Goal: Task Accomplishment & Management: Manage account settings

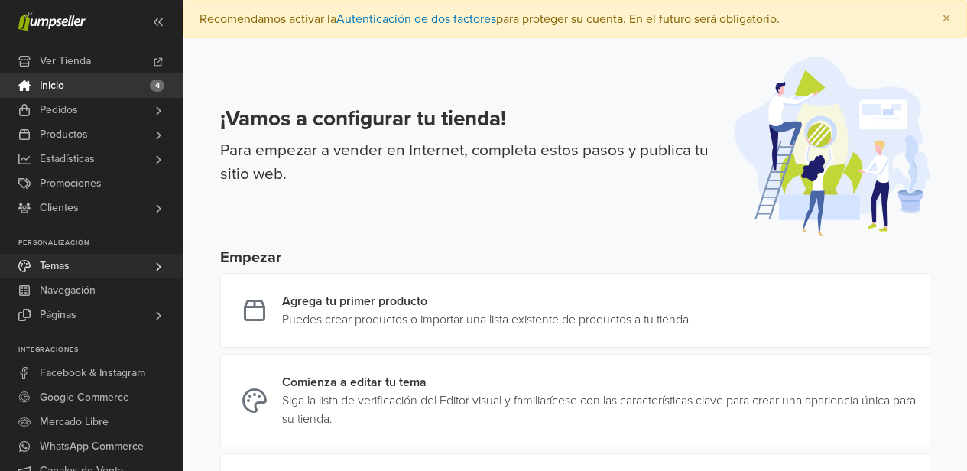
click at [141, 270] on link "Temas" at bounding box center [91, 266] width 183 height 24
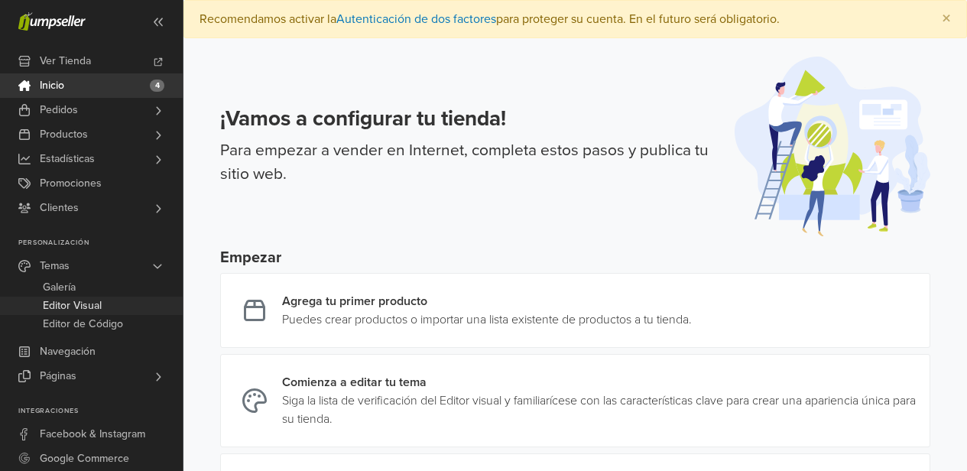
click at [106, 313] on link "Editor Visual" at bounding box center [91, 305] width 183 height 18
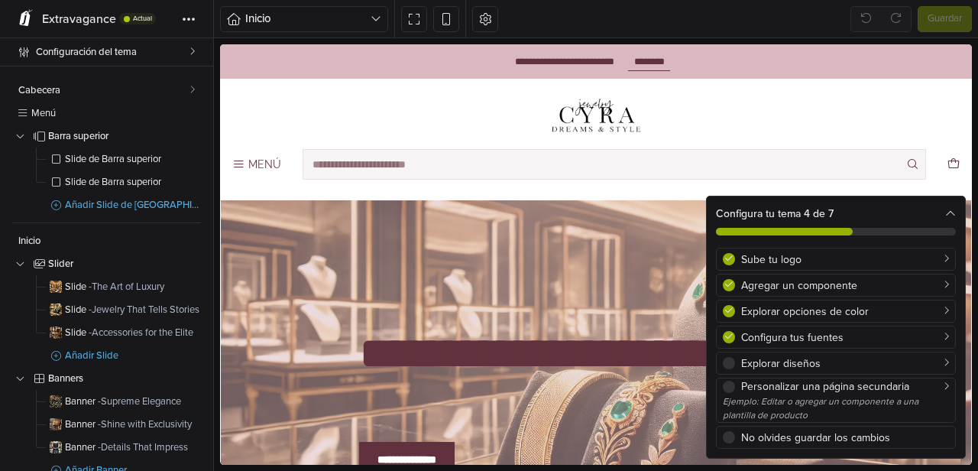
click at [952, 212] on icon at bounding box center [950, 214] width 11 height 11
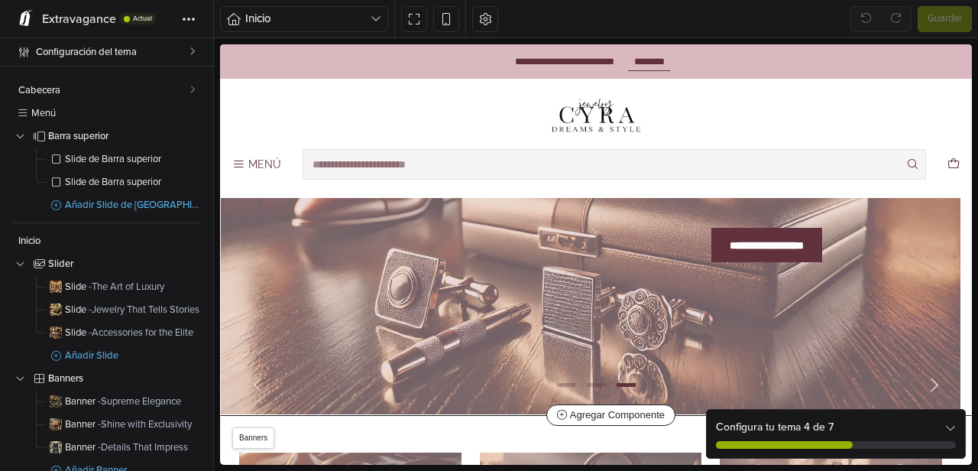
scroll to position [209, 0]
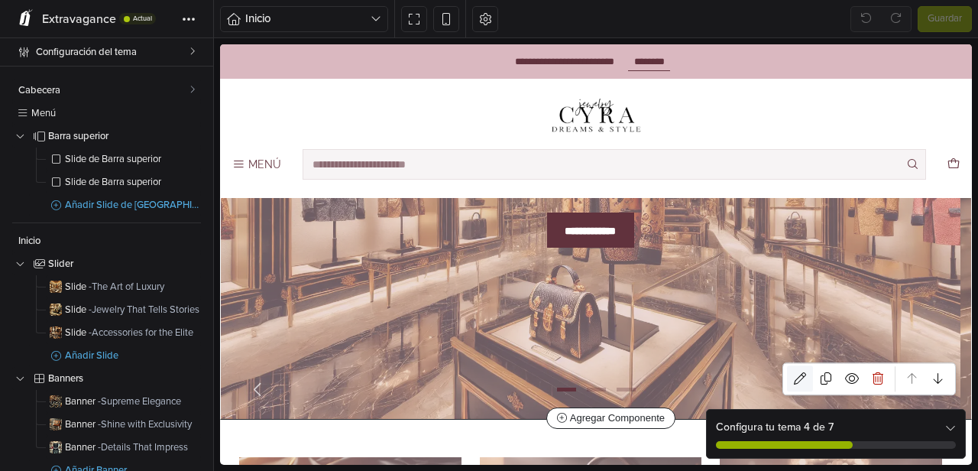
click at [794, 377] on icon at bounding box center [800, 378] width 12 height 12
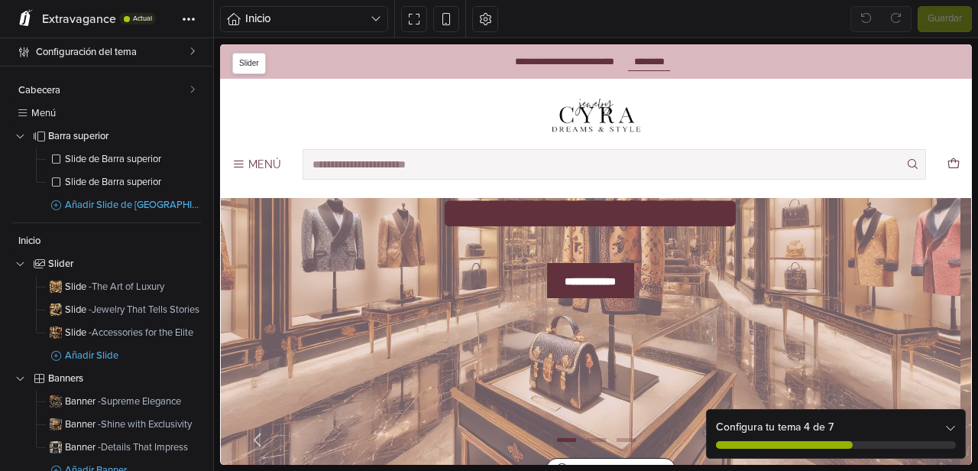
select select "******"
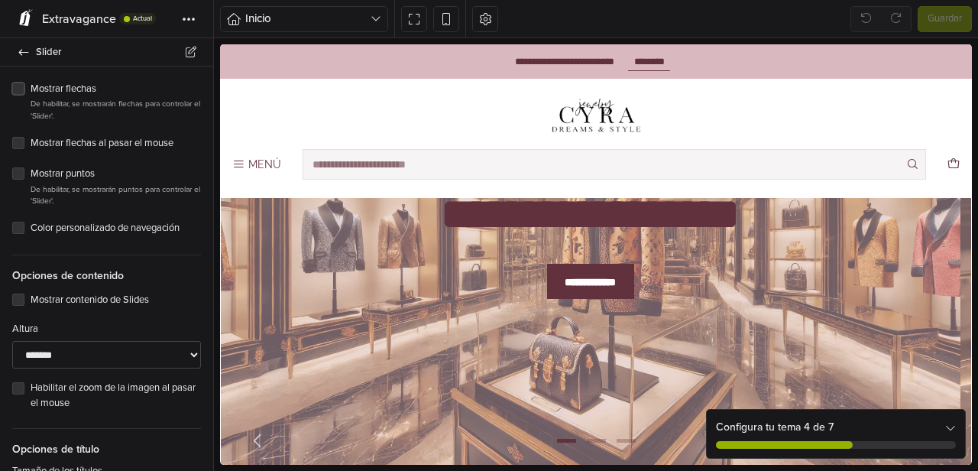
scroll to position [249, 0]
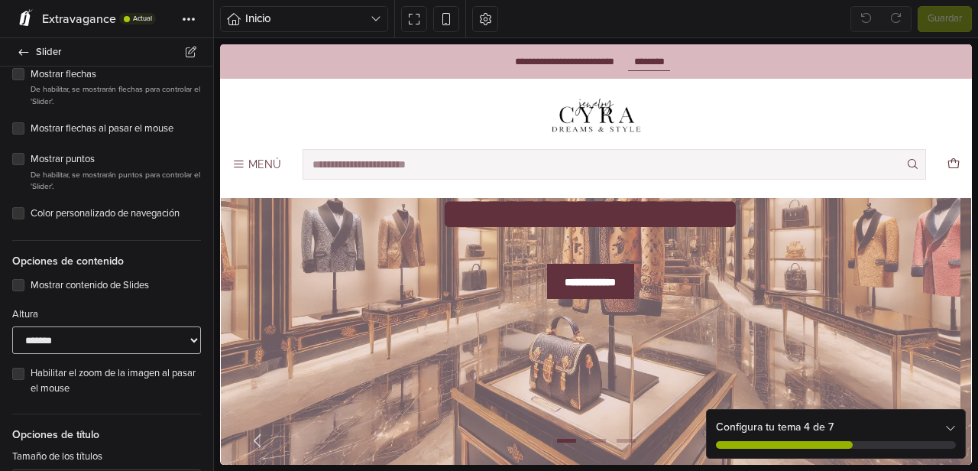
click at [130, 339] on select "**********" at bounding box center [106, 340] width 189 height 28
click at [12, 326] on select "**********" at bounding box center [106, 340] width 189 height 28
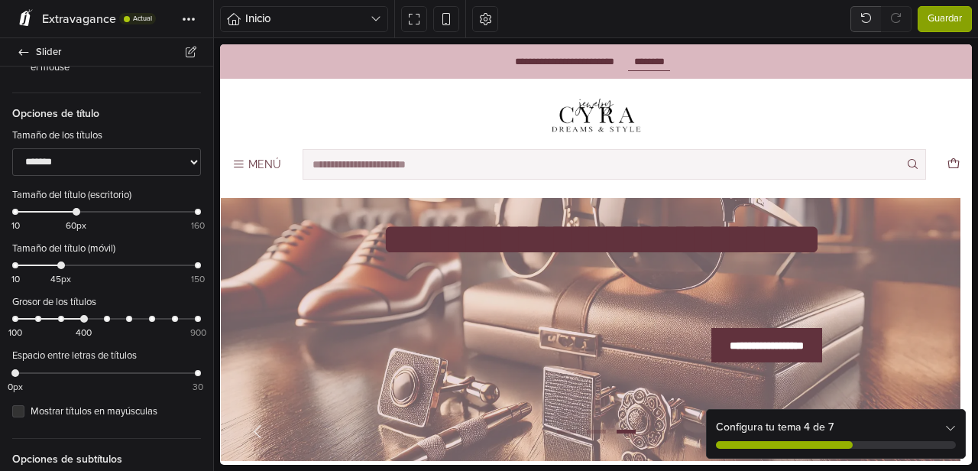
scroll to position [571, 0]
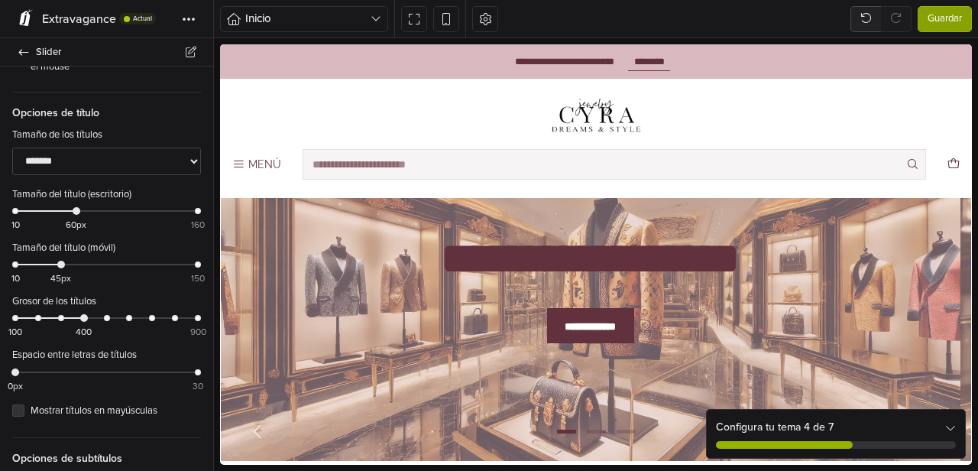
click at [143, 316] on div "100 400 900" at bounding box center [106, 324] width 183 height 22
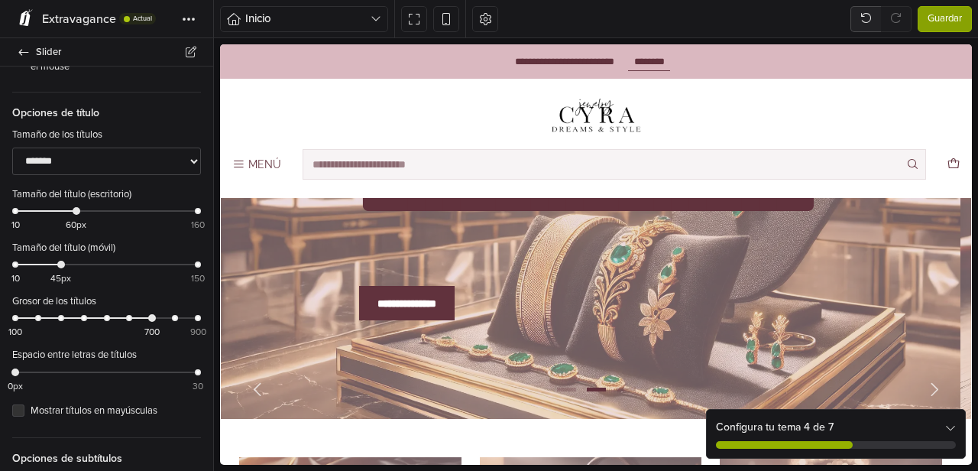
scroll to position [105, 0]
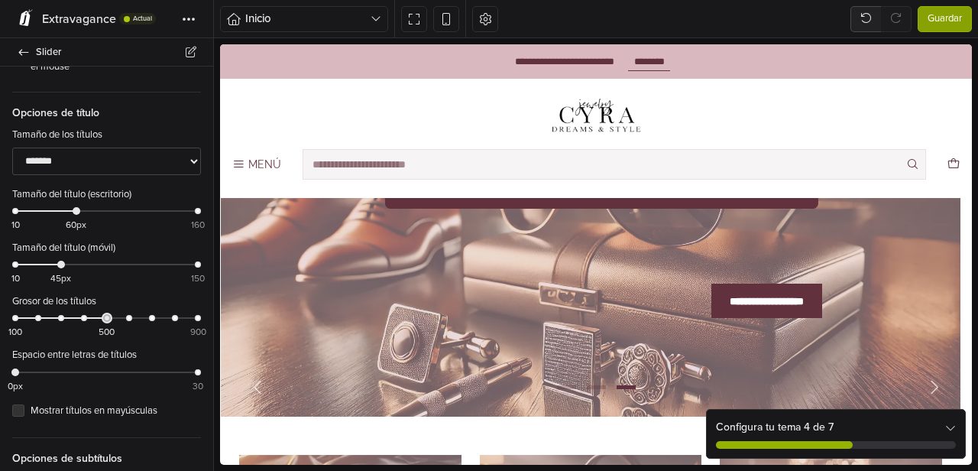
click at [99, 316] on div "100 500 900" at bounding box center [106, 324] width 183 height 22
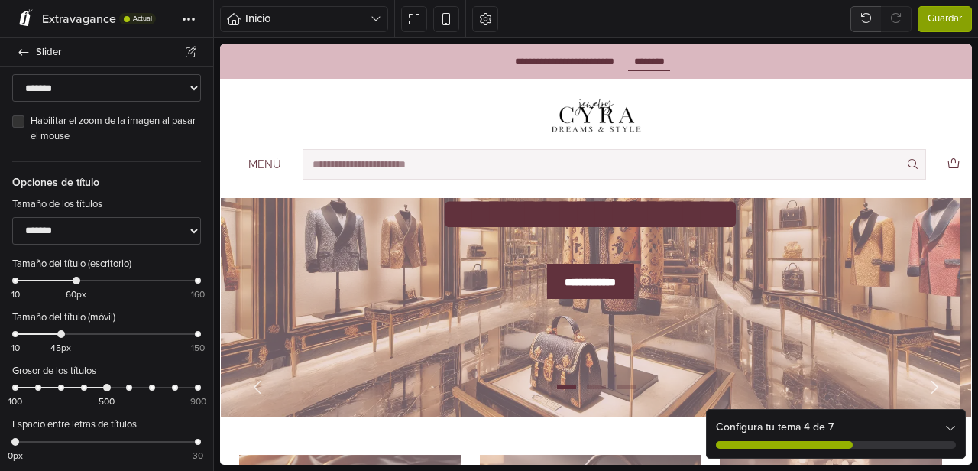
scroll to position [478, 0]
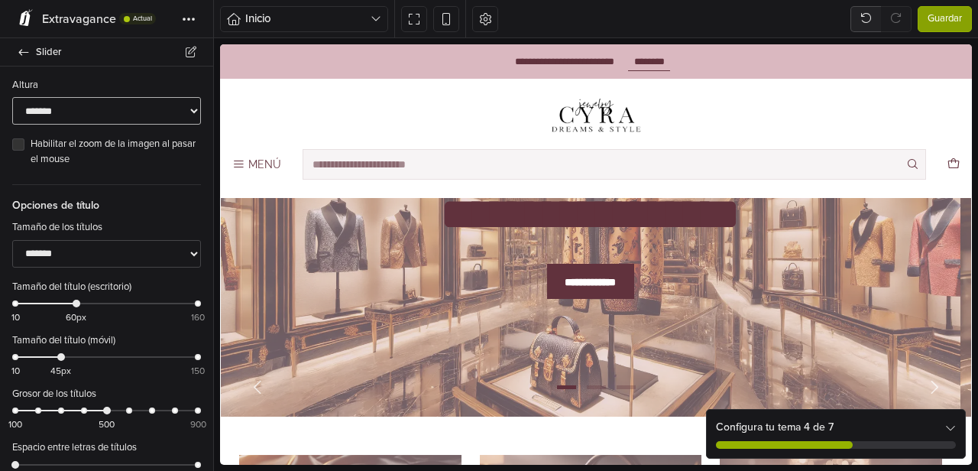
click at [125, 109] on select "**********" at bounding box center [106, 111] width 189 height 28
select select "******"
click at [12, 97] on select "**********" at bounding box center [106, 111] width 189 height 28
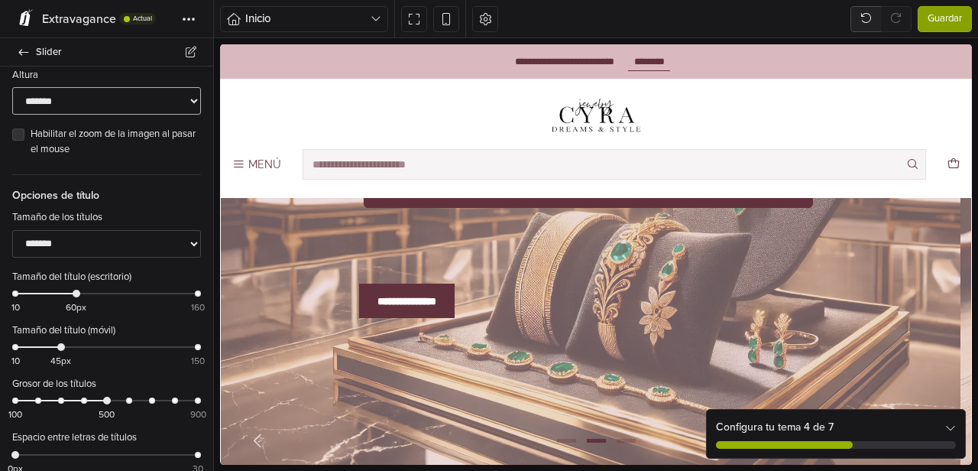
scroll to position [491, 0]
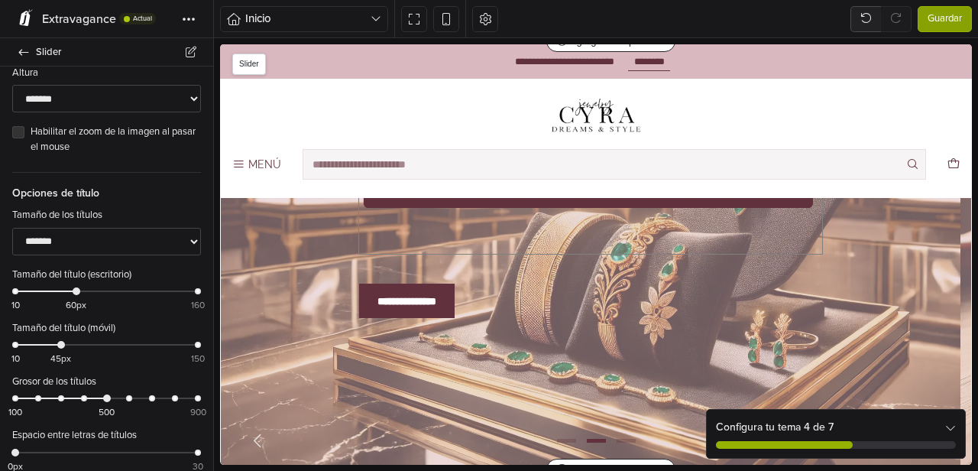
click at [407, 242] on h2 "**********" at bounding box center [590, 215] width 463 height 78
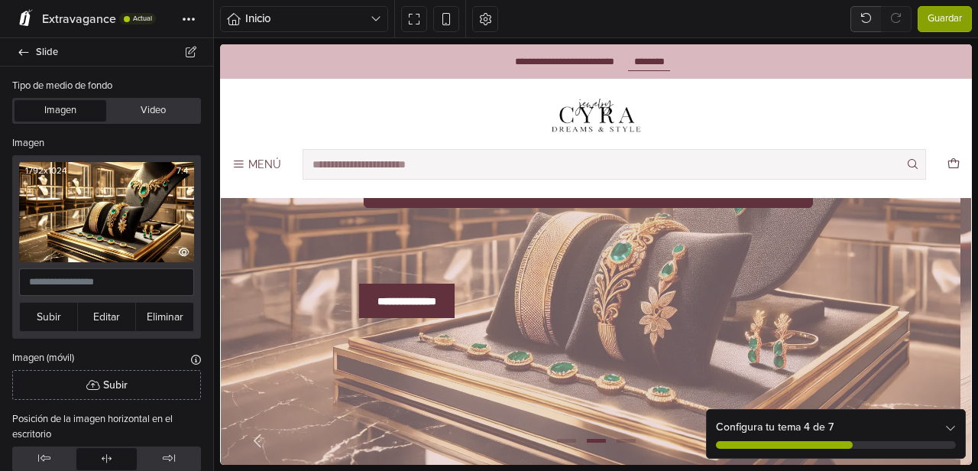
click at [106, 221] on img at bounding box center [106, 212] width 175 height 100
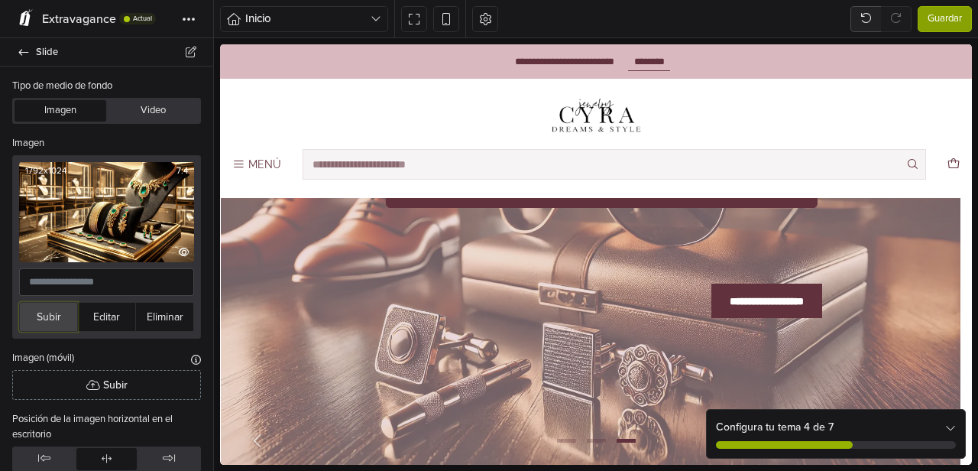
click at [48, 312] on button "Subir" at bounding box center [48, 317] width 59 height 30
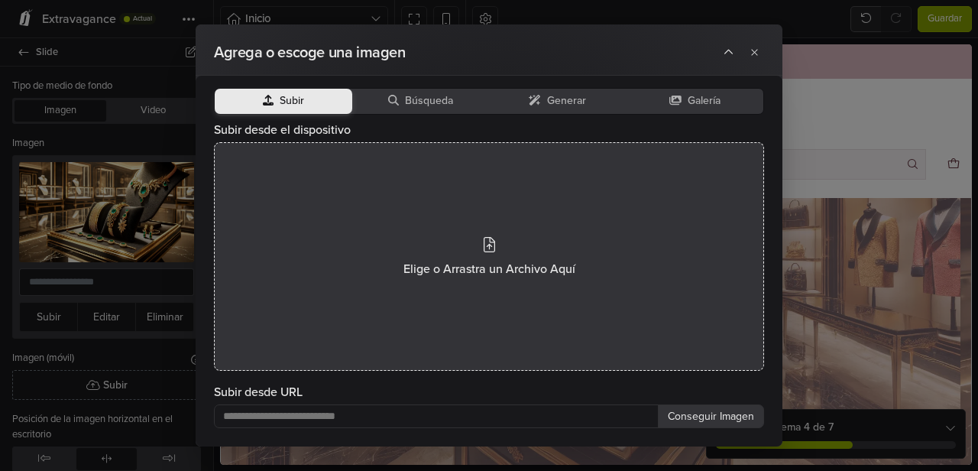
click at [505, 254] on div "Elige o Arrastra un Archivo Aquí" at bounding box center [489, 256] width 550 height 228
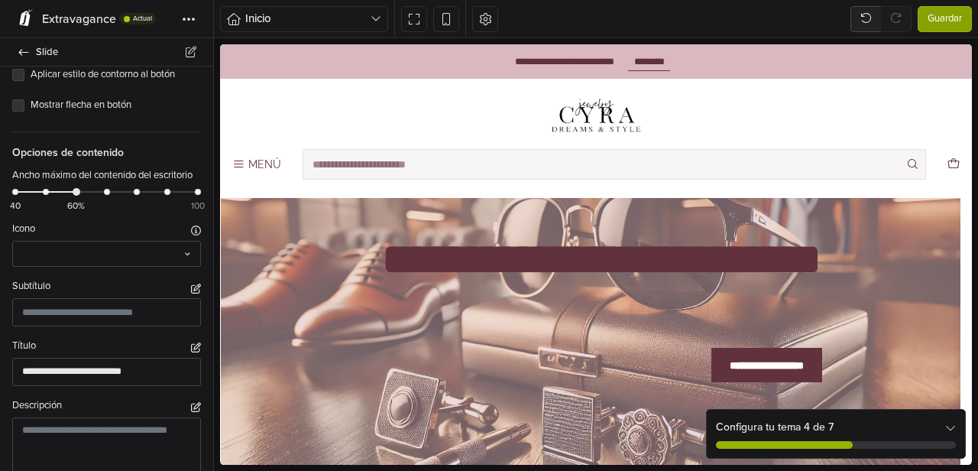
scroll to position [1237, 0]
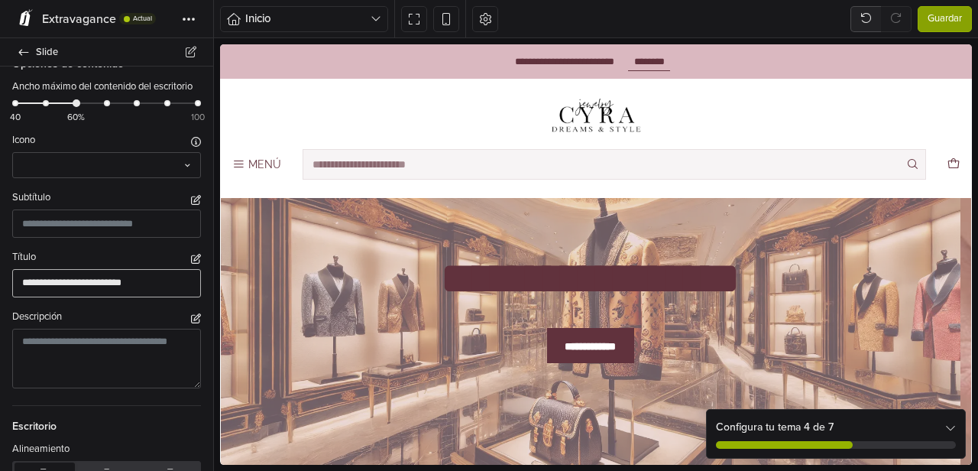
click at [133, 280] on input "**********" at bounding box center [106, 283] width 189 height 28
drag, startPoint x: 139, startPoint y: 280, endPoint x: 0, endPoint y: 282, distance: 139.1
click at [0, 282] on div "**********" at bounding box center [106, 273] width 213 height 47
type input "*******"
click at [203, 261] on div "Título *******" at bounding box center [106, 273] width 213 height 47
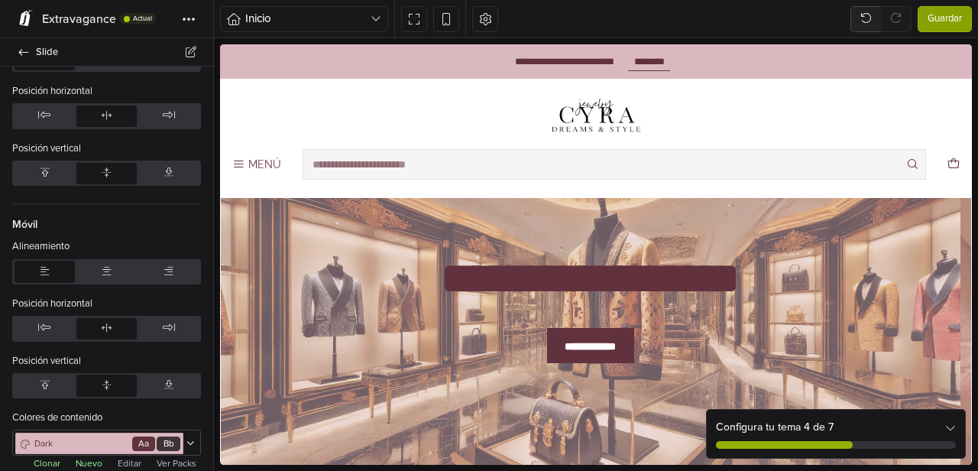
scroll to position [1654, 0]
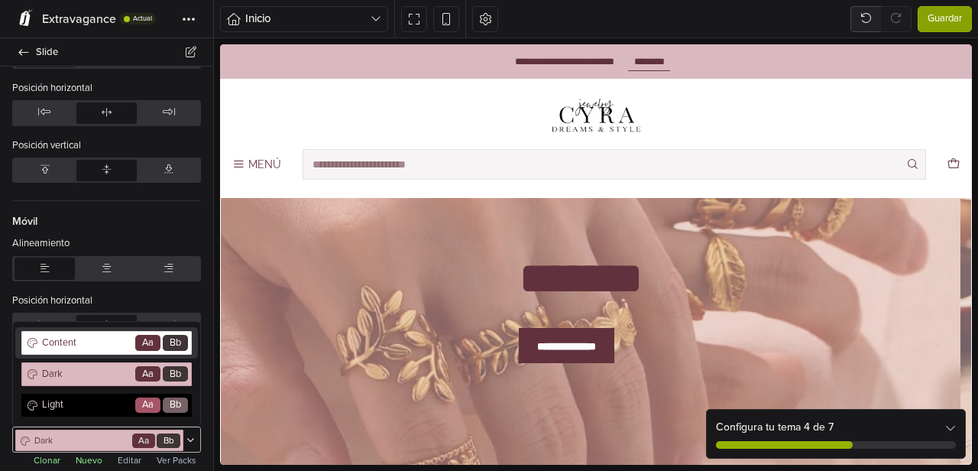
click at [138, 434] on span "Aa" at bounding box center [143, 441] width 11 height 14
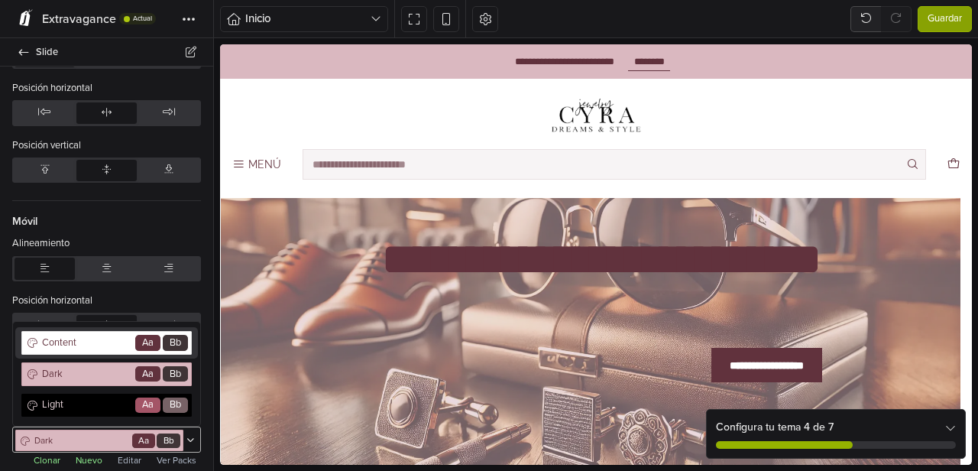
click at [135, 342] on span "Aa" at bounding box center [147, 342] width 25 height 15
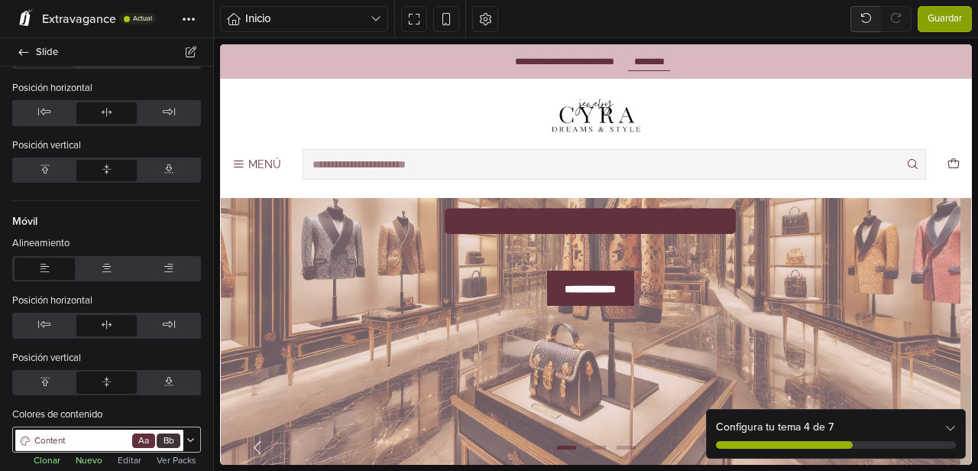
scroll to position [158, 0]
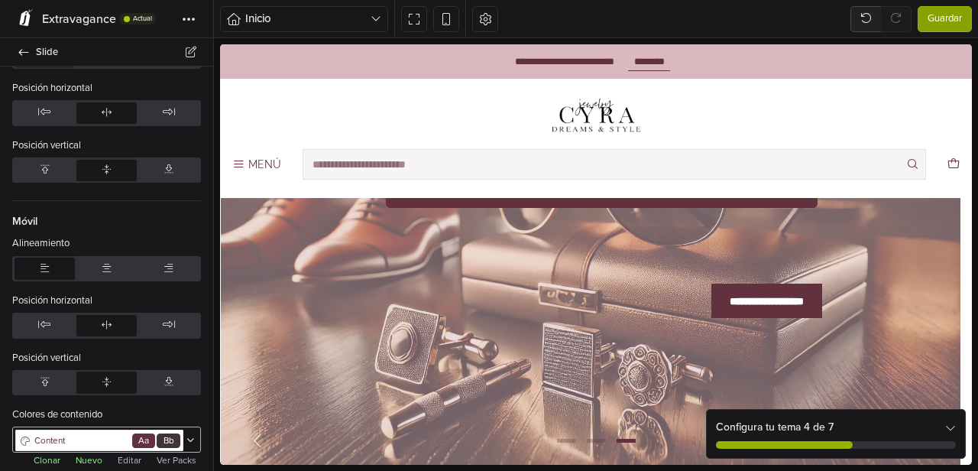
click at [186, 436] on icon at bounding box center [190, 440] width 8 height 9
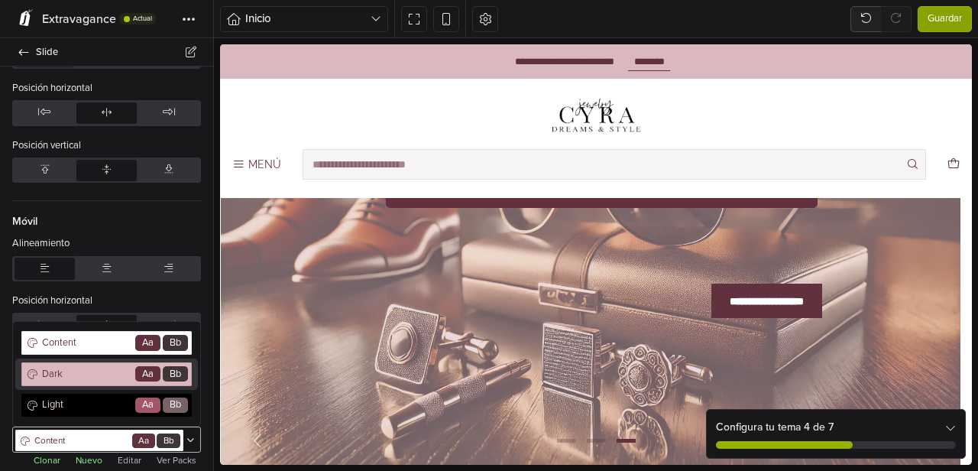
click at [116, 367] on span "Dark" at bounding box center [86, 374] width 93 height 15
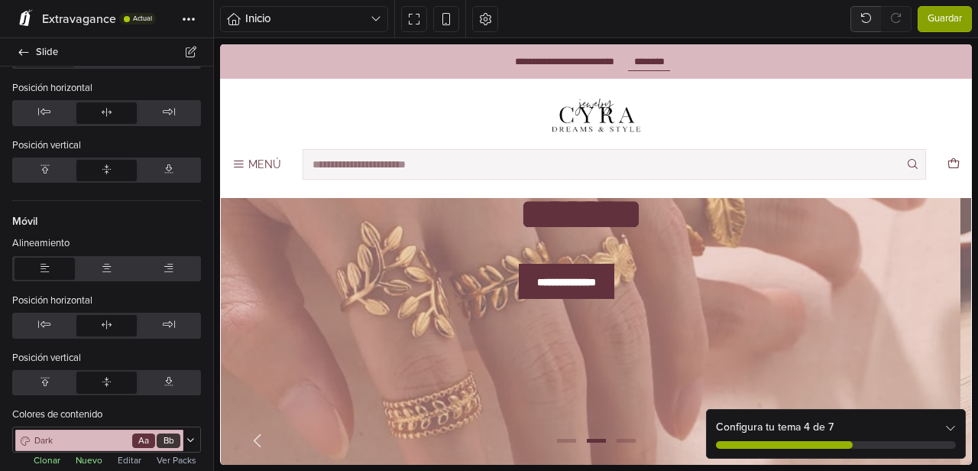
click at [118, 458] on button "Editar" at bounding box center [129, 459] width 33 height 15
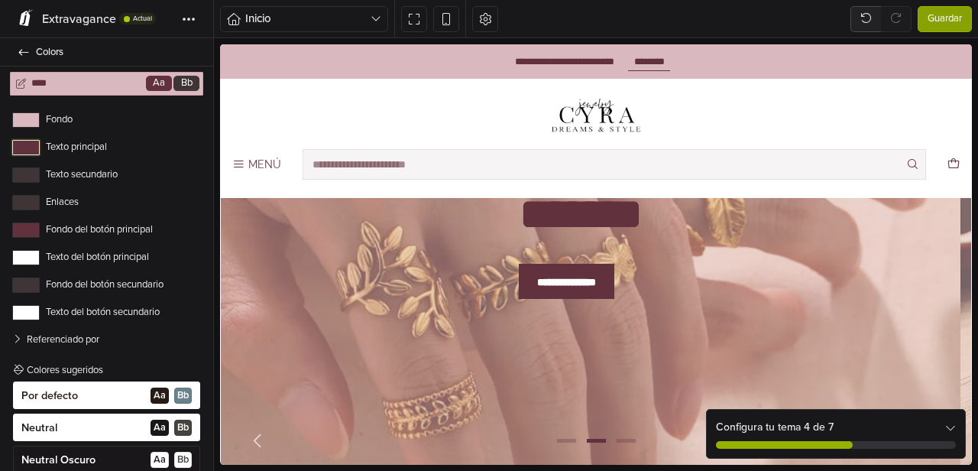
click at [32, 144] on button "Texto principal" at bounding box center [26, 147] width 28 height 15
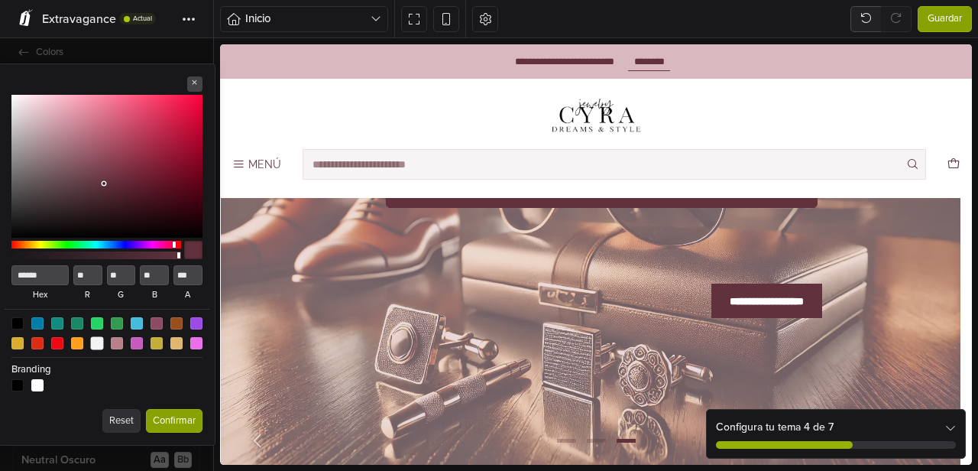
click at [96, 342] on div at bounding box center [96, 343] width 13 height 13
type input "******"
type input "***"
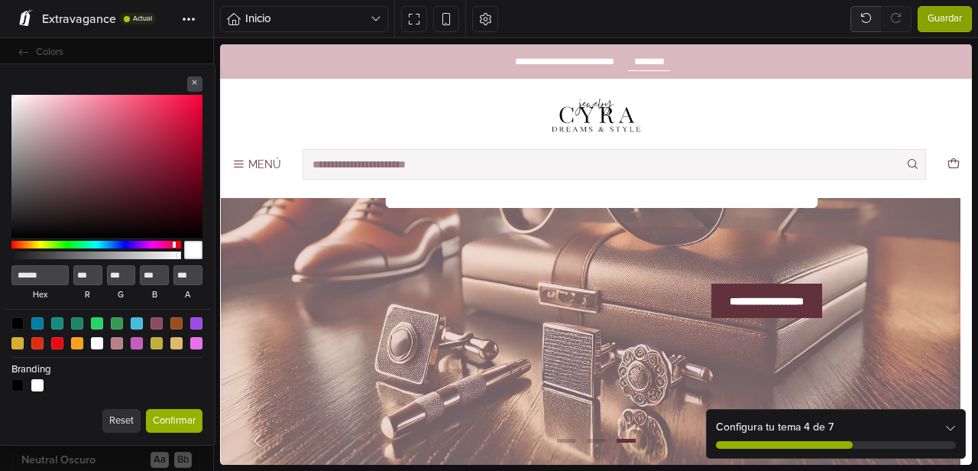
click at [170, 425] on button "Confirmar" at bounding box center [174, 421] width 57 height 24
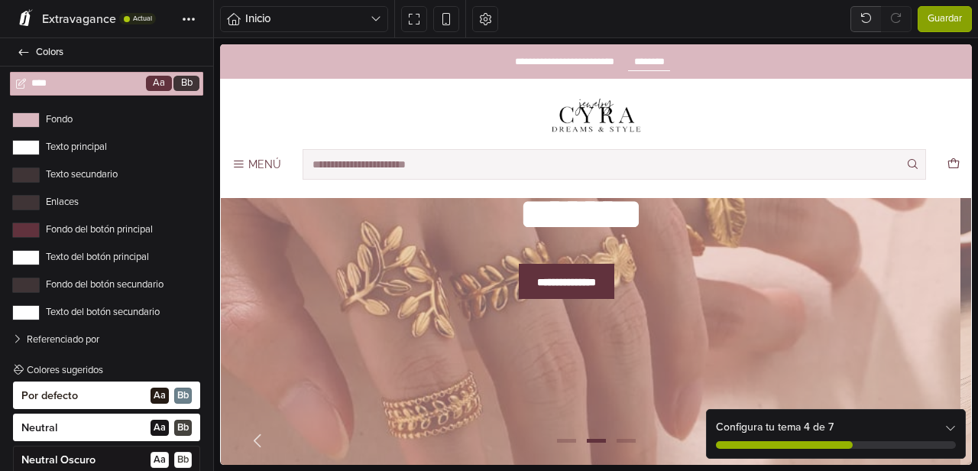
click at [70, 232] on label "Fondo del botón principal" at bounding box center [106, 229] width 189 height 15
click at [40, 232] on button "Fondo del botón principal" at bounding box center [26, 229] width 28 height 15
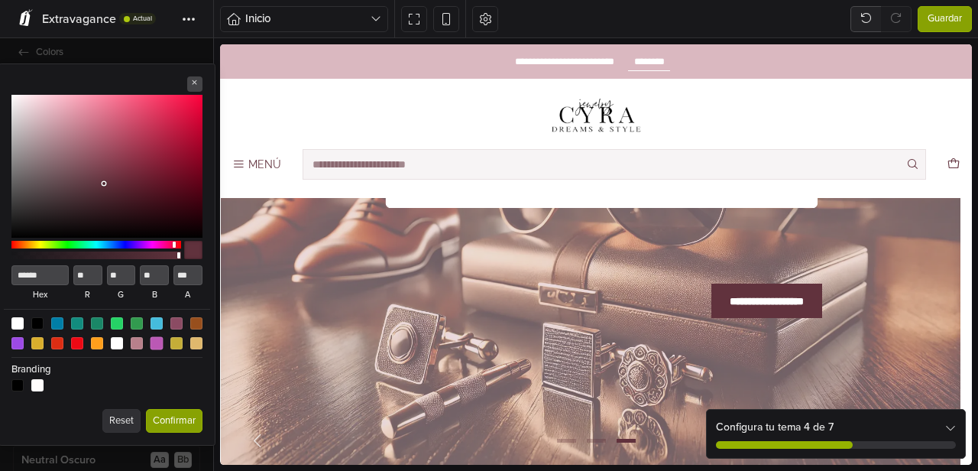
click at [157, 345] on div at bounding box center [156, 343] width 13 height 13
type input "******"
type input "***"
type input "**"
type input "***"
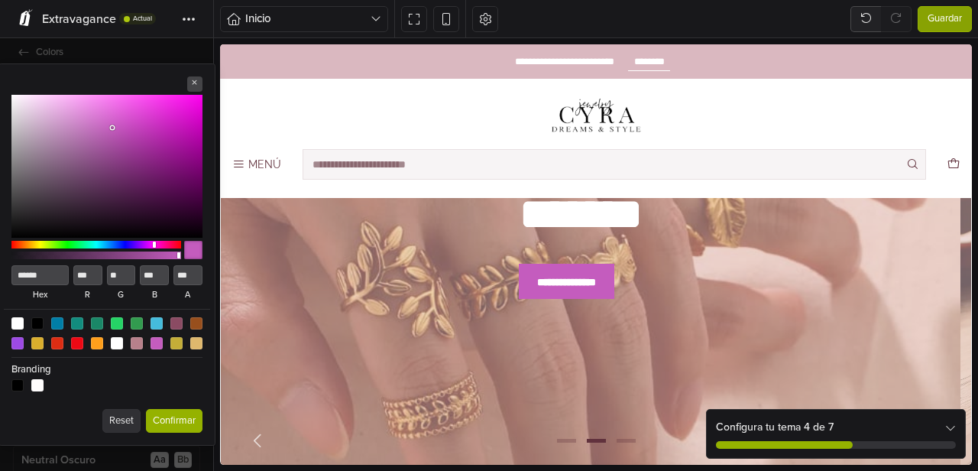
click at [176, 426] on button "Confirmar" at bounding box center [174, 421] width 57 height 24
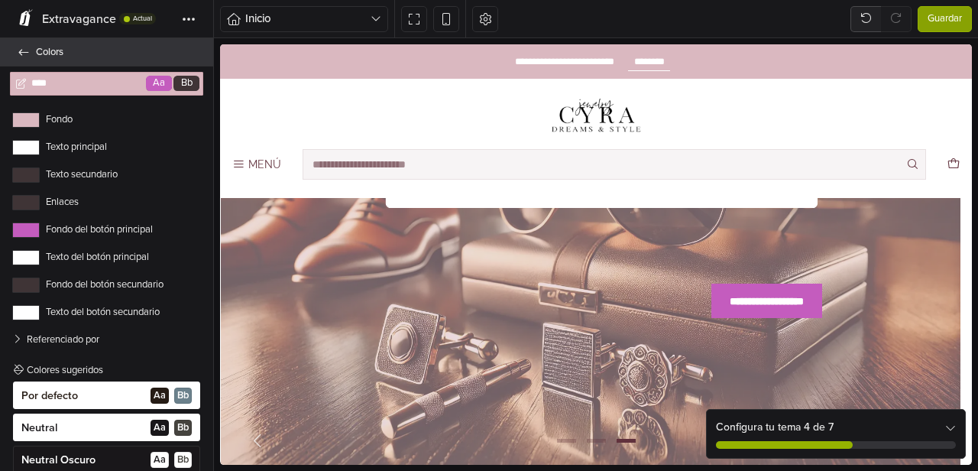
click at [17, 51] on link "Colors" at bounding box center [106, 52] width 213 height 28
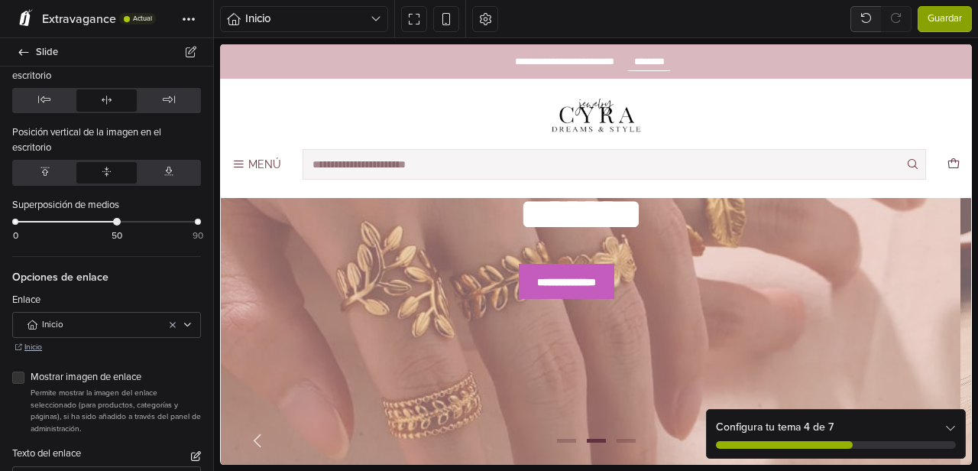
scroll to position [621, 0]
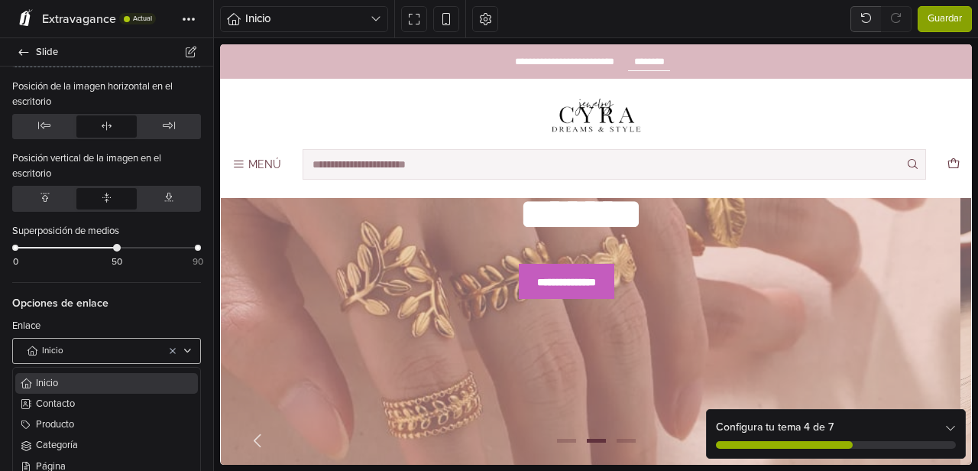
click at [183, 341] on div at bounding box center [178, 351] width 32 height 20
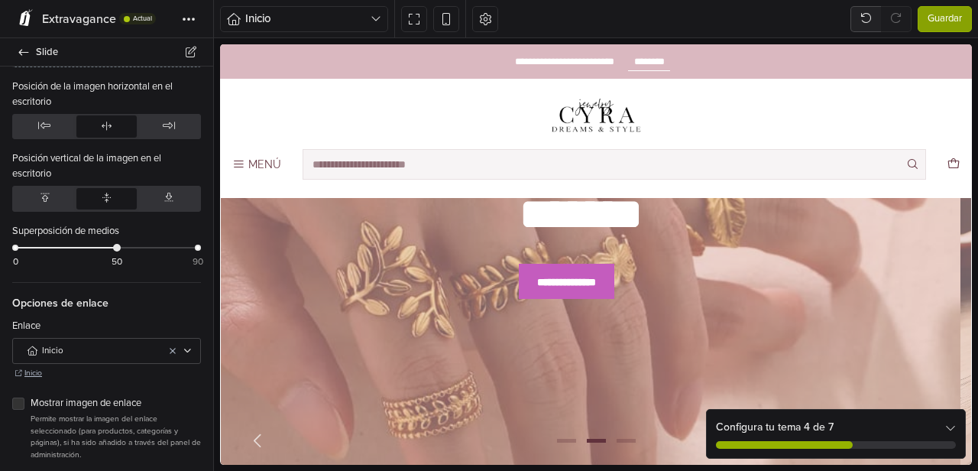
click at [185, 319] on div "Enlace" at bounding box center [106, 328] width 189 height 18
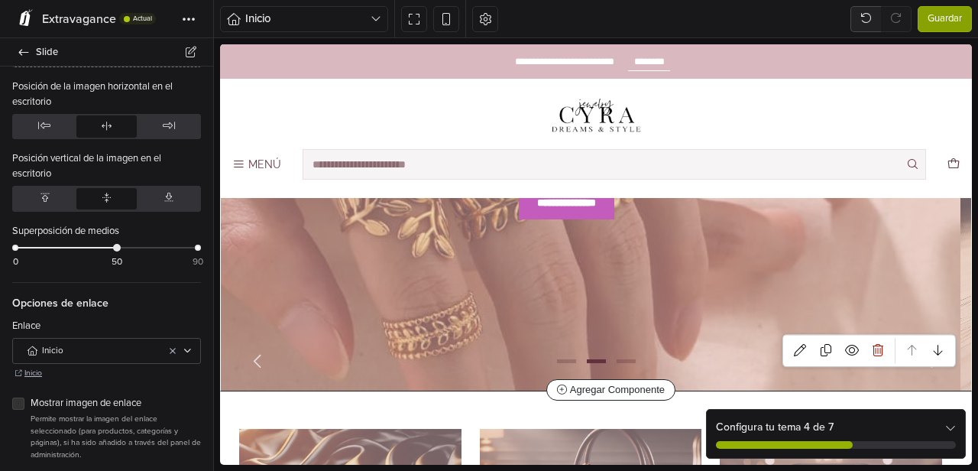
scroll to position [330, 0]
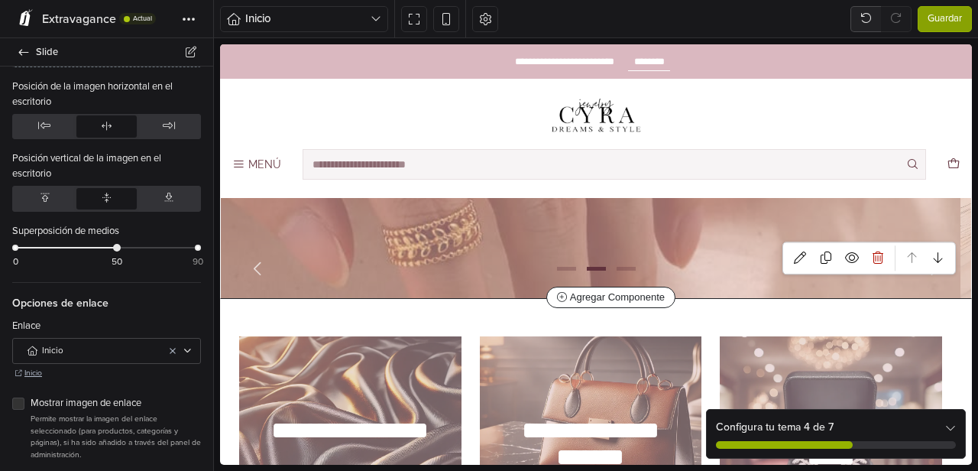
click at [910, 282] on div "**********" at bounding box center [591, 84] width 740 height 428
click at [925, 276] on icon "Next slide" at bounding box center [934, 268] width 19 height 19
select select "******"
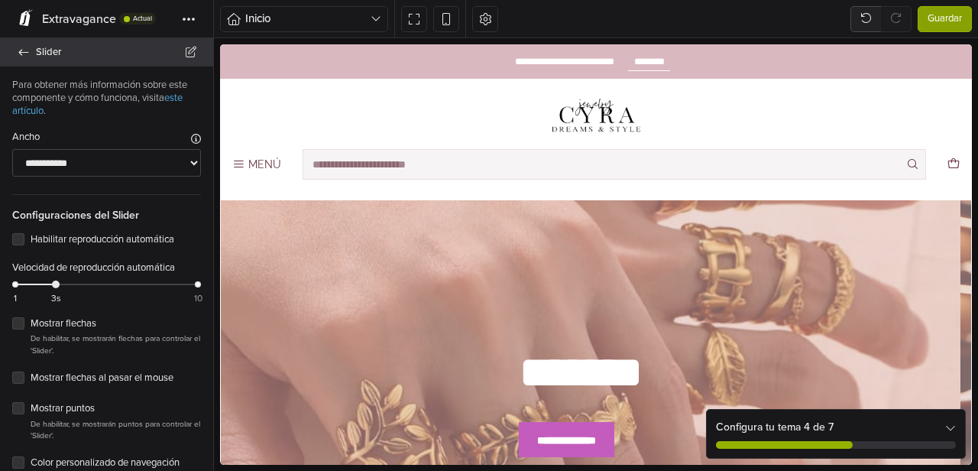
click at [21, 51] on icon at bounding box center [24, 52] width 12 height 10
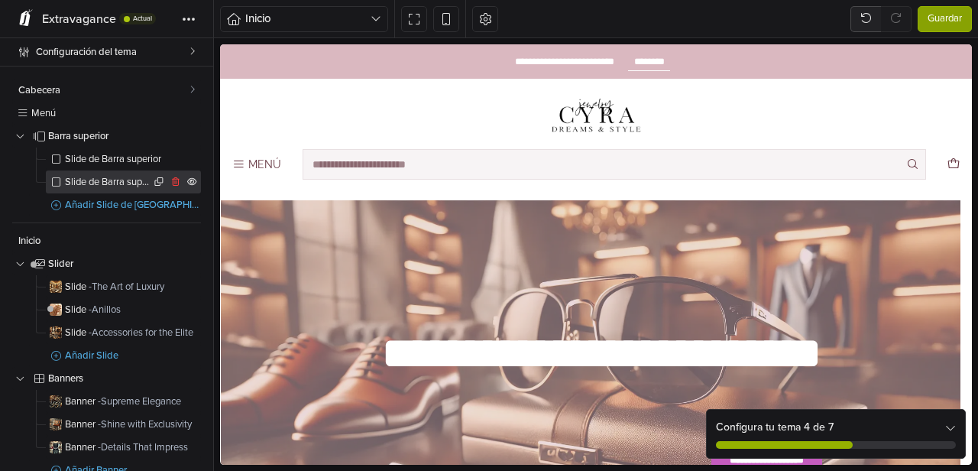
click at [116, 186] on span "Slide de Barra superior" at bounding box center [108, 182] width 86 height 10
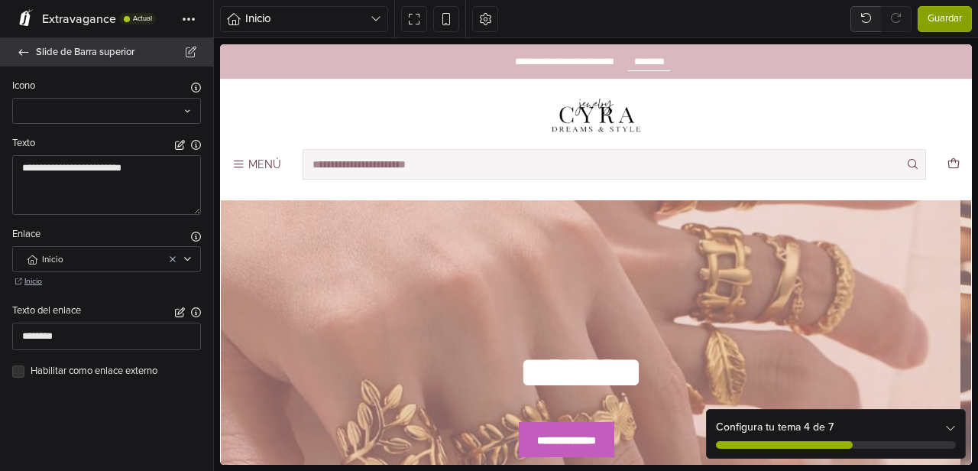
click at [21, 50] on icon at bounding box center [24, 52] width 12 height 10
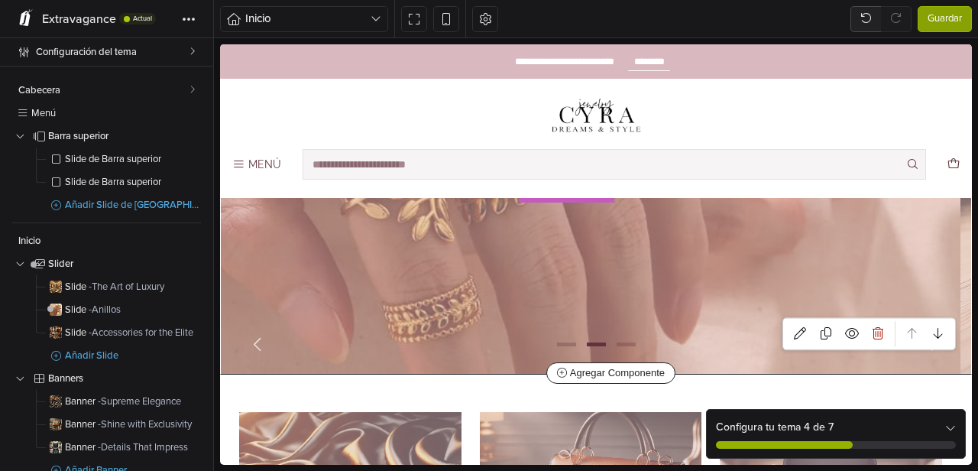
scroll to position [246, 0]
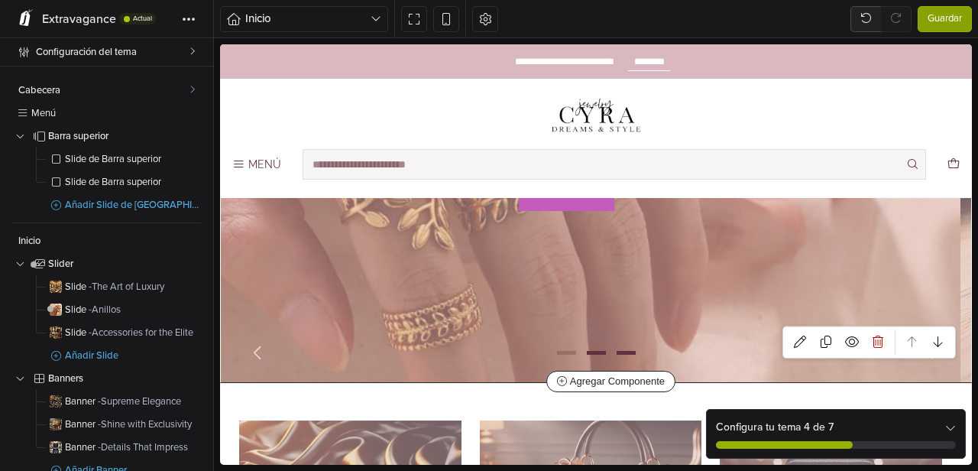
click at [617, 348] on span "Go to slide 3" at bounding box center [626, 352] width 18 height 18
select select "******"
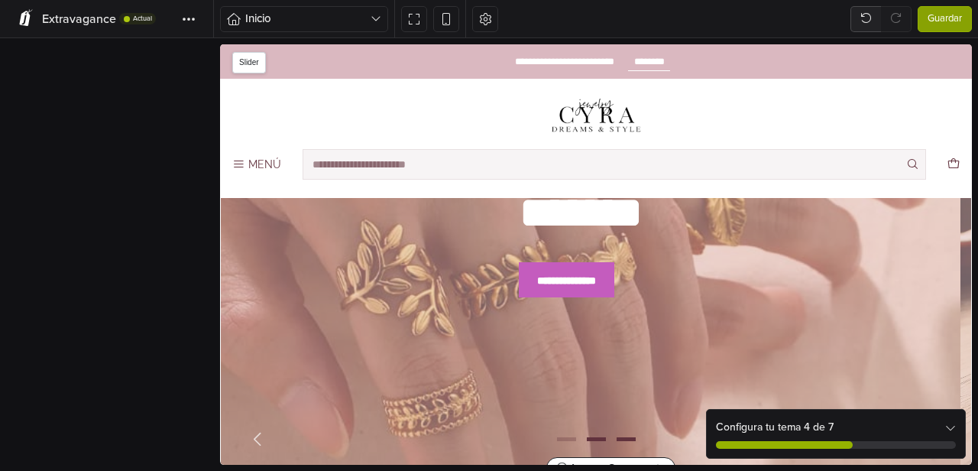
scroll to position [158, 0]
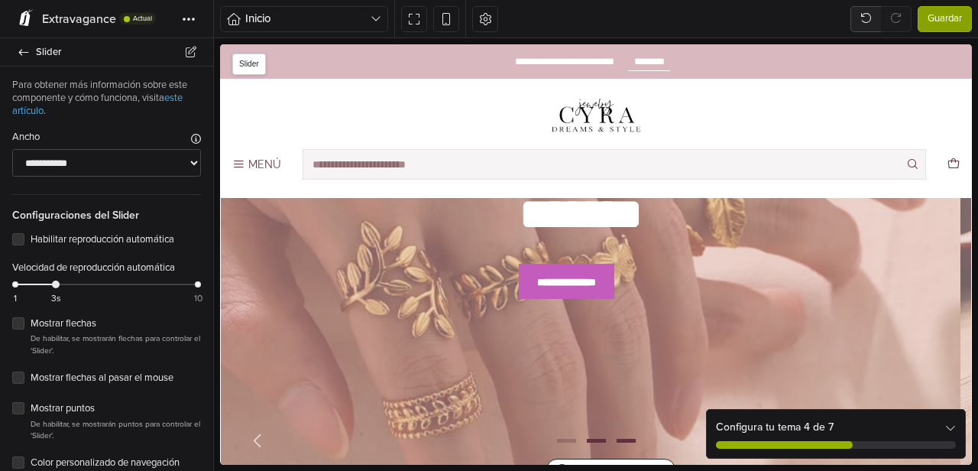
click at [617, 438] on span "Go to slide 3" at bounding box center [626, 440] width 18 height 18
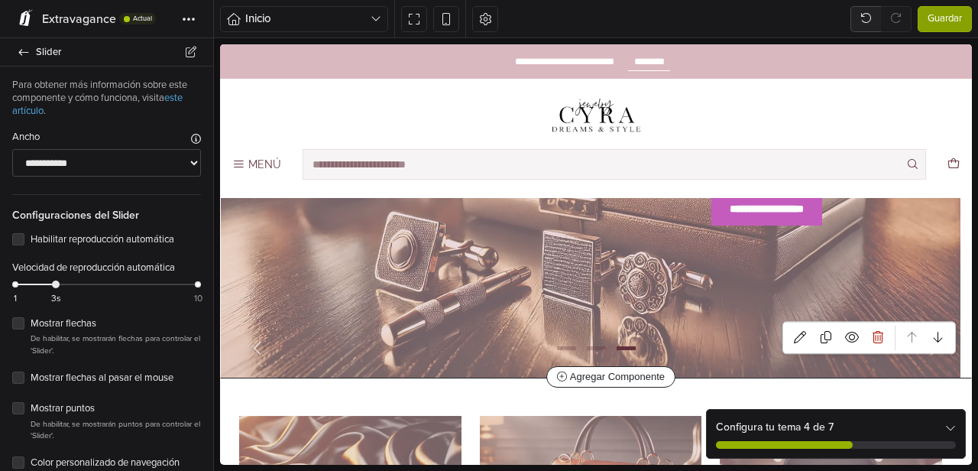
scroll to position [265, 0]
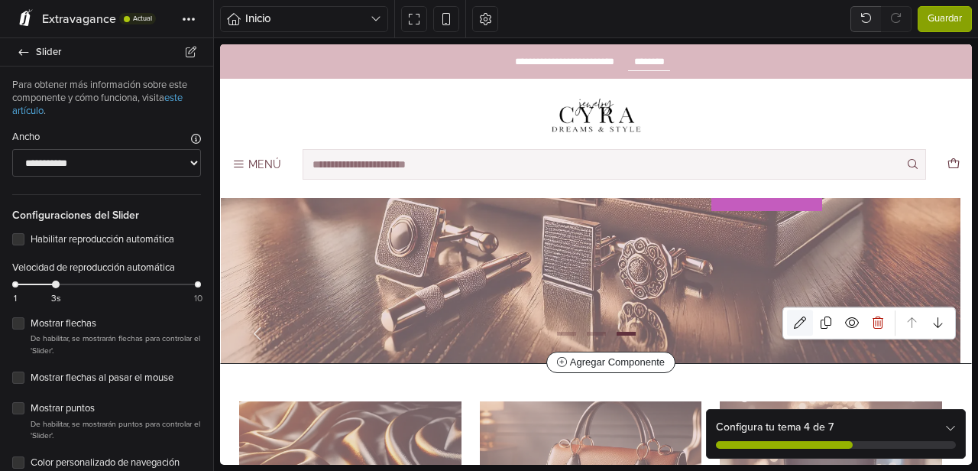
click at [794, 326] on icon at bounding box center [800, 322] width 12 height 12
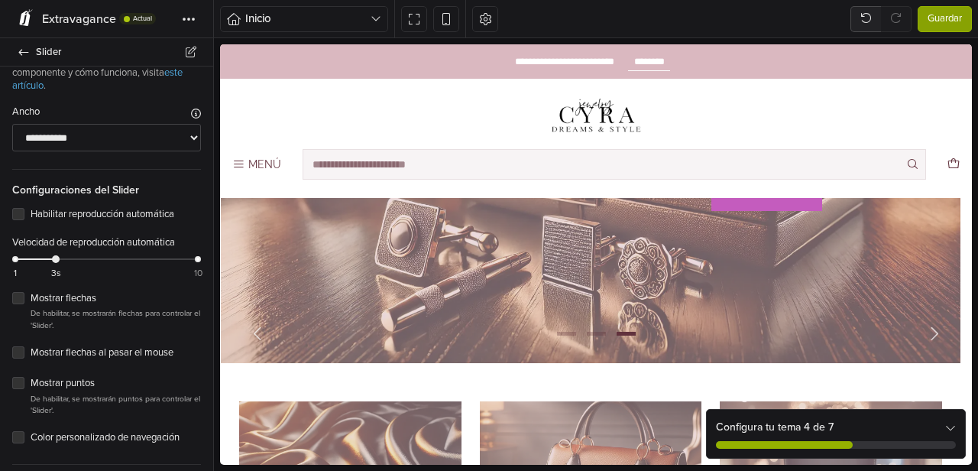
scroll to position [46, 0]
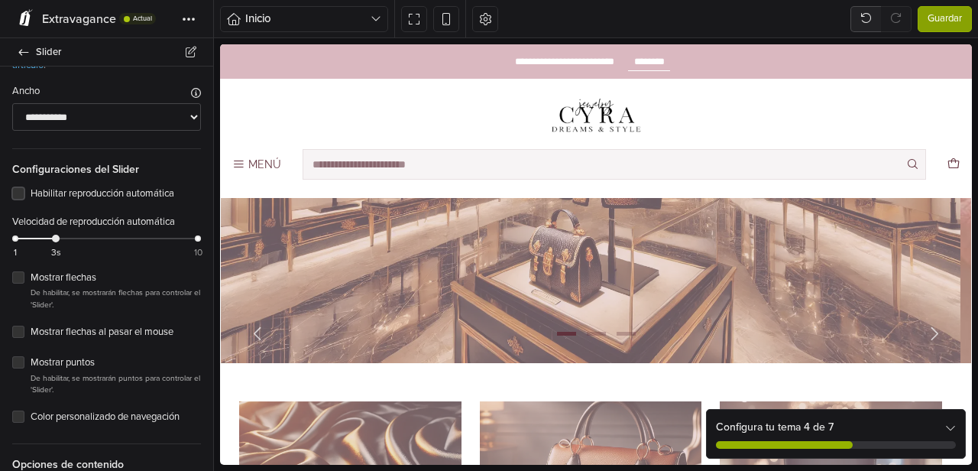
click at [31, 195] on label "Habilitar reproducción automática" at bounding box center [116, 193] width 170 height 15
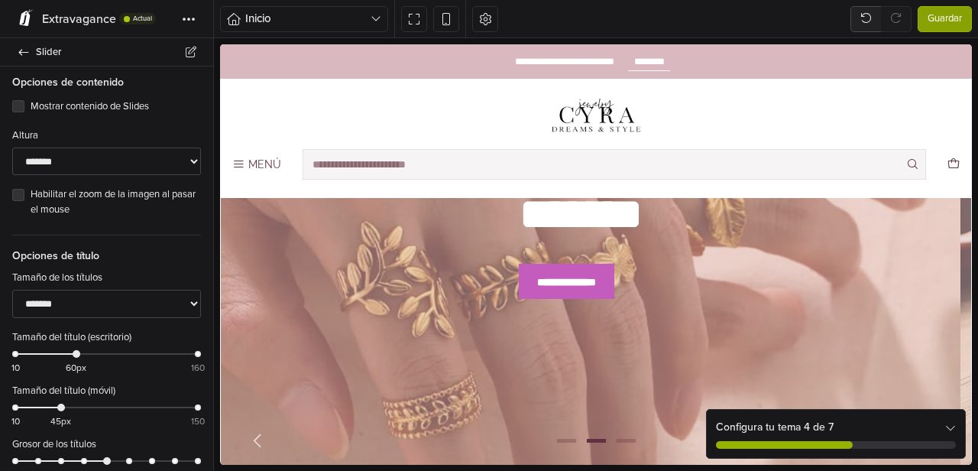
scroll to position [0, 0]
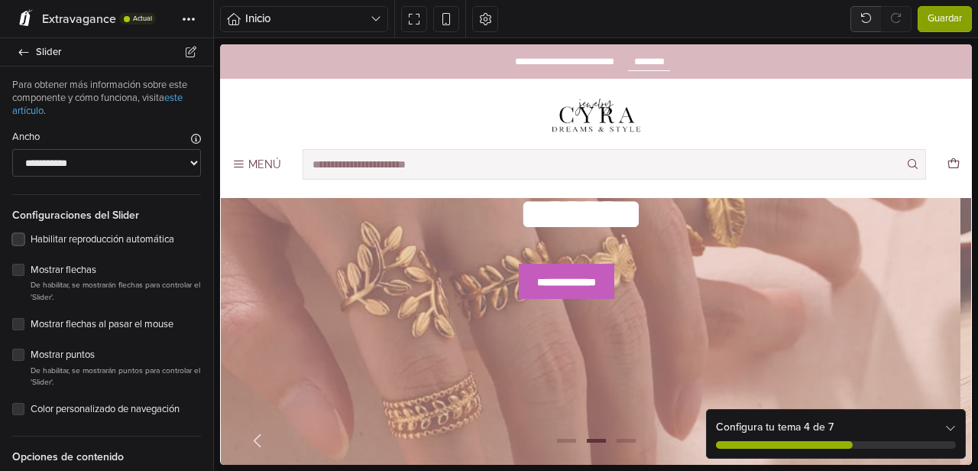
click at [25, 238] on div "Habilitar reproducción automática" at bounding box center [106, 239] width 189 height 18
click at [24, 241] on div "Habilitar reproducción automática" at bounding box center [106, 239] width 189 height 18
click at [31, 241] on label "Habilitar reproducción automática" at bounding box center [116, 239] width 170 height 15
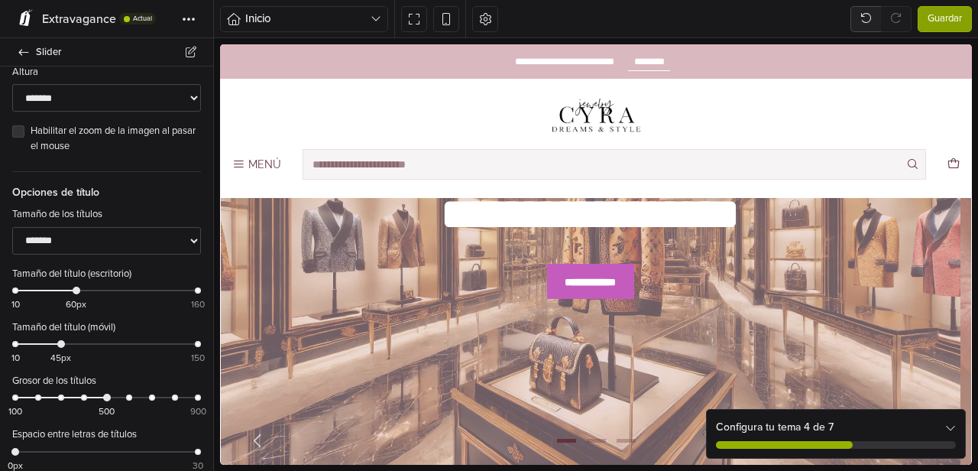
scroll to position [517, 0]
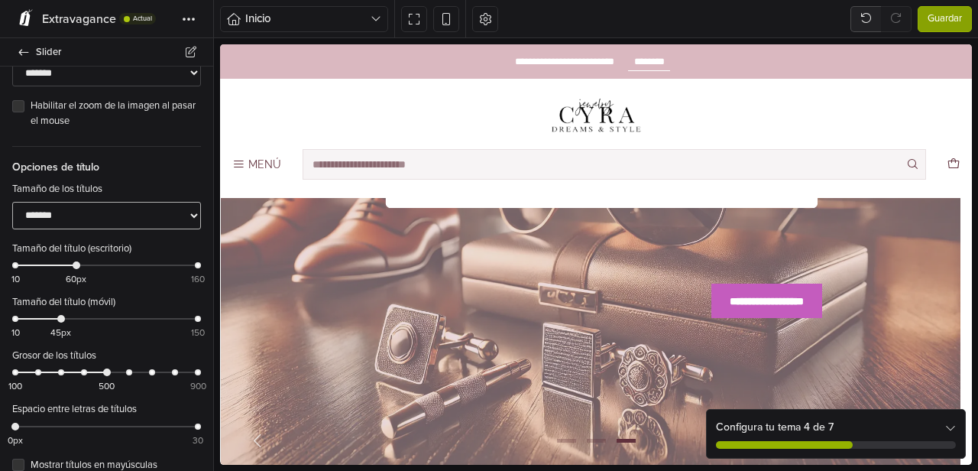
click at [139, 220] on select "**********" at bounding box center [106, 216] width 189 height 28
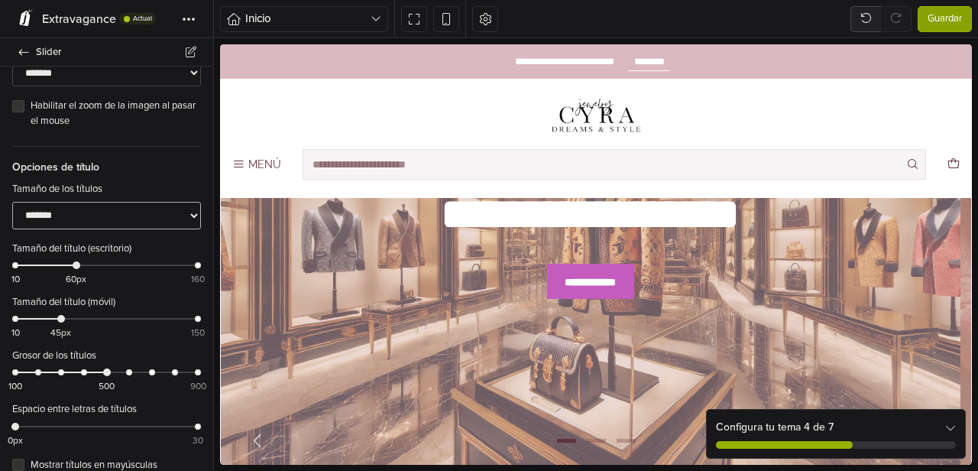
click at [12, 202] on select "**********" at bounding box center [106, 216] width 189 height 28
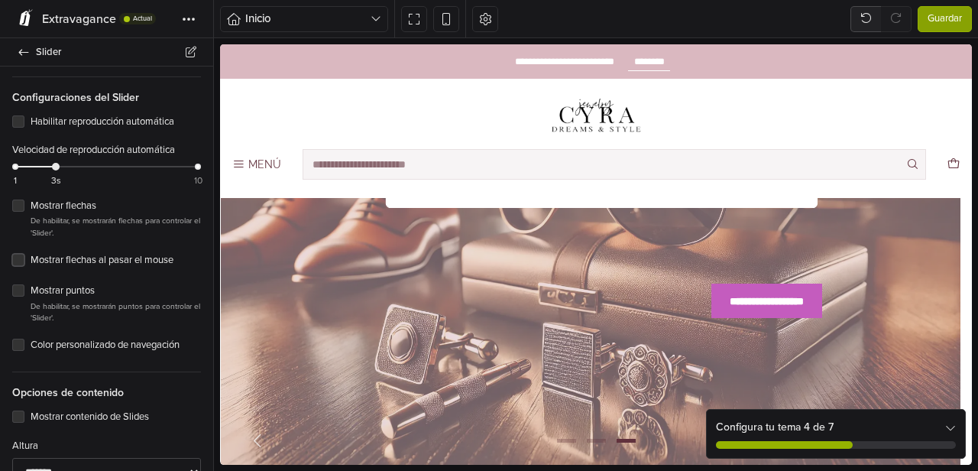
scroll to position [0, 0]
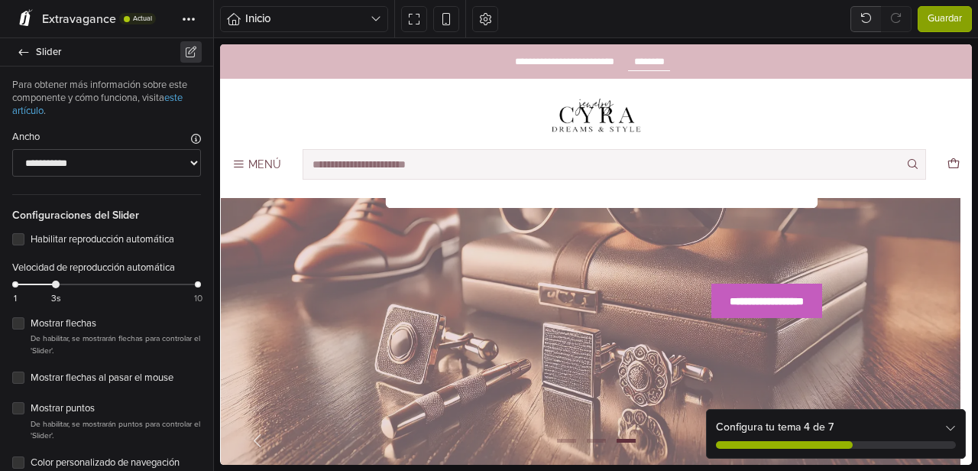
click at [192, 52] on icon at bounding box center [191, 52] width 14 height 11
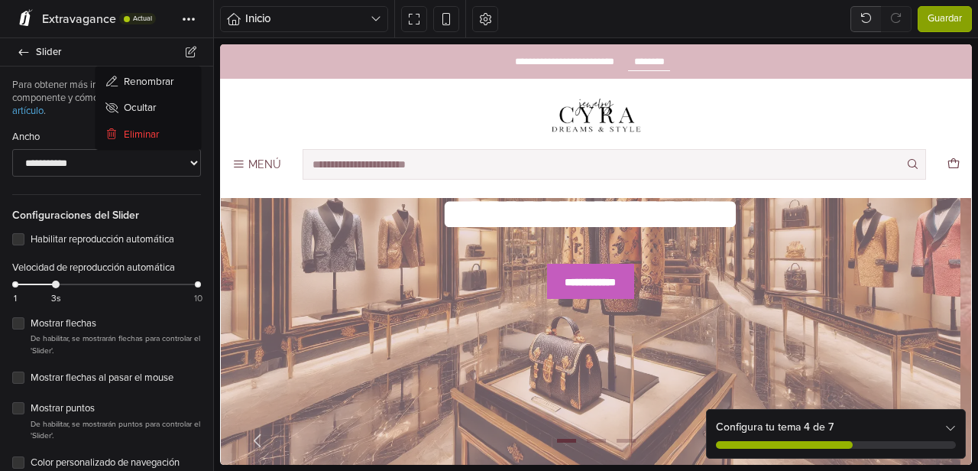
click at [56, 105] on p "Para obtener más información sobre este componente y cómo funciona, visita este…" at bounding box center [106, 98] width 189 height 39
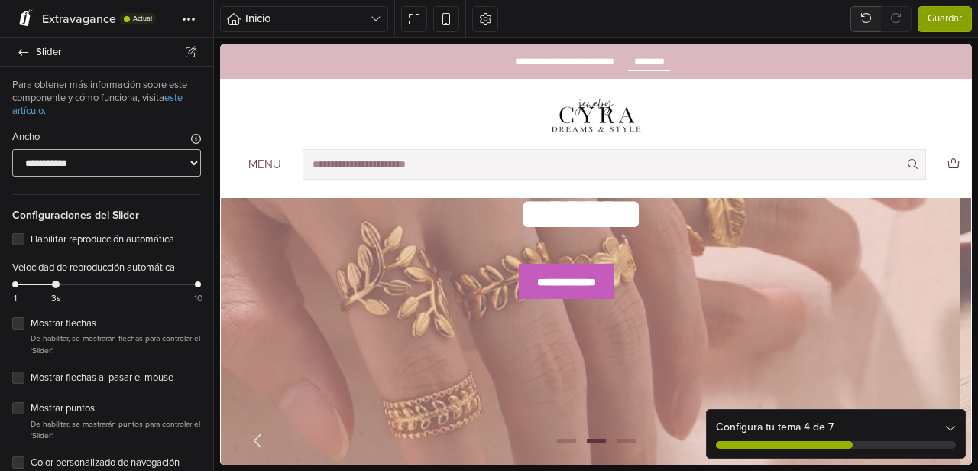
click at [123, 167] on select "**********" at bounding box center [106, 163] width 189 height 28
select select "******"
click at [12, 149] on select "**********" at bounding box center [106, 163] width 189 height 28
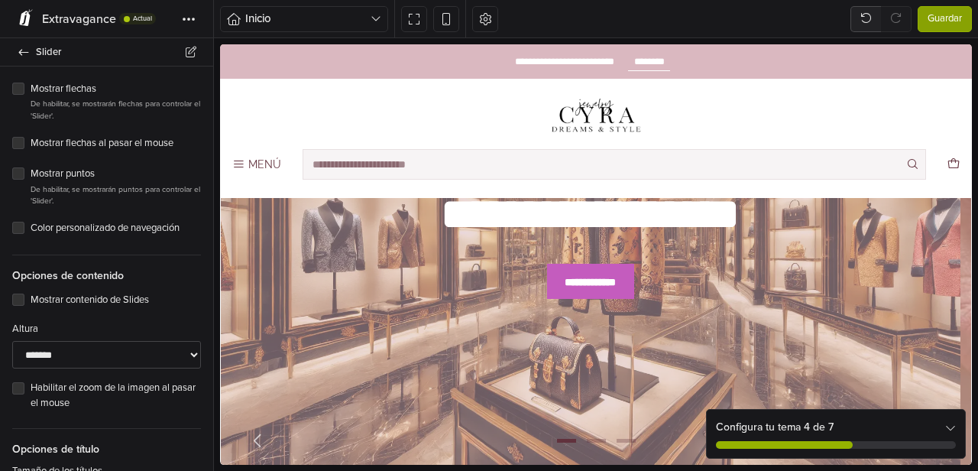
scroll to position [235, 0]
click at [134, 300] on label "Mostrar contenido de Slides" at bounding box center [116, 299] width 170 height 15
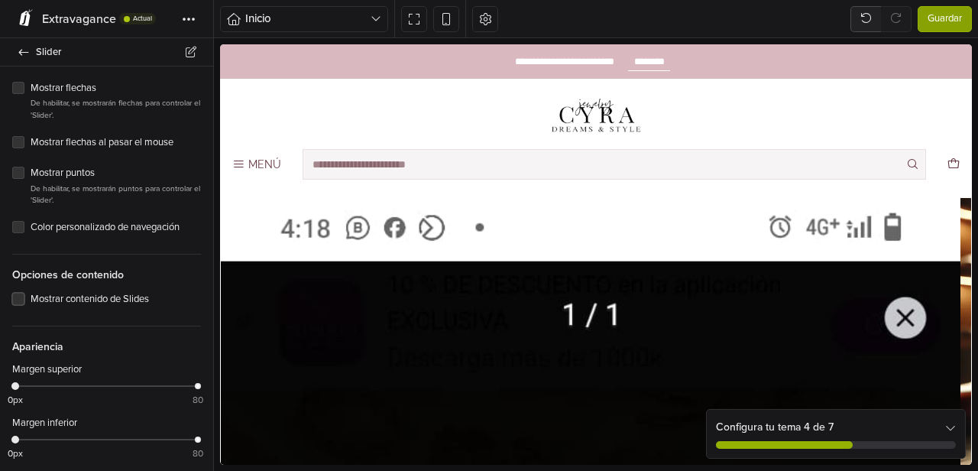
scroll to position [0, 0]
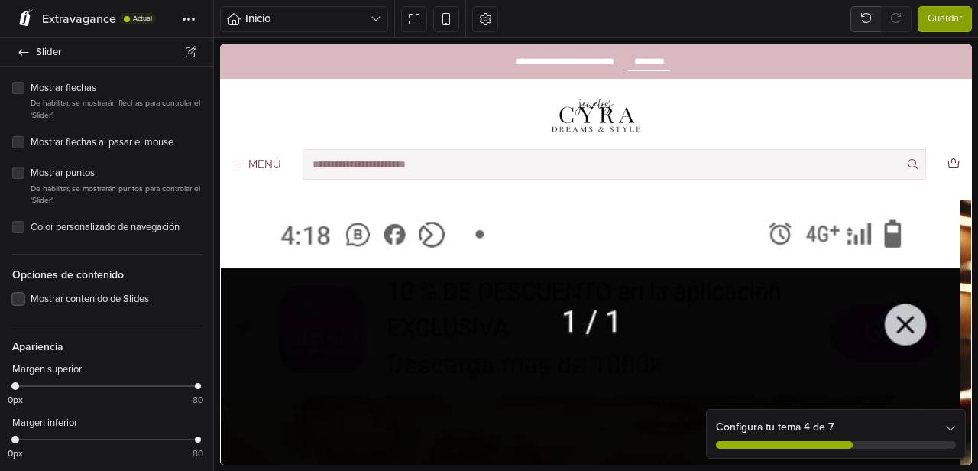
click at [134, 300] on label "Mostrar contenido de Slides" at bounding box center [116, 299] width 170 height 15
select select "******"
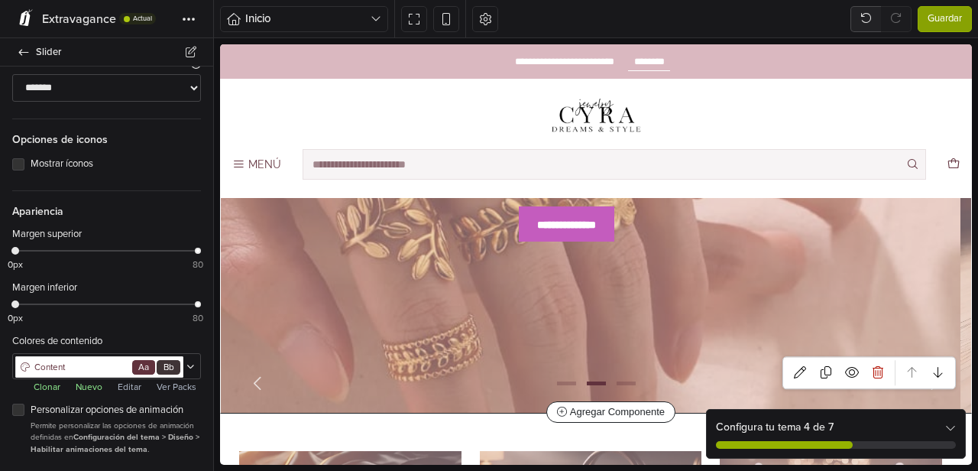
scroll to position [217, 0]
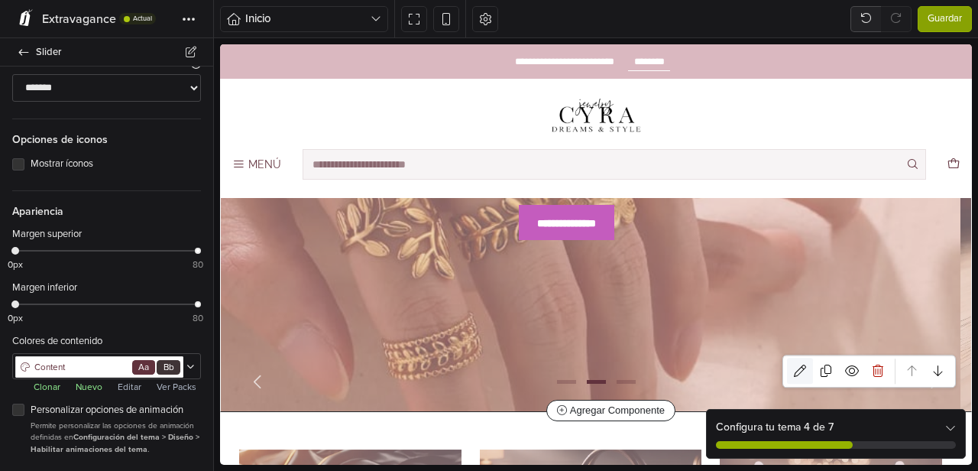
click at [794, 368] on icon at bounding box center [800, 371] width 12 height 12
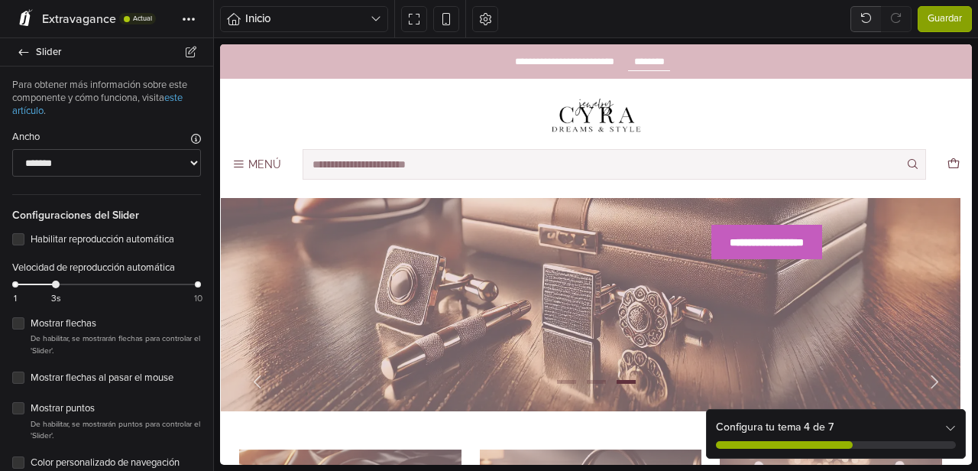
scroll to position [0, 0]
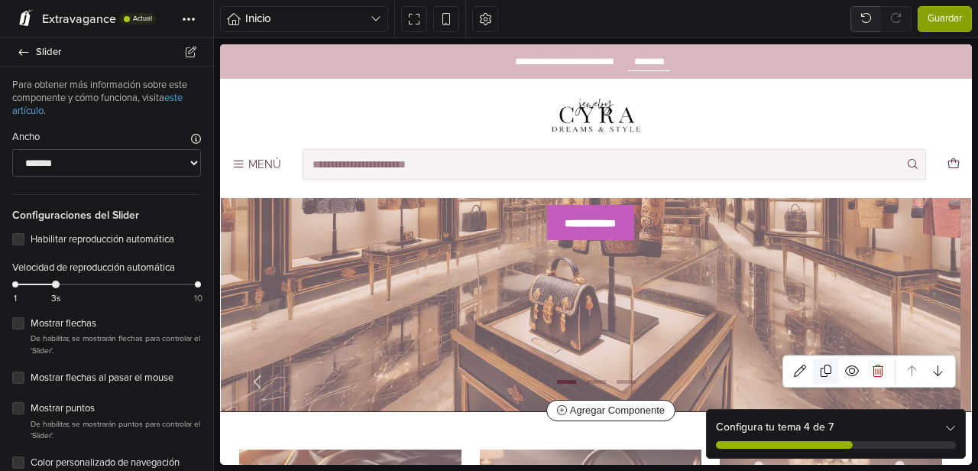
click at [821, 371] on icon at bounding box center [826, 371] width 11 height 12
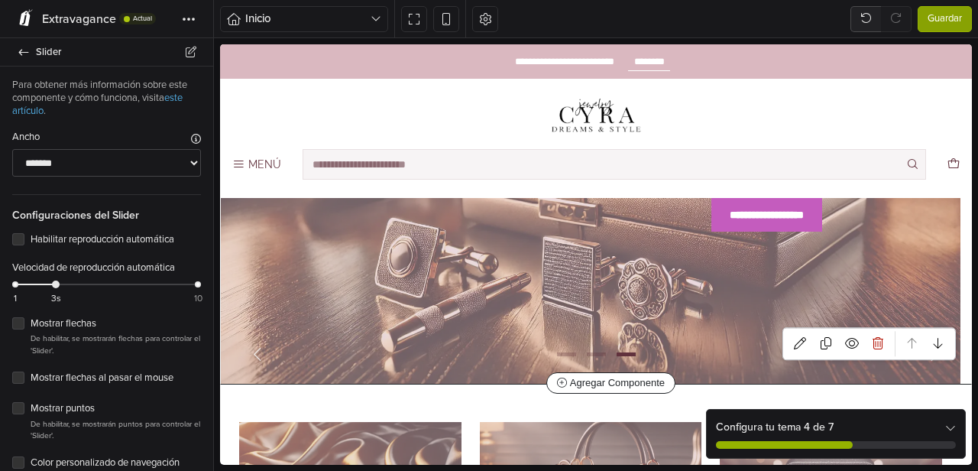
scroll to position [245, 0]
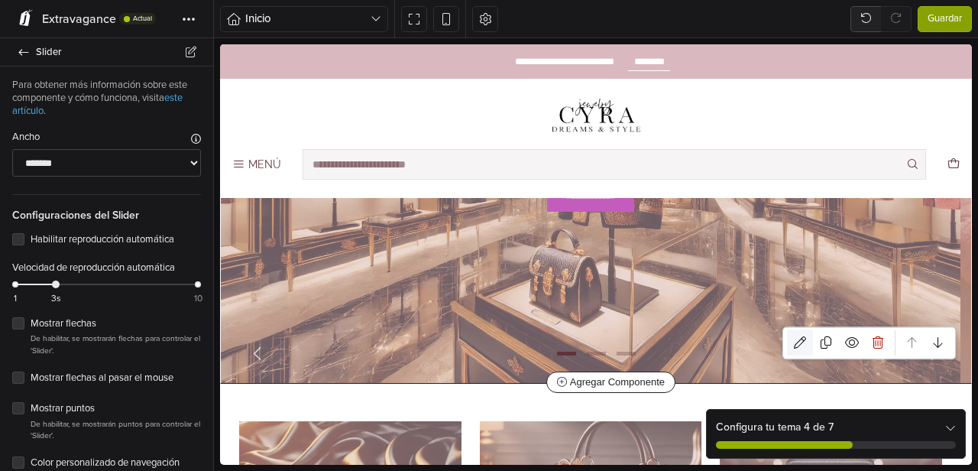
click at [794, 343] on icon at bounding box center [800, 342] width 12 height 12
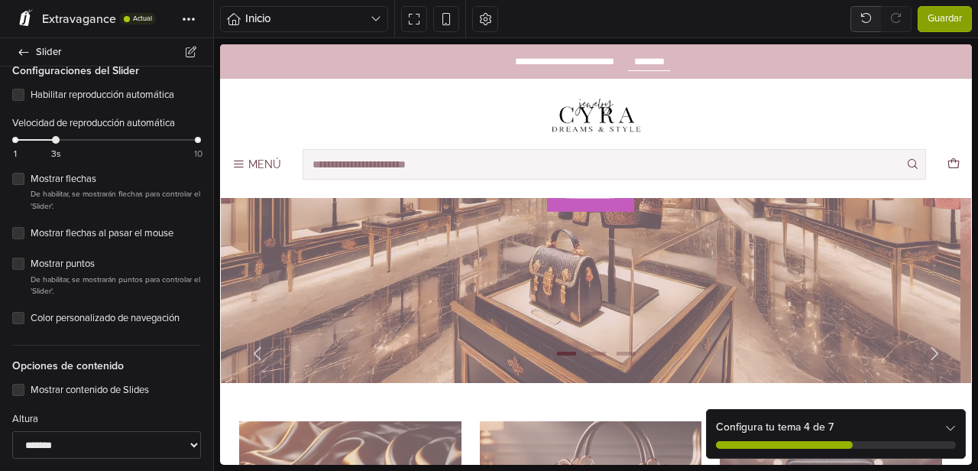
scroll to position [0, 0]
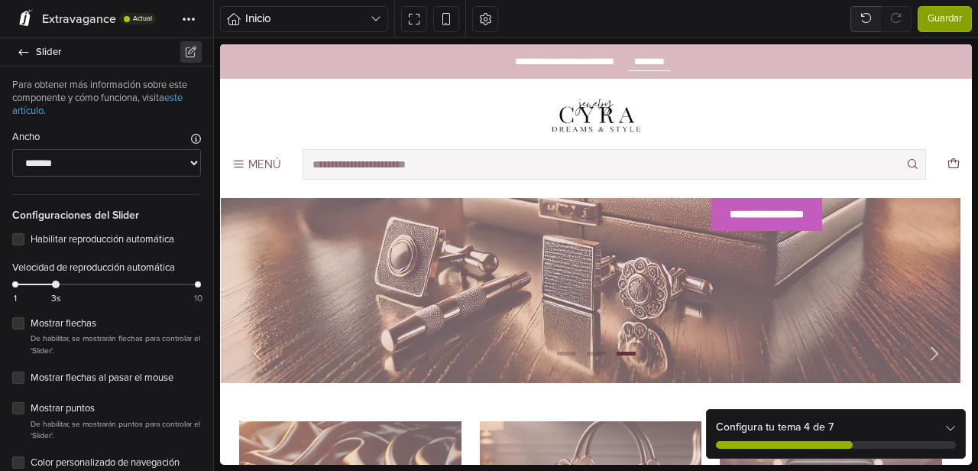
click at [188, 49] on icon at bounding box center [191, 52] width 14 height 11
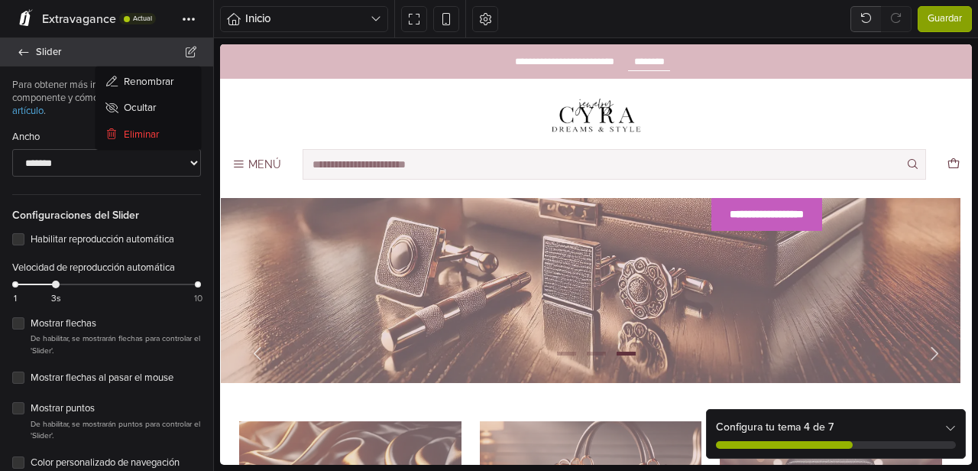
click at [91, 53] on span "Slider" at bounding box center [115, 51] width 159 height 21
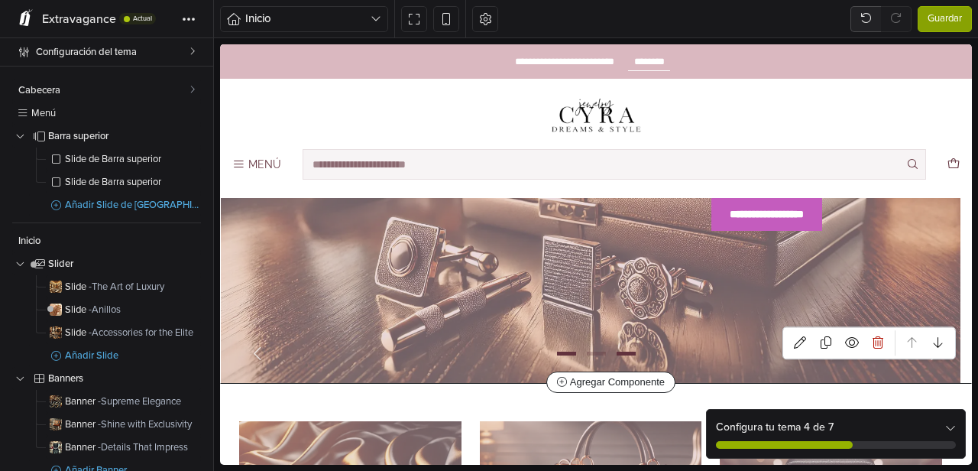
click at [559, 348] on span "Go to slide 1" at bounding box center [566, 353] width 18 height 18
select select "******"
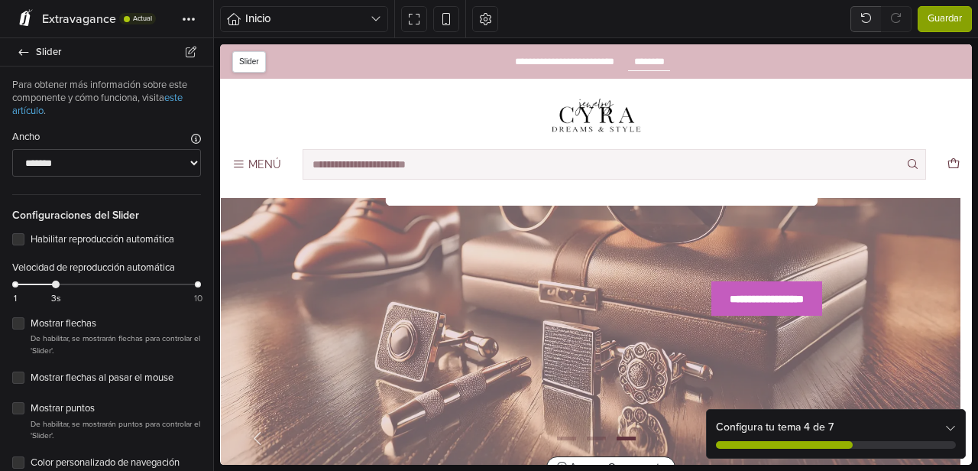
scroll to position [184, 0]
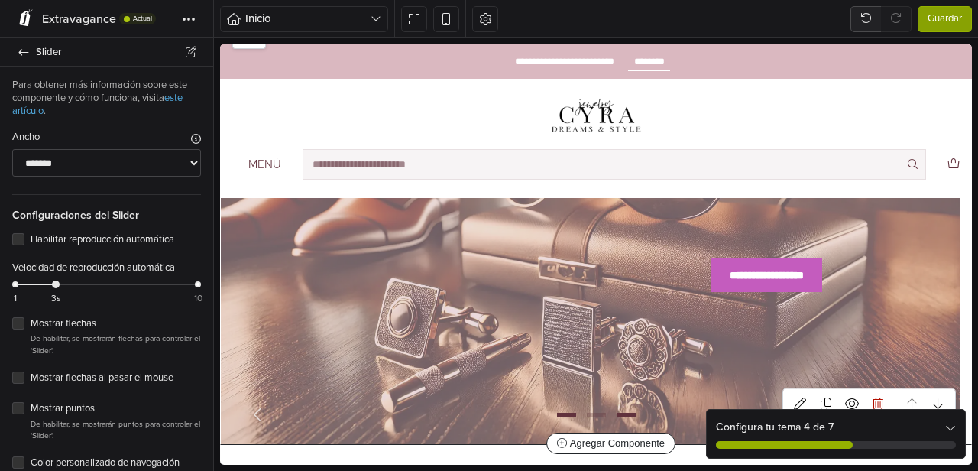
click at [559, 413] on span "Go to slide 1" at bounding box center [566, 414] width 18 height 18
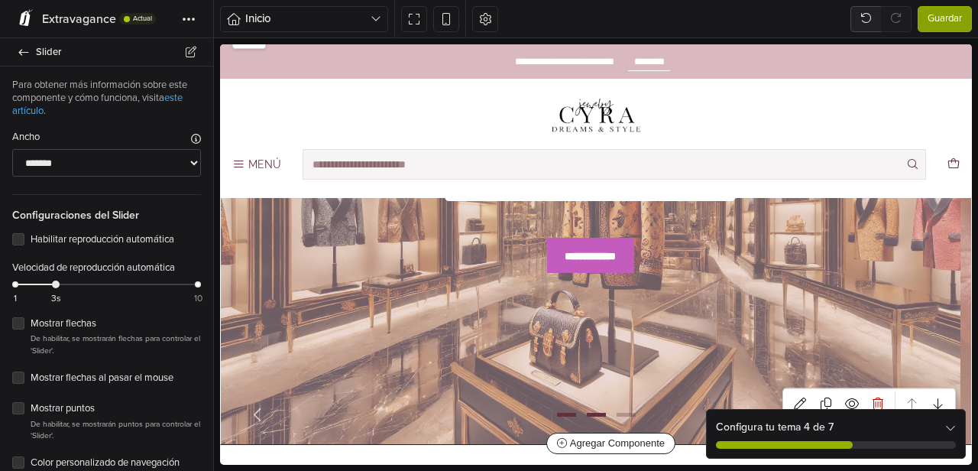
click at [588, 414] on span "Go to slide 2" at bounding box center [596, 414] width 18 height 18
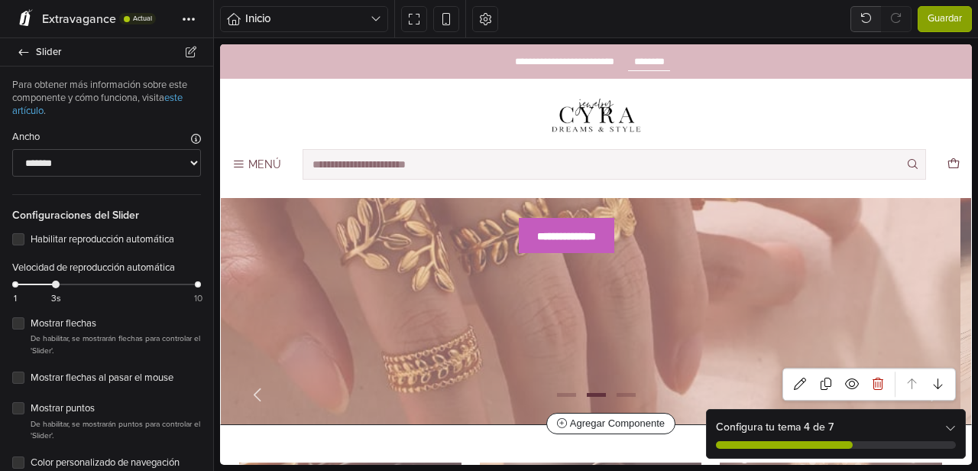
scroll to position [208, 0]
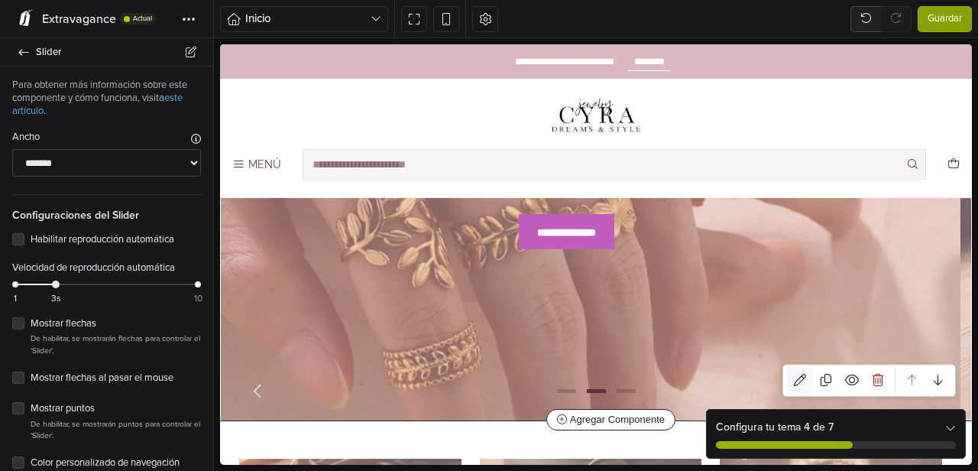
click at [794, 379] on icon at bounding box center [800, 380] width 12 height 12
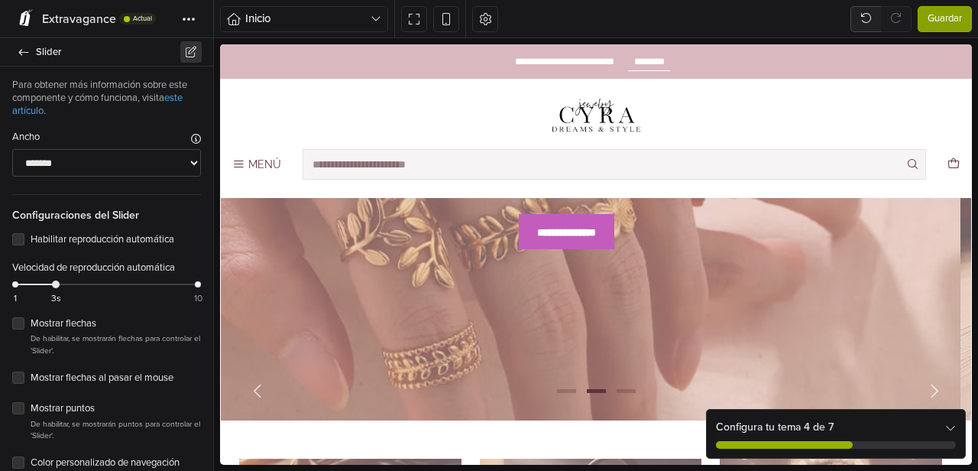
click at [193, 50] on icon at bounding box center [191, 52] width 14 height 11
click at [158, 81] on link "Renombrar" at bounding box center [148, 81] width 98 height 23
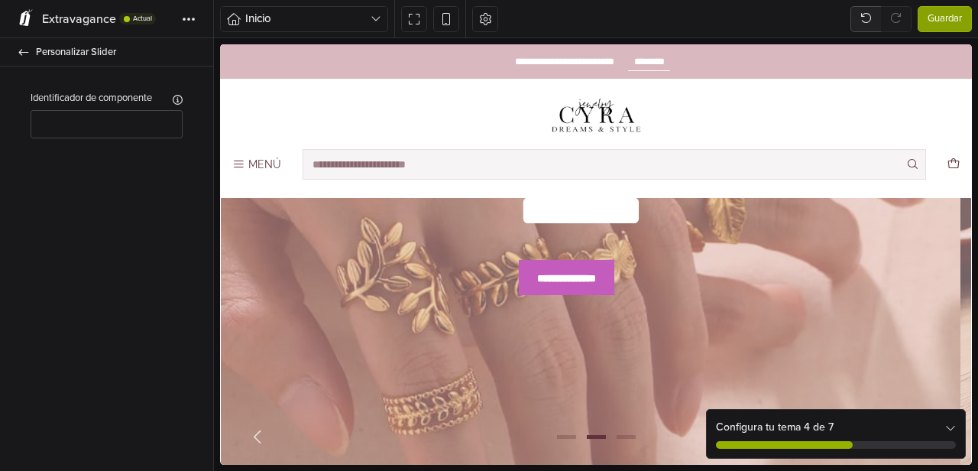
scroll to position [158, 0]
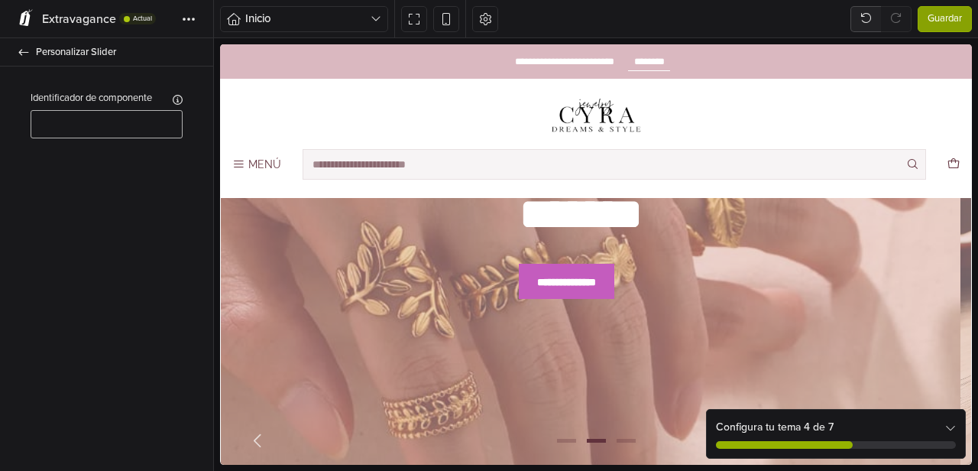
click at [123, 118] on input "text" at bounding box center [107, 124] width 152 height 28
type input "*********"
click at [188, 90] on div "Identificador de componente Asigne un nombre a este componente para que pueda i…" at bounding box center [106, 108] width 201 height 84
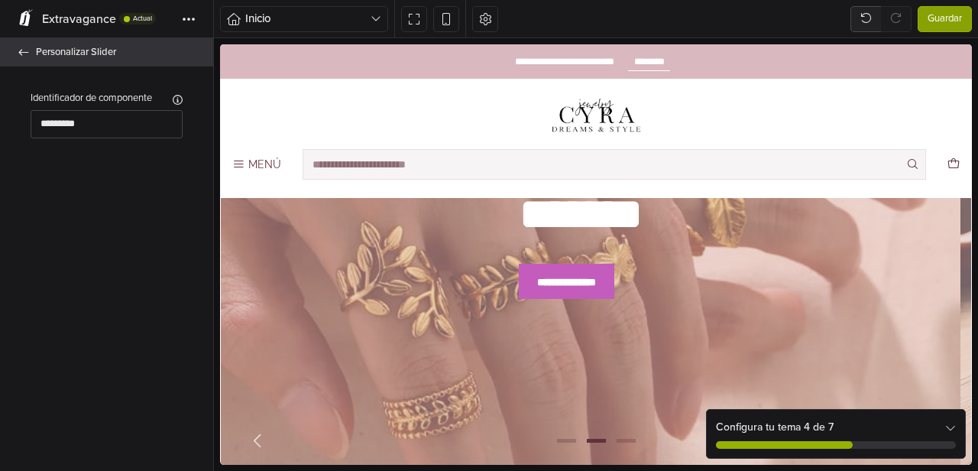
click at [15, 54] on link "Personalizar Slider" at bounding box center [106, 52] width 213 height 28
select select "******"
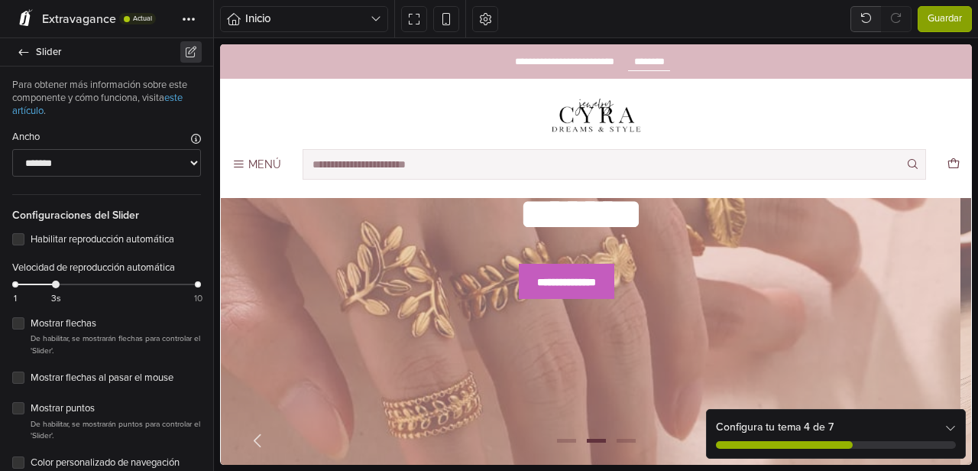
click at [190, 50] on icon at bounding box center [191, 52] width 14 height 11
click at [171, 77] on link "Renombrar" at bounding box center [148, 81] width 98 height 23
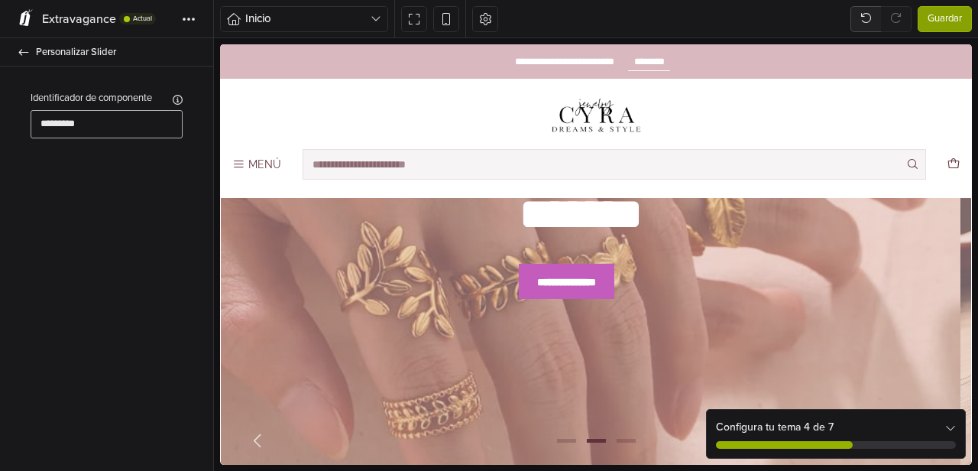
click at [132, 115] on input "*********" at bounding box center [107, 124] width 152 height 28
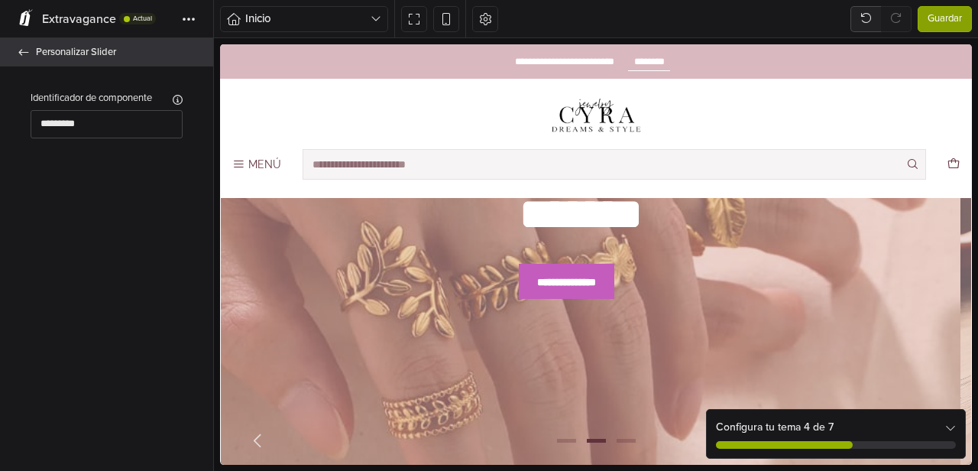
click at [26, 54] on icon at bounding box center [24, 52] width 12 height 10
select select "******"
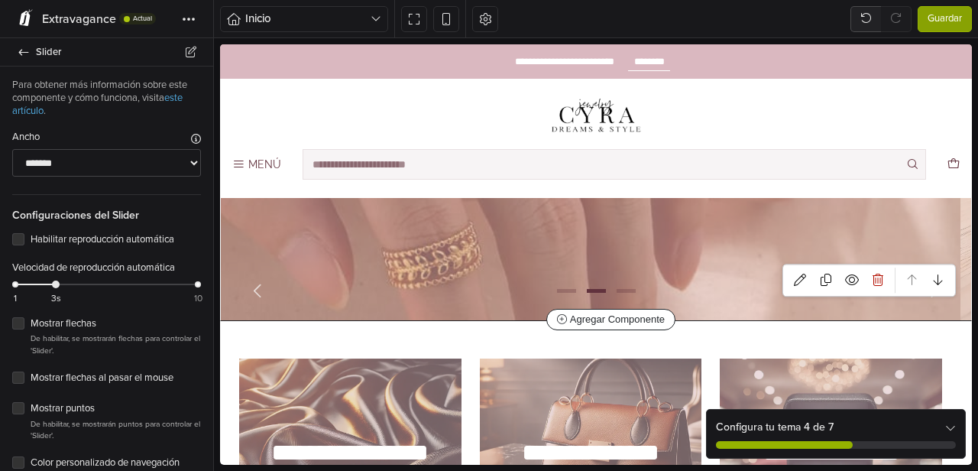
scroll to position [22, 0]
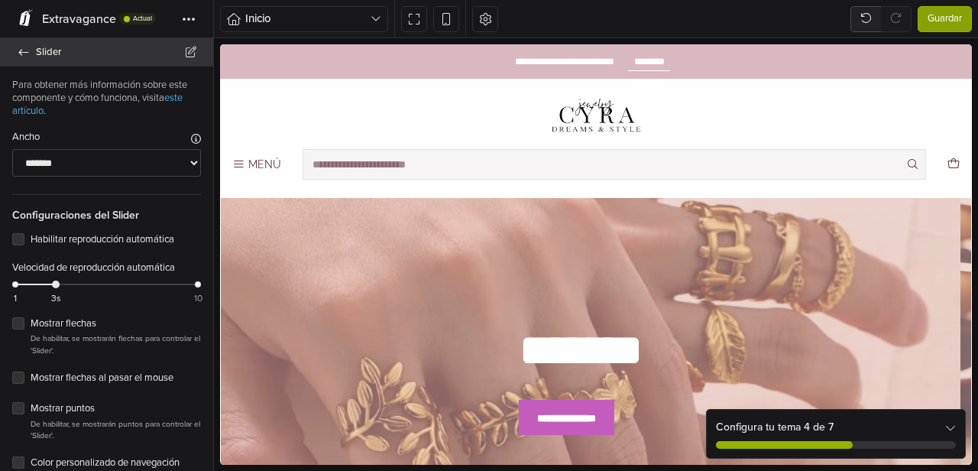
click at [42, 50] on span "Slider" at bounding box center [115, 51] width 159 height 21
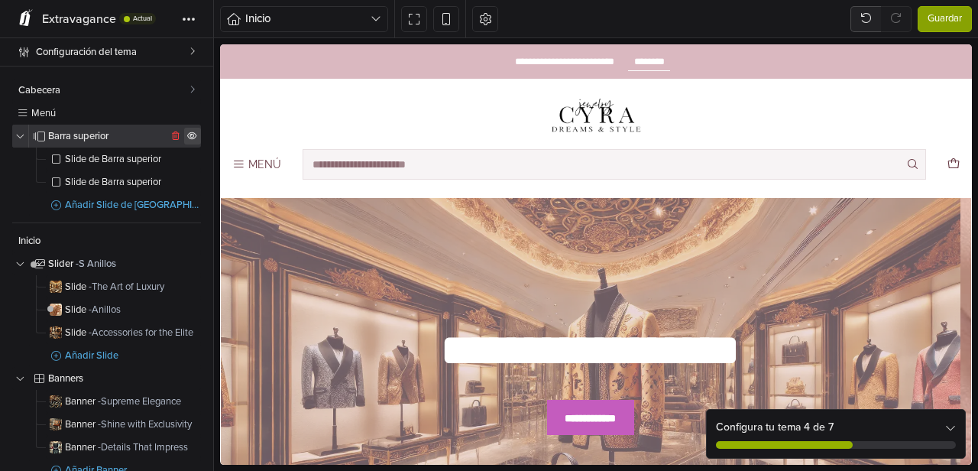
click at [187, 134] on icon at bounding box center [192, 135] width 10 height 8
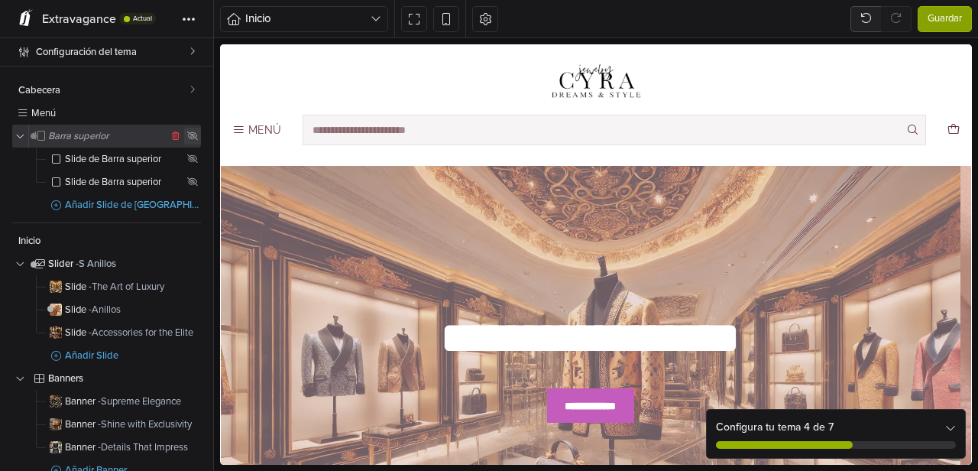
click at [187, 134] on icon at bounding box center [192, 135] width 11 height 9
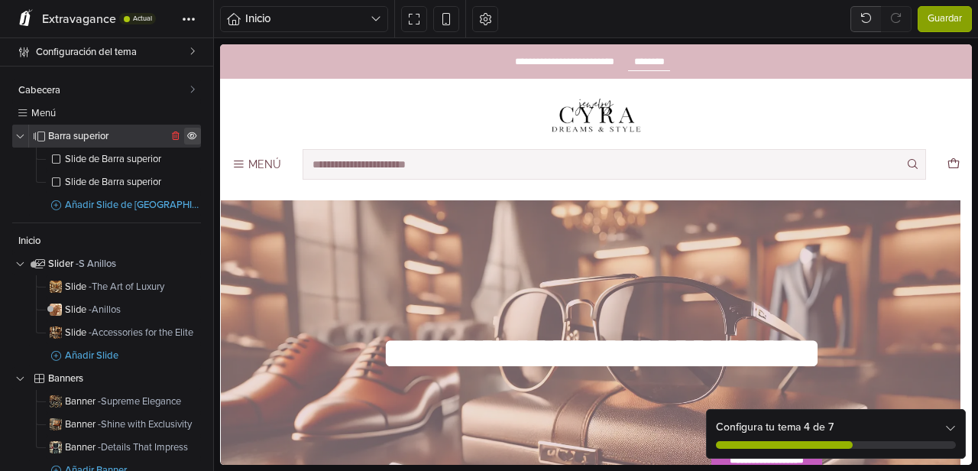
click at [187, 134] on icon at bounding box center [192, 135] width 10 height 8
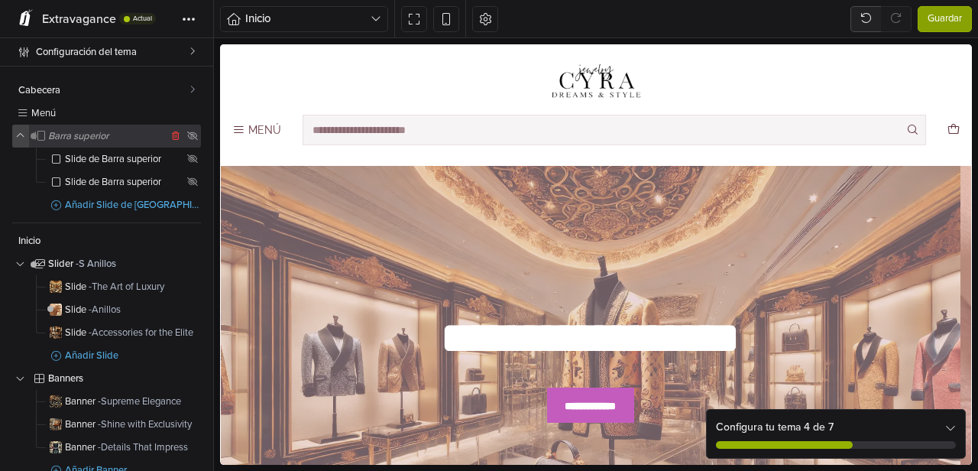
click at [21, 134] on icon "button" at bounding box center [20, 135] width 9 height 5
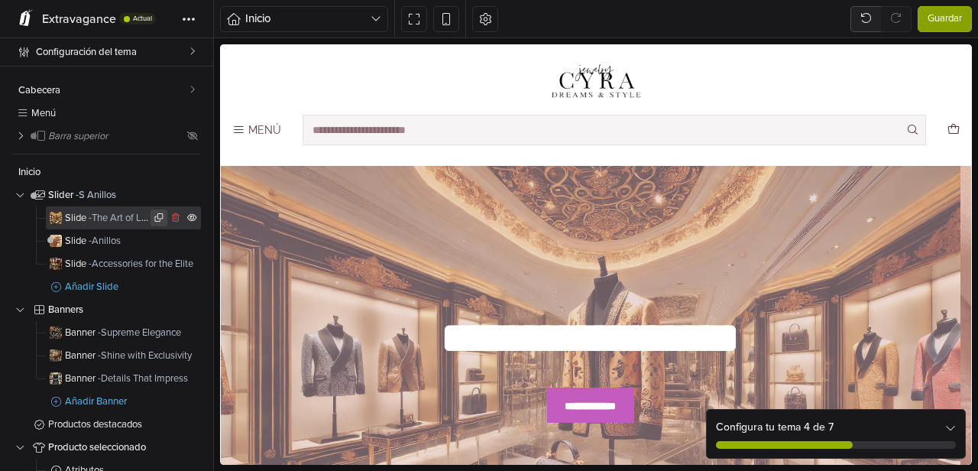
click at [154, 218] on icon at bounding box center [159, 217] width 11 height 9
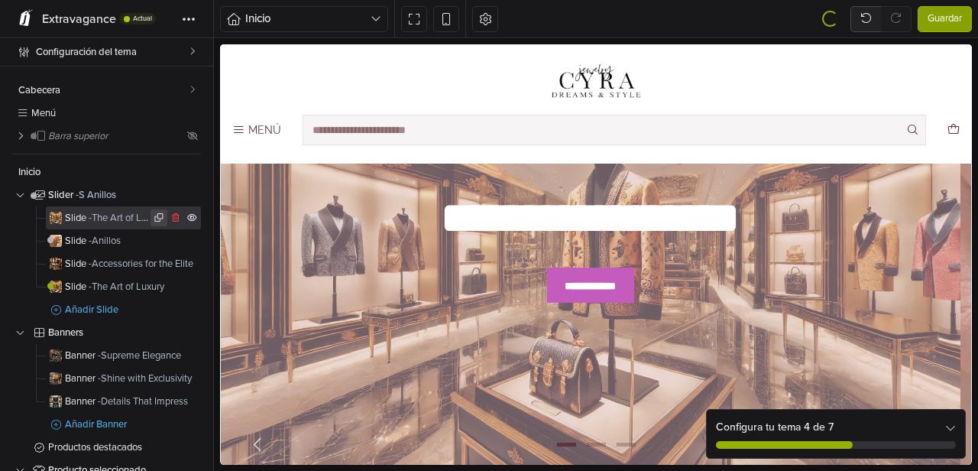
scroll to position [124, 0]
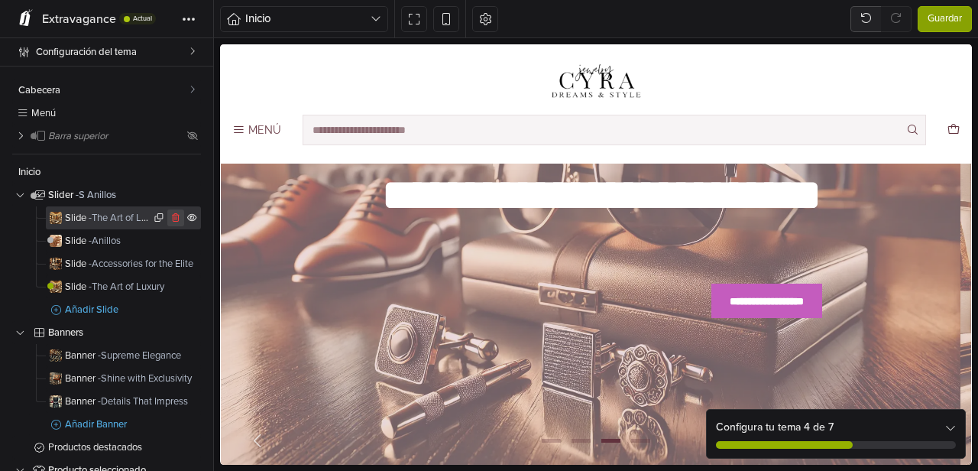
click at [172, 216] on icon at bounding box center [176, 217] width 8 height 9
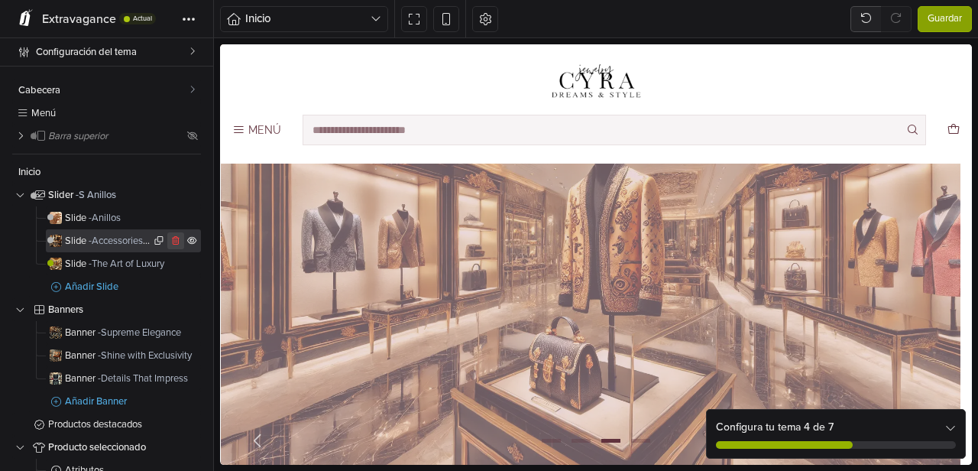
click at [170, 240] on icon at bounding box center [175, 240] width 11 height 9
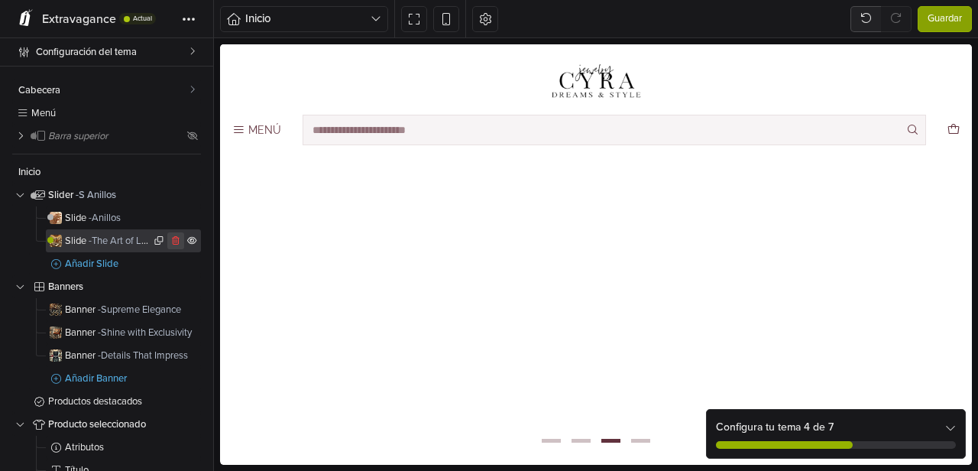
click at [170, 240] on icon at bounding box center [175, 240] width 11 height 9
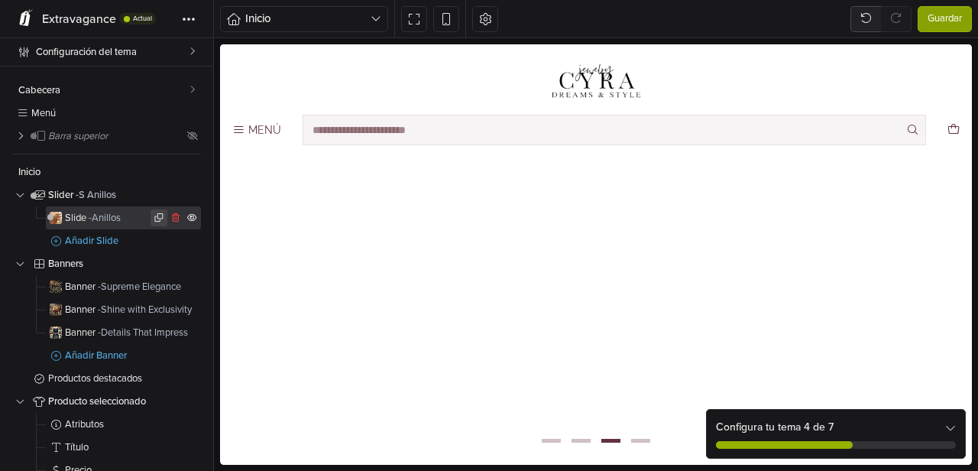
click at [154, 219] on icon at bounding box center [159, 217] width 11 height 9
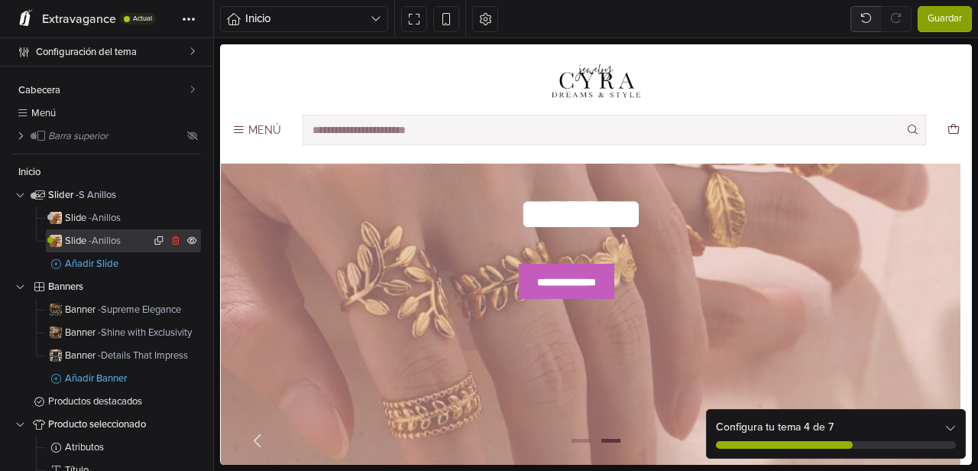
click at [112, 241] on span "- Anillos" at bounding box center [105, 241] width 32 height 12
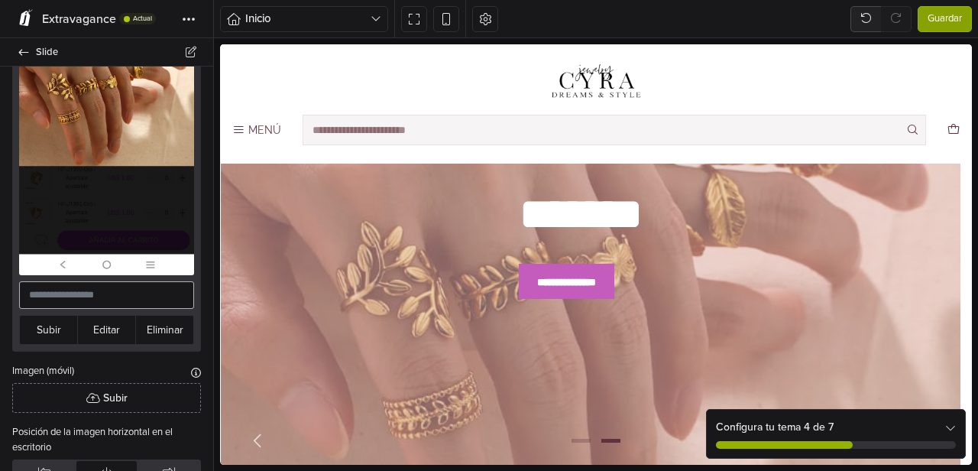
scroll to position [279, 0]
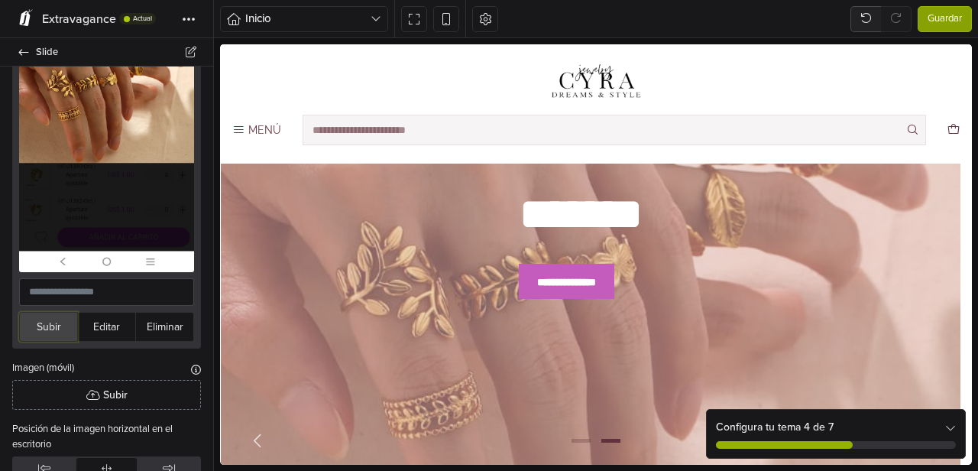
click at [52, 312] on button "Subir" at bounding box center [48, 327] width 59 height 30
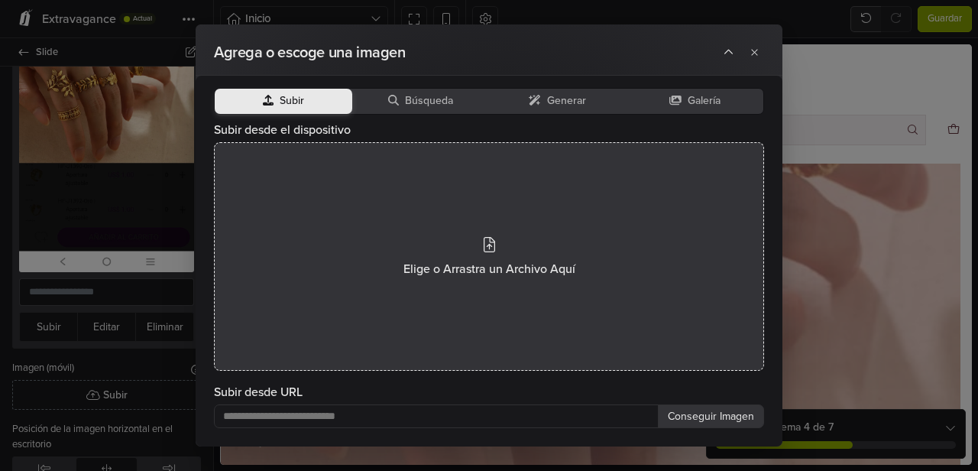
click at [484, 248] on icon at bounding box center [489, 244] width 11 height 15
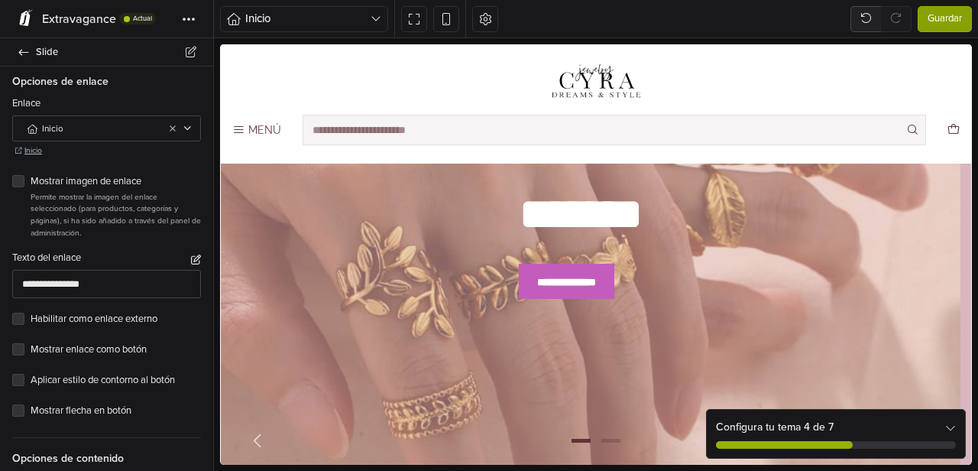
scroll to position [563, 0]
click at [94, 278] on input "**********" at bounding box center [106, 282] width 189 height 28
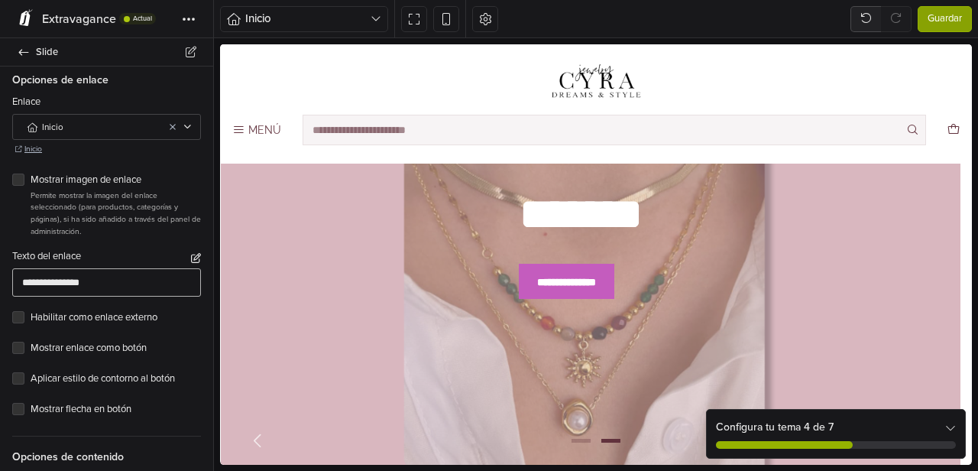
drag, startPoint x: 96, startPoint y: 277, endPoint x: 17, endPoint y: 279, distance: 78.7
click at [17, 279] on input "**********" at bounding box center [106, 282] width 189 height 28
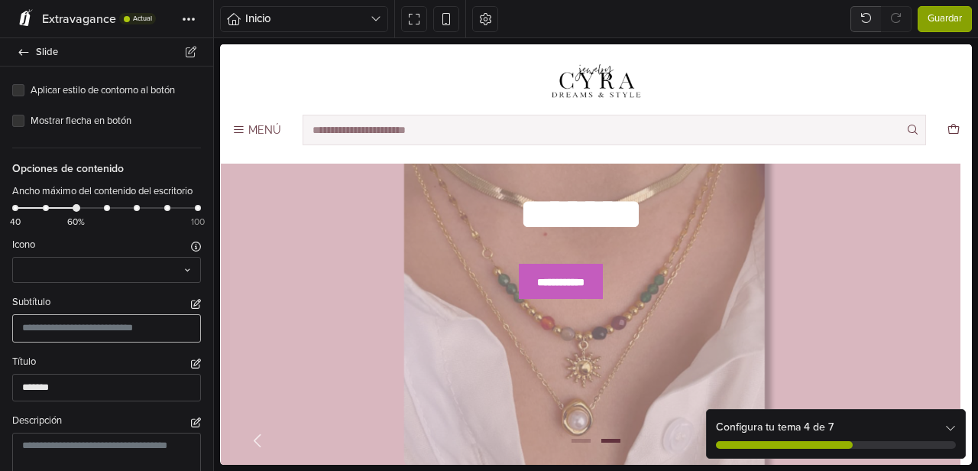
scroll to position [910, 0]
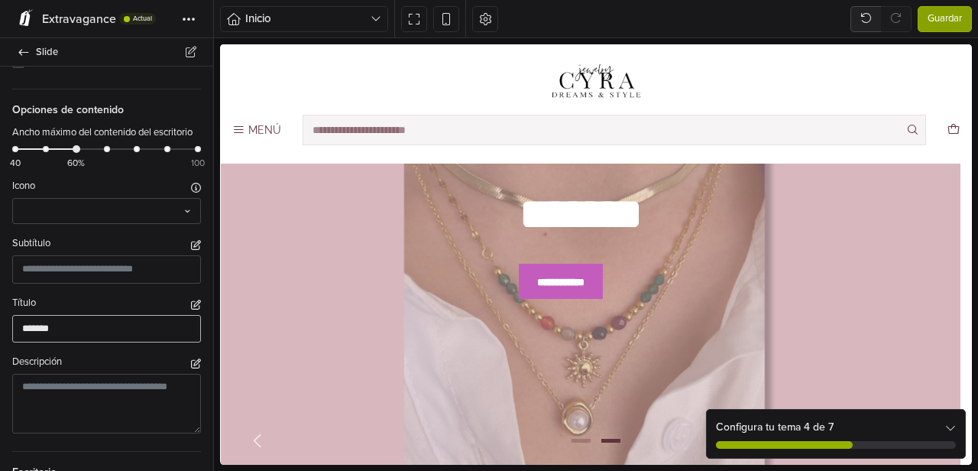
type input "**********"
click at [68, 341] on input "*******" at bounding box center [106, 329] width 189 height 28
drag, startPoint x: 67, startPoint y: 341, endPoint x: 10, endPoint y: 340, distance: 57.3
click at [10, 341] on div "Título *******" at bounding box center [106, 319] width 213 height 47
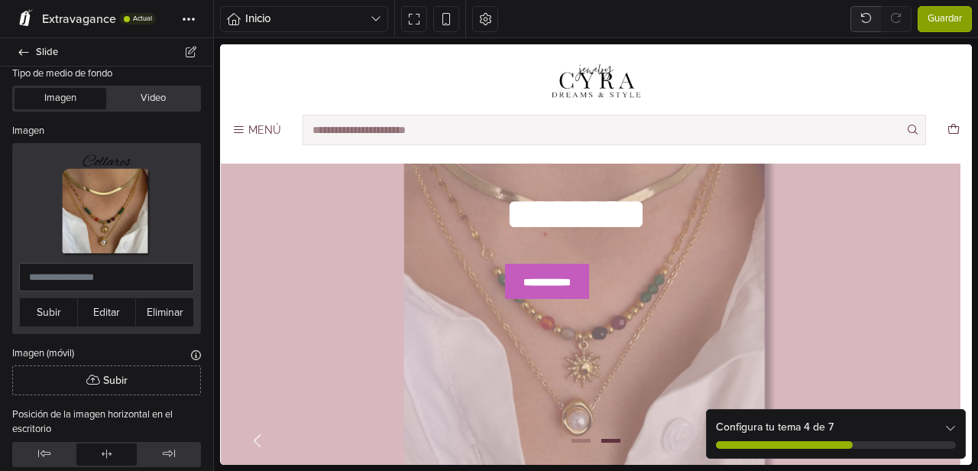
scroll to position [0, 0]
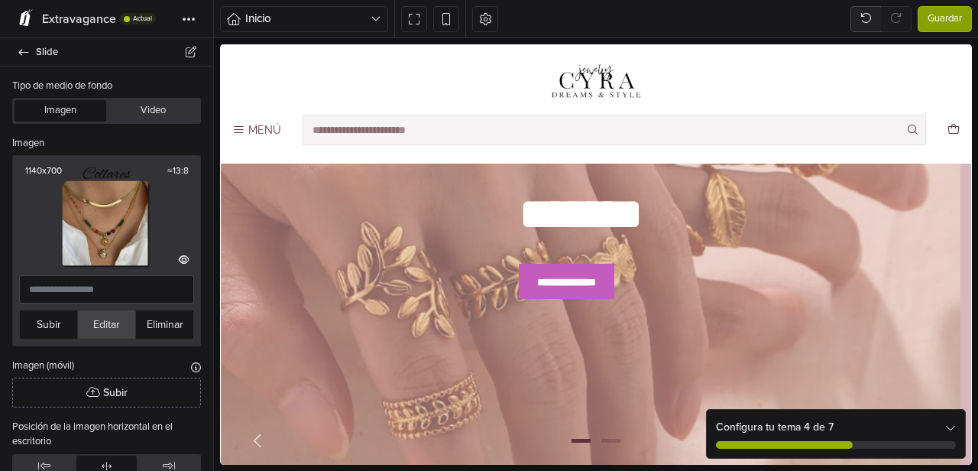
type input "********"
click at [99, 318] on button "Editar" at bounding box center [106, 324] width 59 height 30
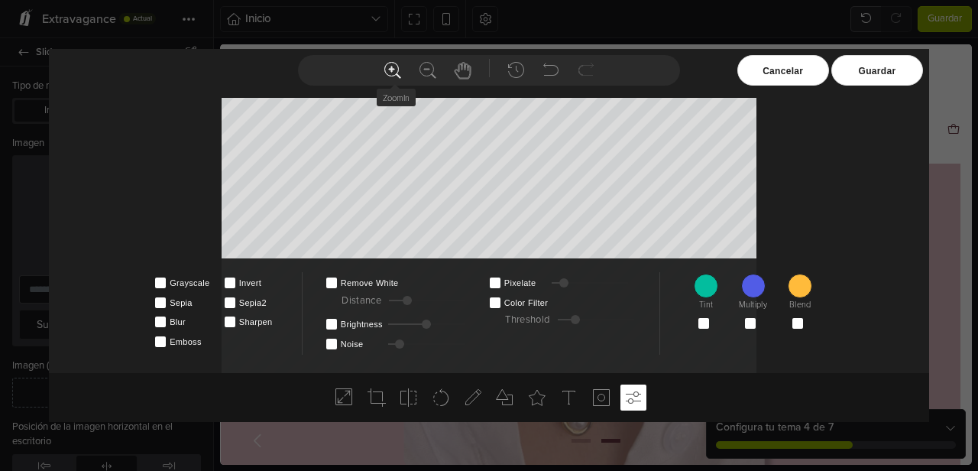
click at [384, 70] on icon at bounding box center [393, 70] width 18 height 18
click at [389, 68] on use at bounding box center [392, 71] width 16 height 16
click at [388, 71] on icon at bounding box center [393, 70] width 18 height 18
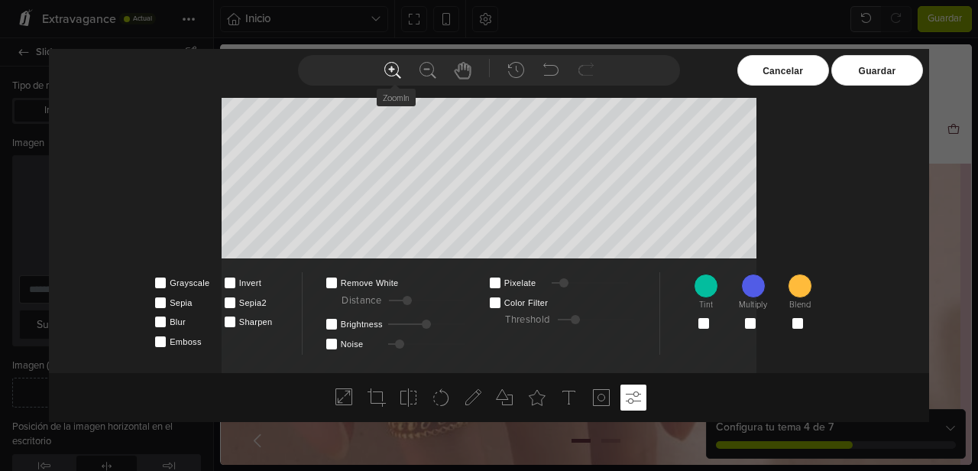
click at [392, 71] on icon at bounding box center [393, 70] width 18 height 18
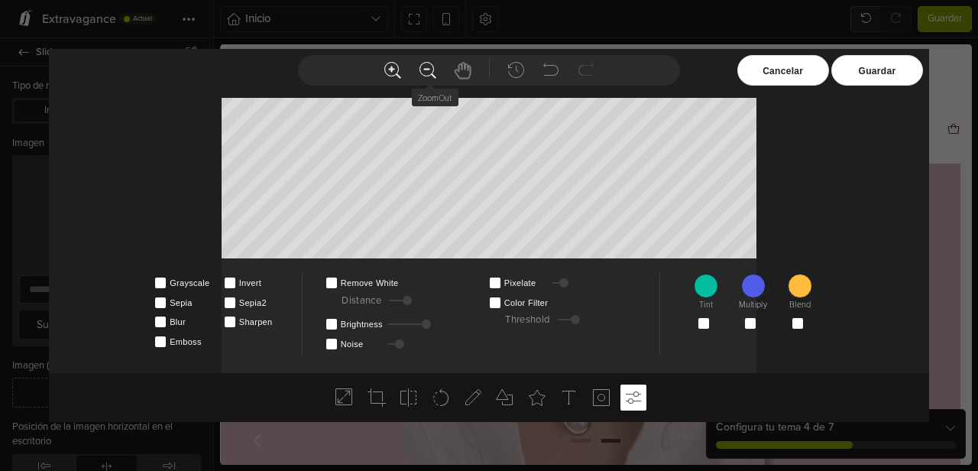
click at [431, 61] on icon at bounding box center [428, 70] width 18 height 18
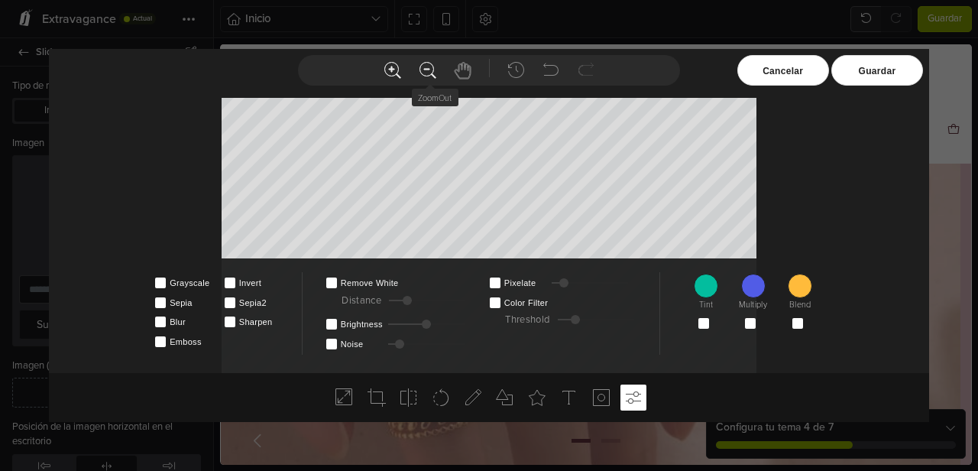
click at [429, 75] on use at bounding box center [428, 71] width 16 height 16
click at [429, 74] on use at bounding box center [428, 71] width 16 height 16
click at [390, 69] on use at bounding box center [392, 71] width 16 height 16
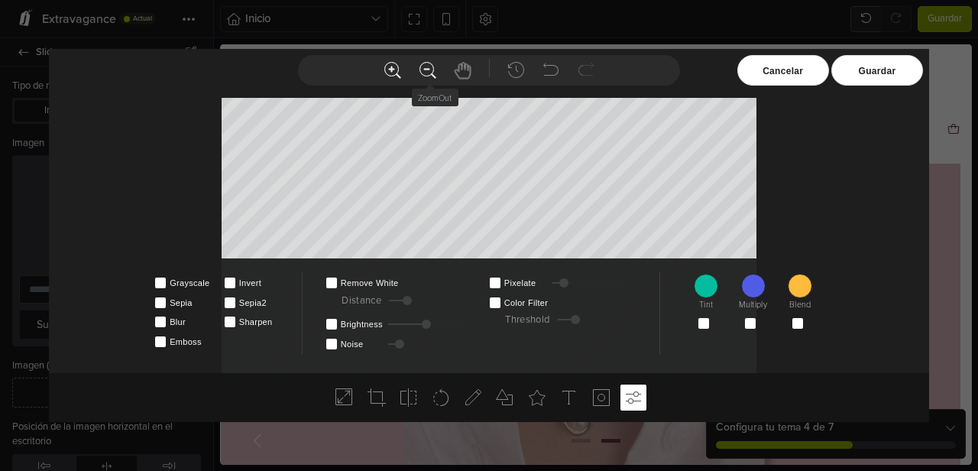
click at [425, 73] on icon at bounding box center [428, 70] width 18 height 18
click at [390, 68] on use at bounding box center [392, 71] width 16 height 16
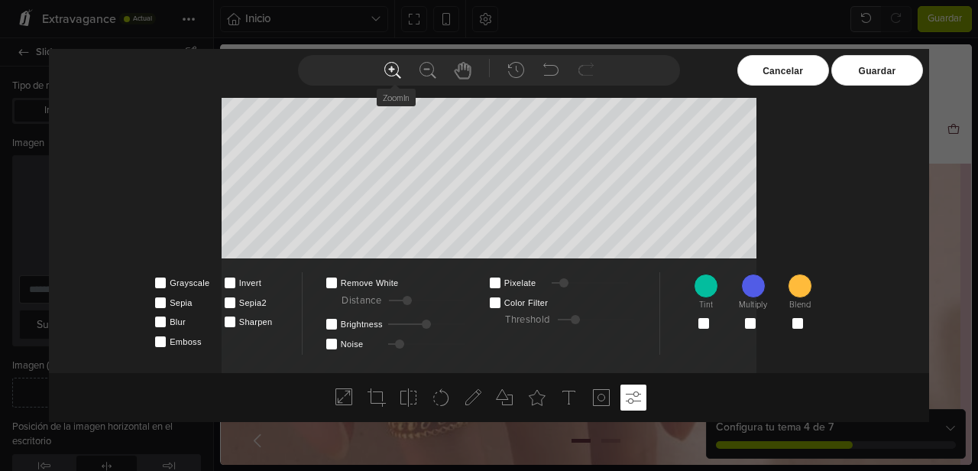
click at [391, 71] on use at bounding box center [392, 71] width 16 height 16
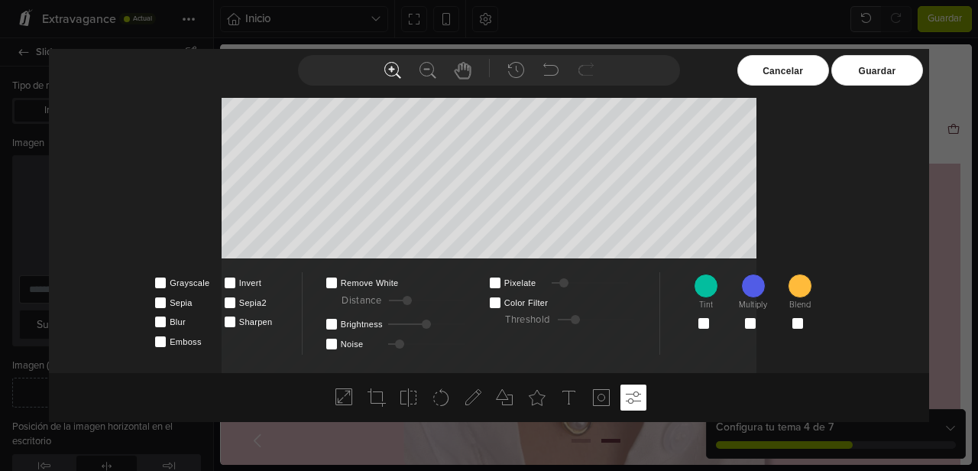
click at [872, 78] on div "Guardar" at bounding box center [877, 70] width 92 height 31
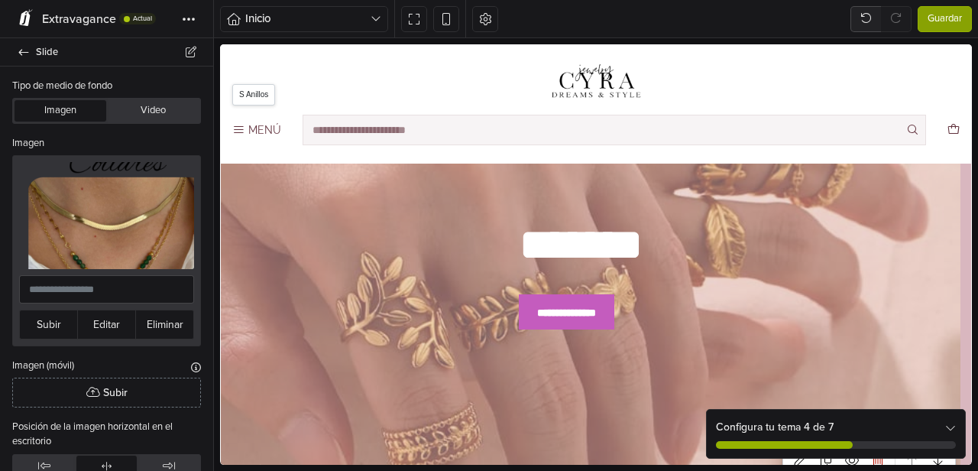
scroll to position [115, 0]
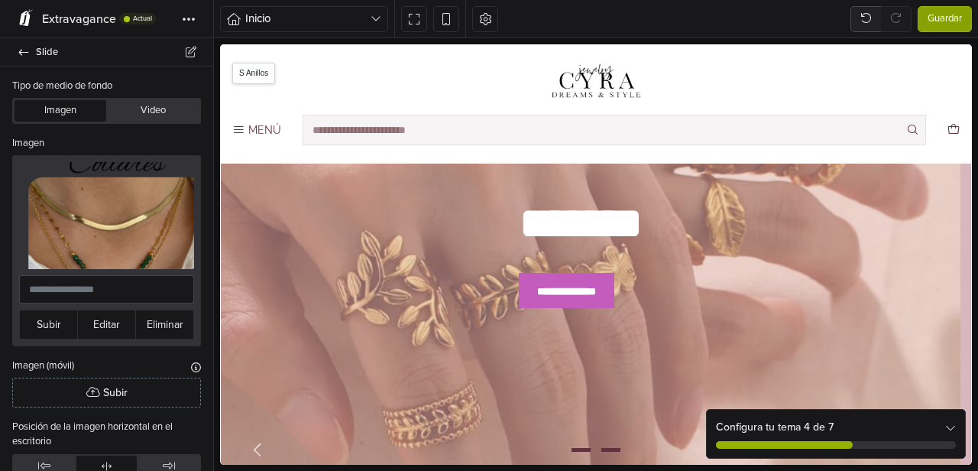
click at [603, 446] on span "Go to slide 2" at bounding box center [611, 449] width 18 height 18
select select "******"
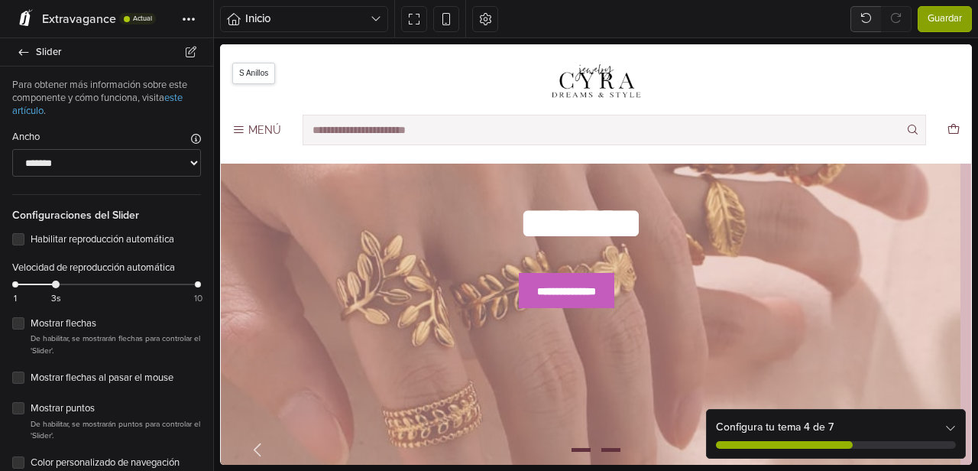
click at [610, 446] on span "Go to slide 2" at bounding box center [611, 449] width 18 height 18
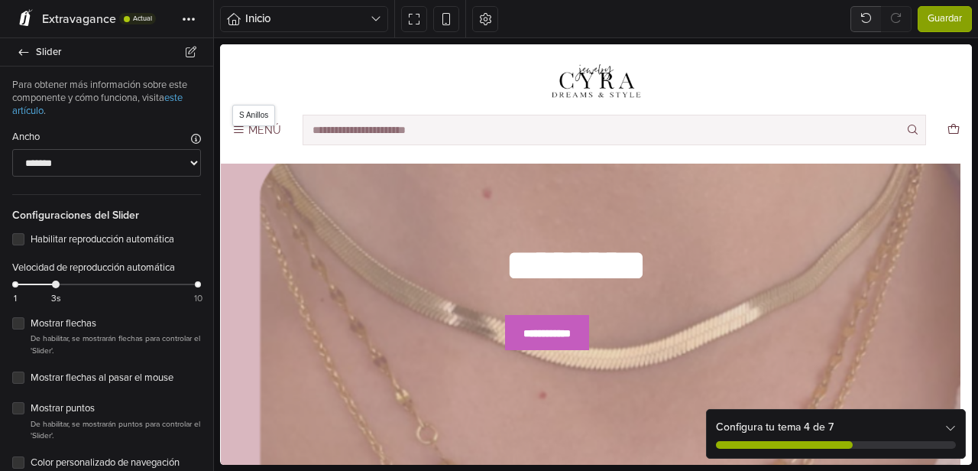
scroll to position [99, 0]
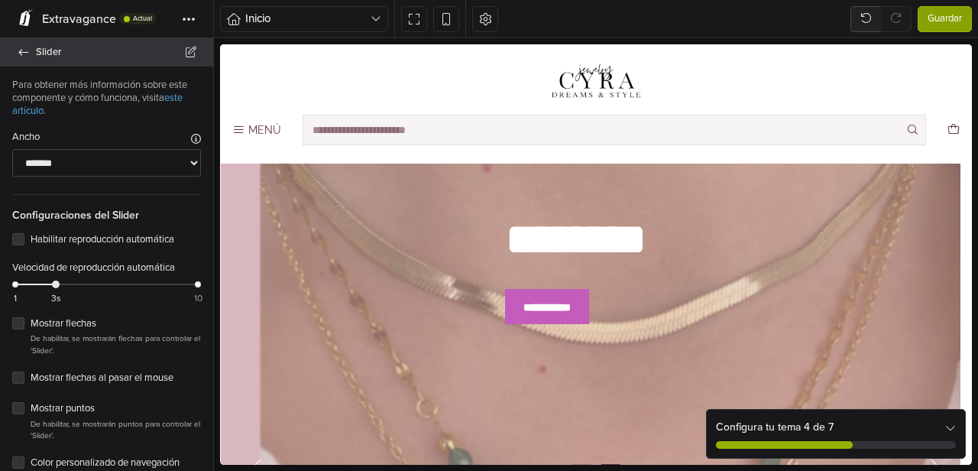
click at [21, 52] on icon at bounding box center [24, 52] width 10 height 6
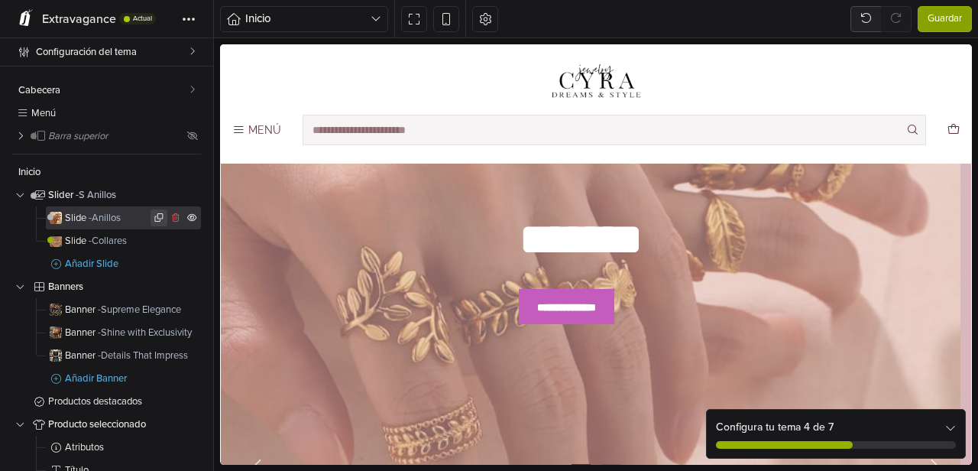
click at [154, 219] on icon at bounding box center [159, 217] width 11 height 9
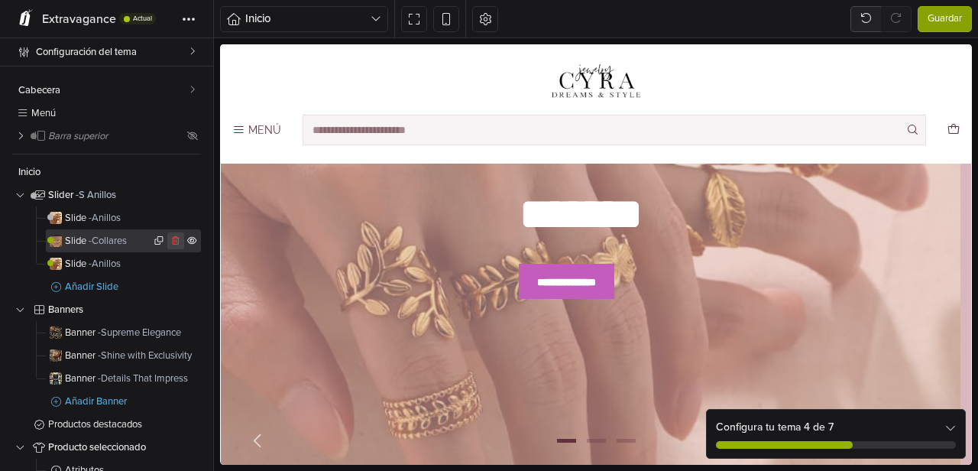
click at [170, 239] on icon at bounding box center [175, 240] width 11 height 9
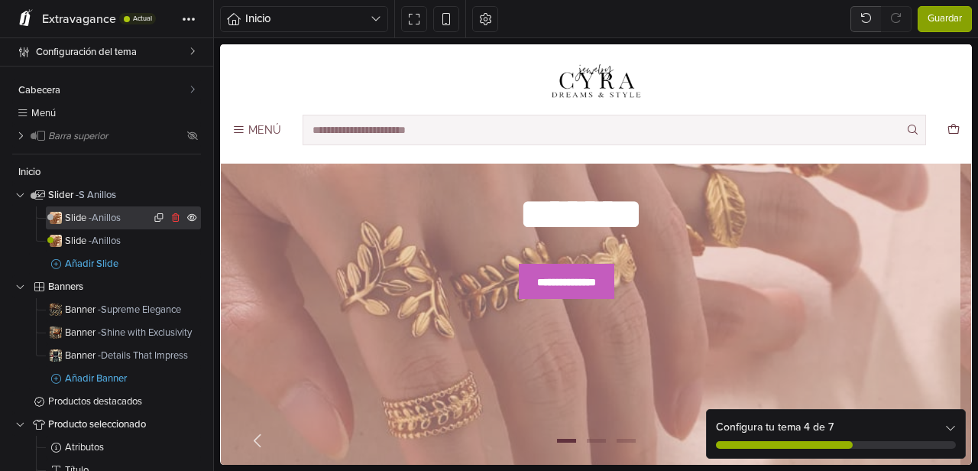
click at [105, 217] on span "- Anillos" at bounding box center [105, 218] width 32 height 12
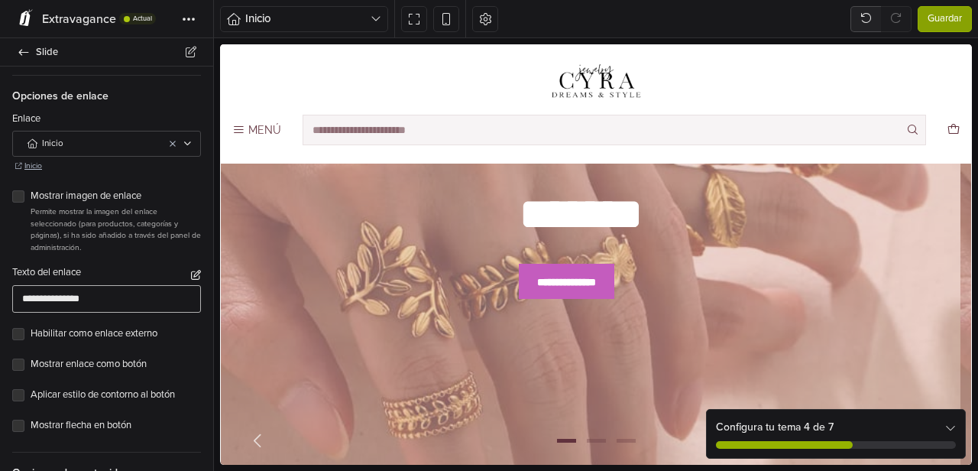
scroll to position [838, 0]
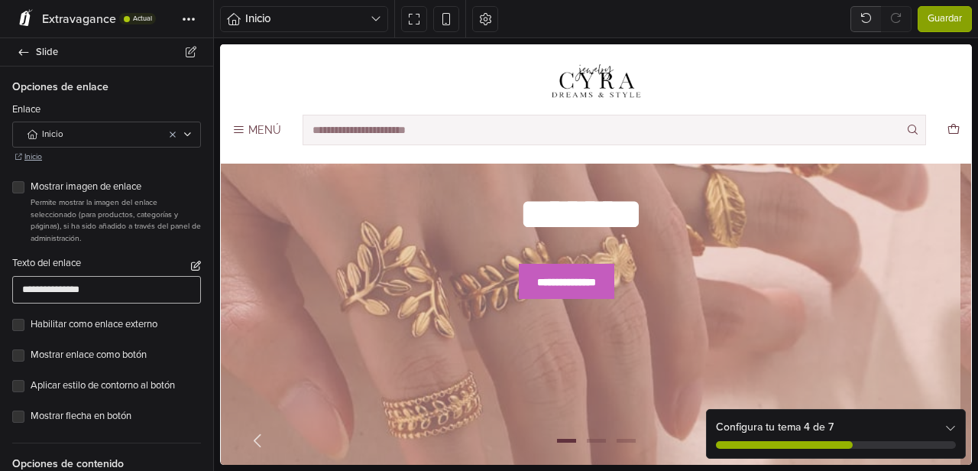
click at [102, 276] on input "**********" at bounding box center [106, 290] width 189 height 28
drag, startPoint x: 101, startPoint y: 273, endPoint x: 8, endPoint y: 272, distance: 93.2
click at [8, 272] on div "**********" at bounding box center [106, 279] width 213 height 47
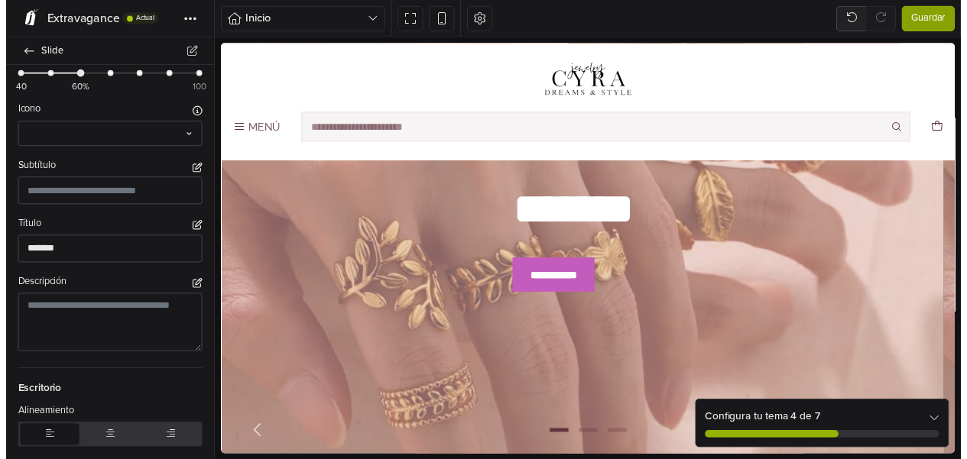
scroll to position [1266, 0]
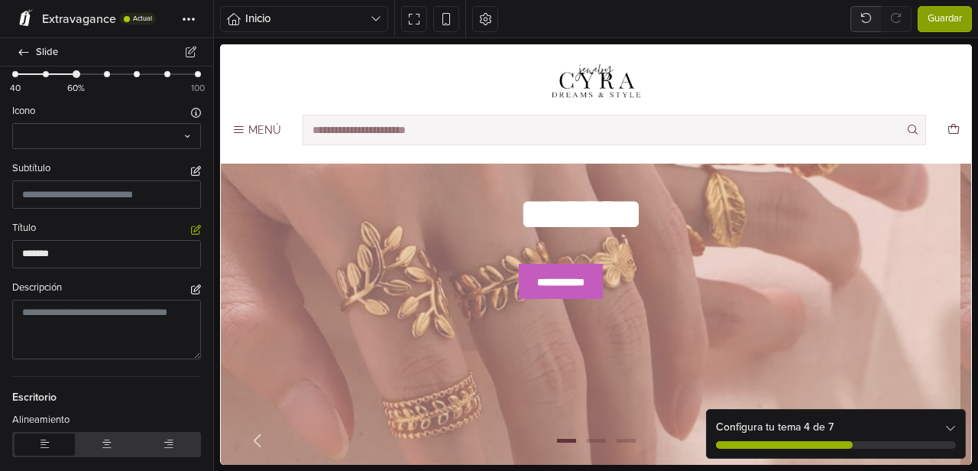
type input "**********"
click at [191, 225] on icon "button" at bounding box center [196, 230] width 10 height 10
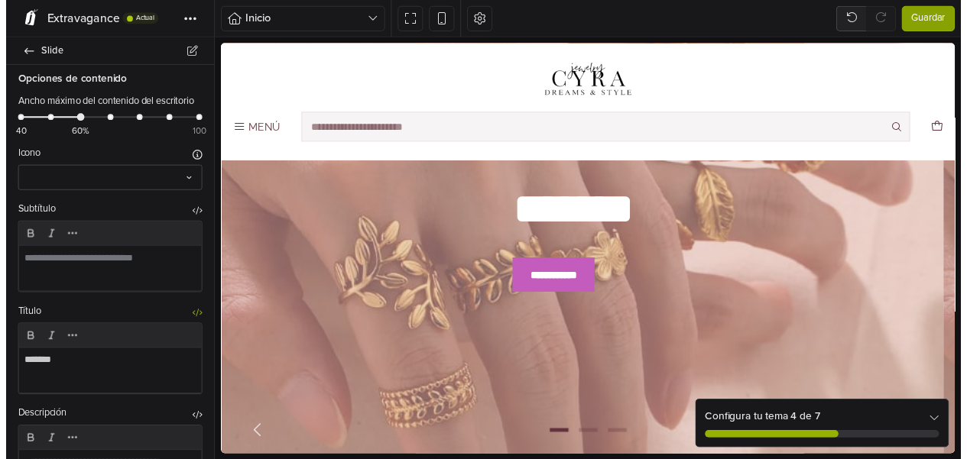
scroll to position [1311, 0]
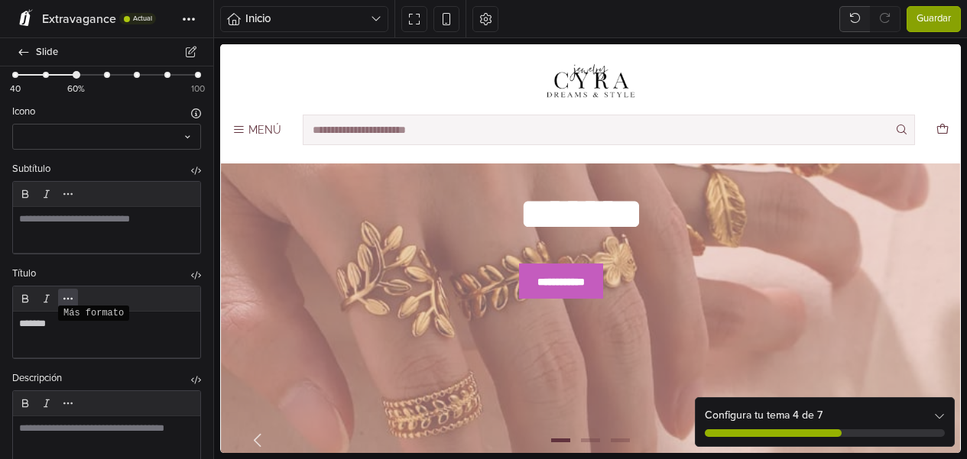
click at [70, 296] on icon "Más formato" at bounding box center [68, 299] width 12 height 12
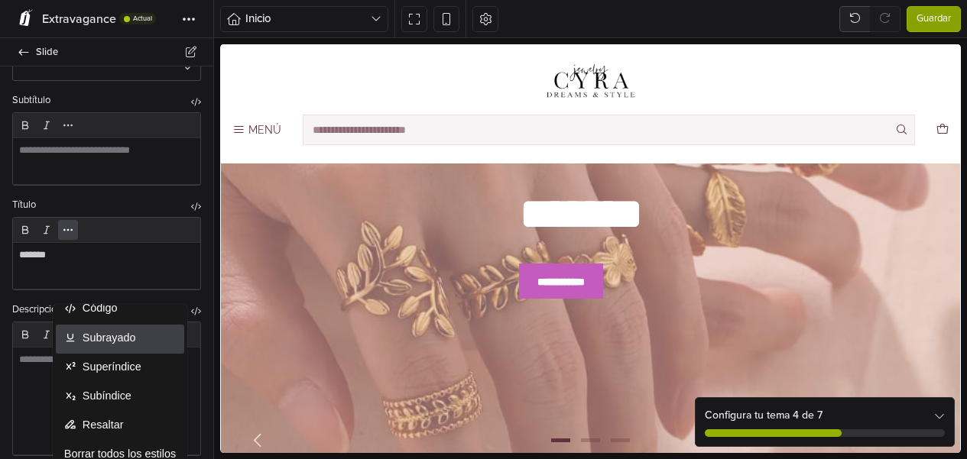
scroll to position [0, 0]
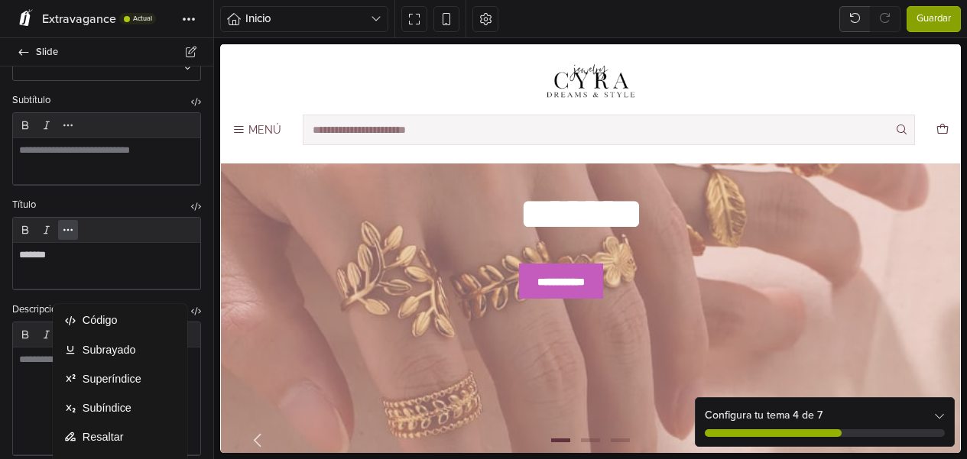
click at [106, 285] on div "**********" at bounding box center [106, 253] width 189 height 73
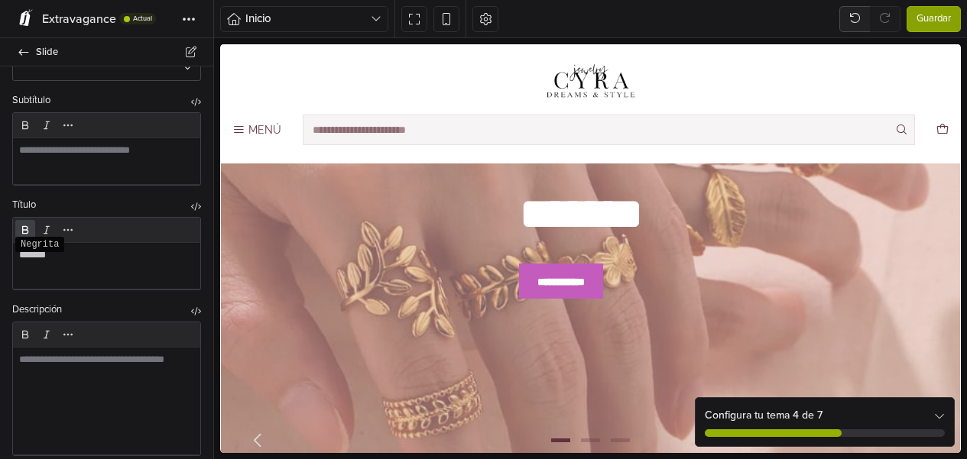
click at [24, 224] on icon "Negrita" at bounding box center [25, 230] width 12 height 12
click at [29, 226] on icon "Negrita" at bounding box center [25, 230] width 12 height 12
click at [67, 230] on icon "Más formato" at bounding box center [68, 230] width 12 height 12
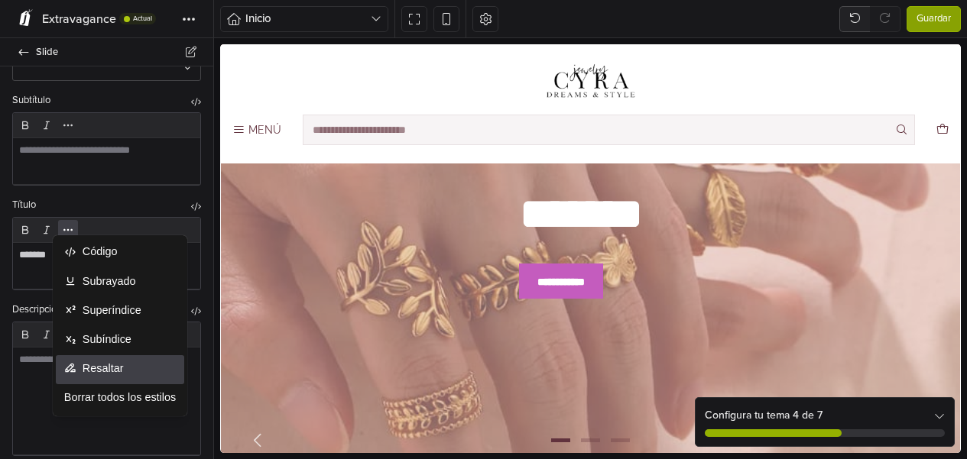
click at [112, 367] on span "Resaltar" at bounding box center [129, 368] width 93 height 15
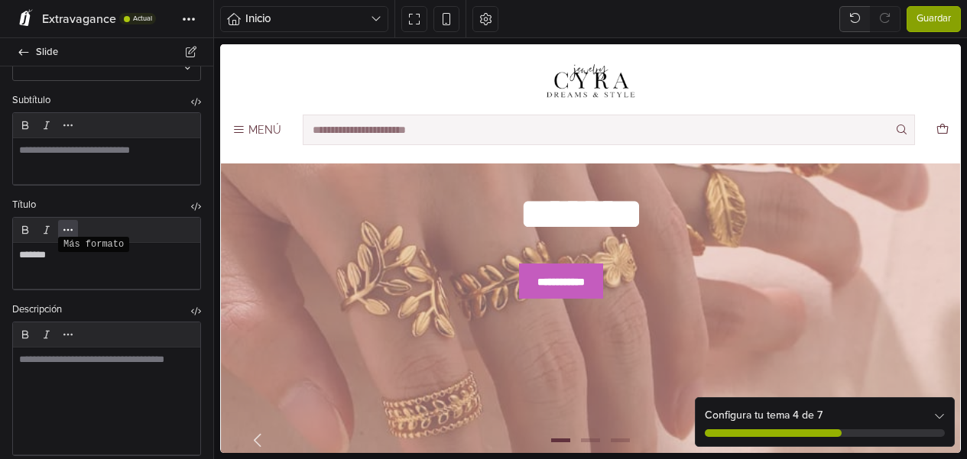
click at [67, 229] on icon "Más formato" at bounding box center [68, 230] width 12 height 12
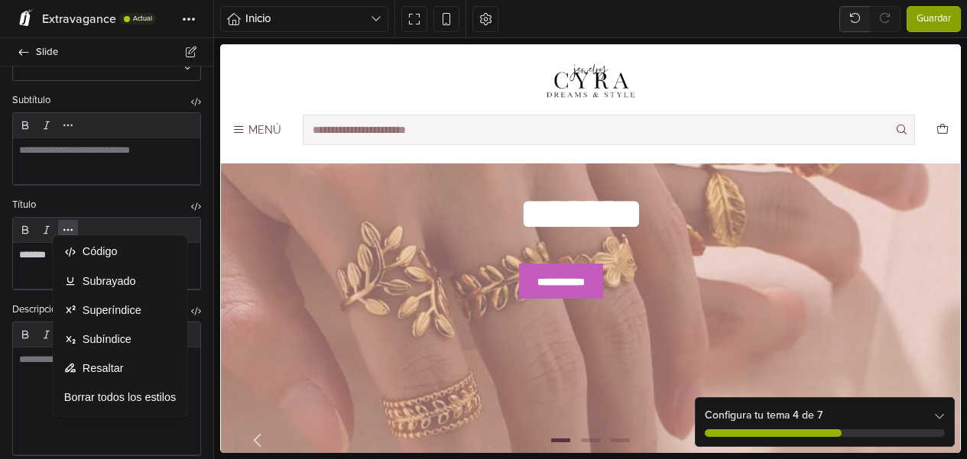
click at [122, 209] on div "Título" at bounding box center [106, 207] width 189 height 18
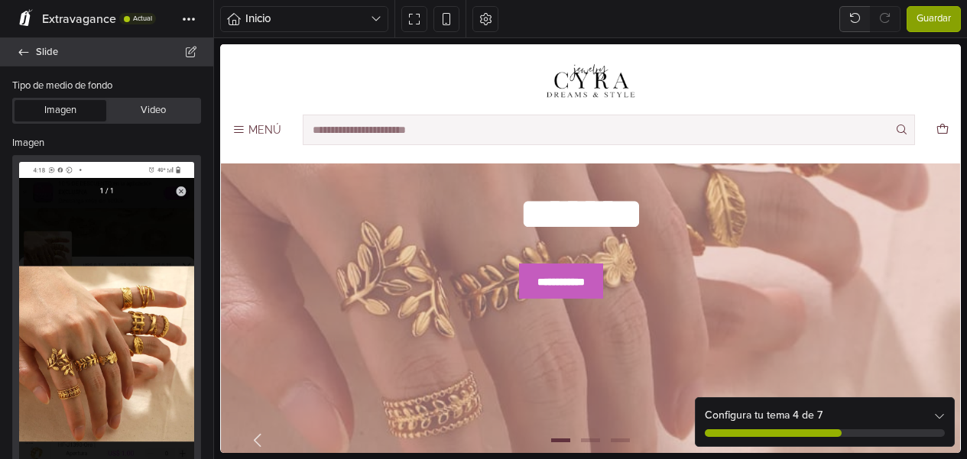
click at [18, 50] on icon at bounding box center [24, 52] width 12 height 10
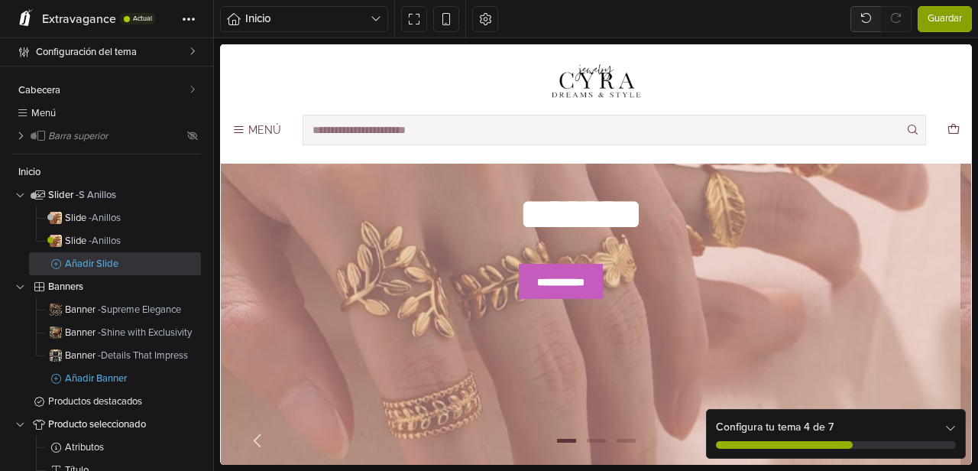
click at [88, 258] on link "Añadir Slide" at bounding box center [115, 263] width 172 height 23
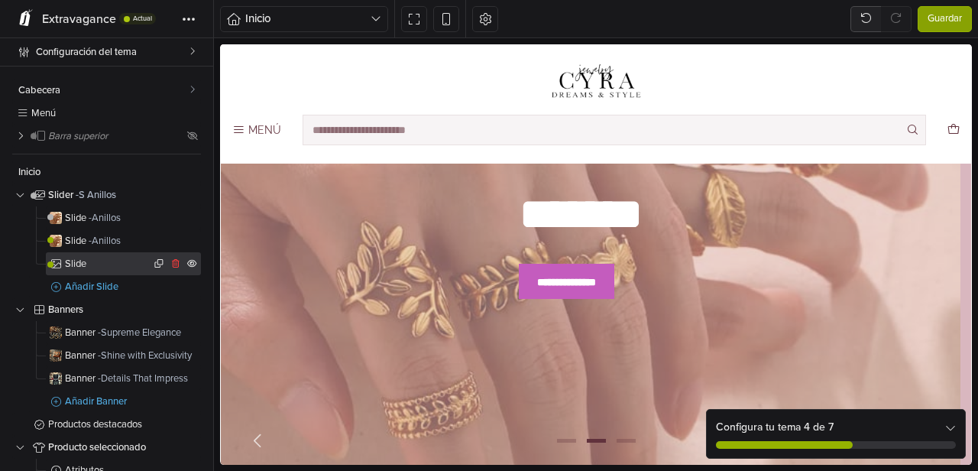
click at [105, 261] on span "Slide" at bounding box center [108, 264] width 86 height 10
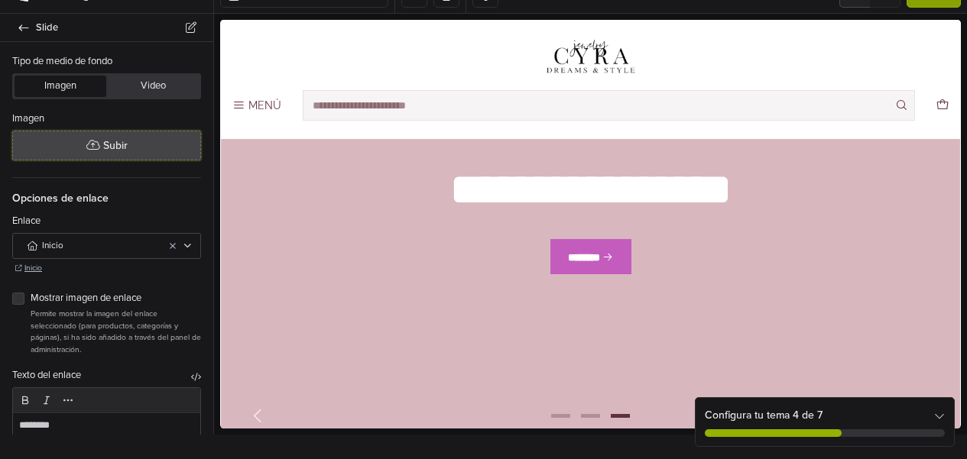
click at [103, 147] on span "Subir" at bounding box center [115, 146] width 24 height 16
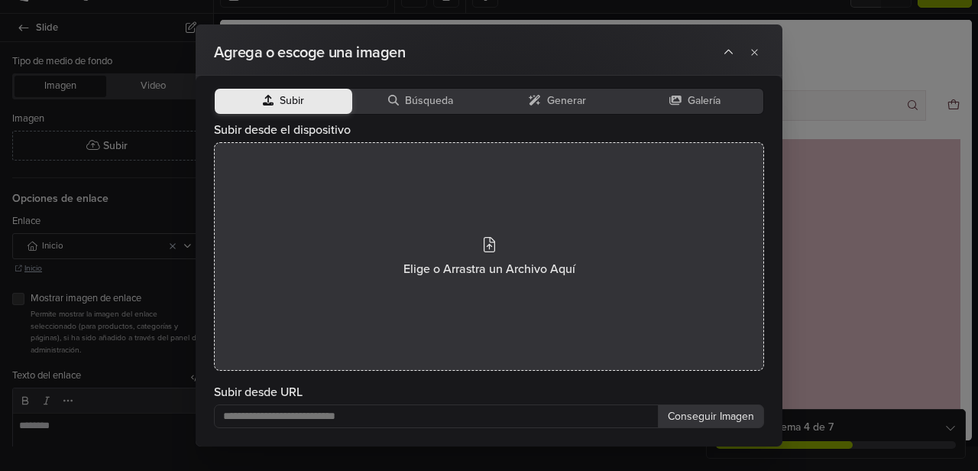
click at [497, 242] on div "Elige o Arrastra un Archivo Aquí" at bounding box center [489, 256] width 550 height 228
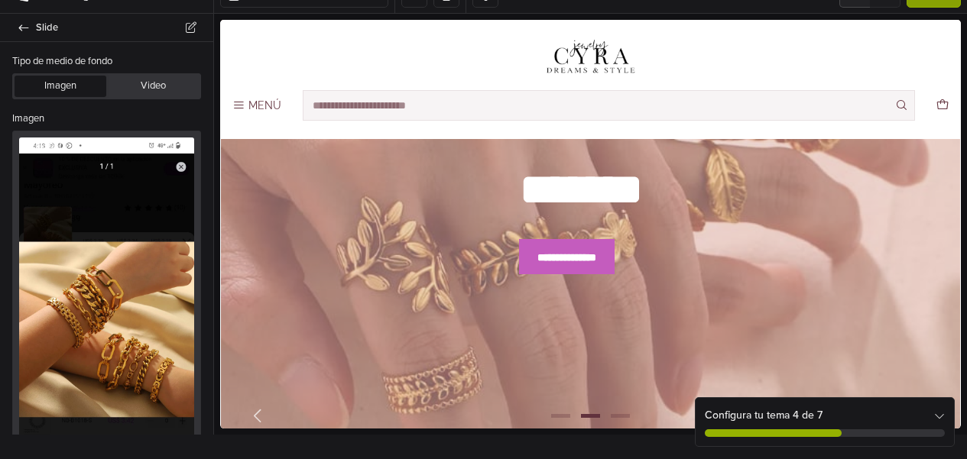
click at [173, 164] on img at bounding box center [106, 332] width 175 height 389
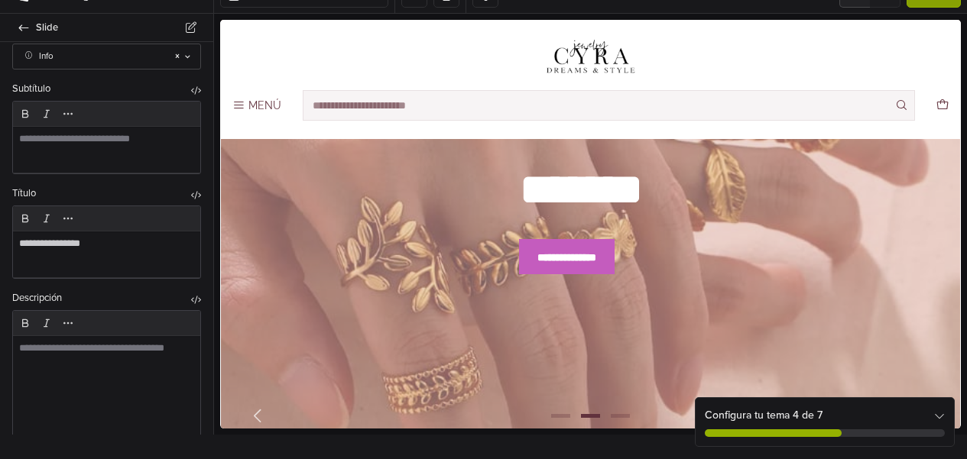
scroll to position [1320, 0]
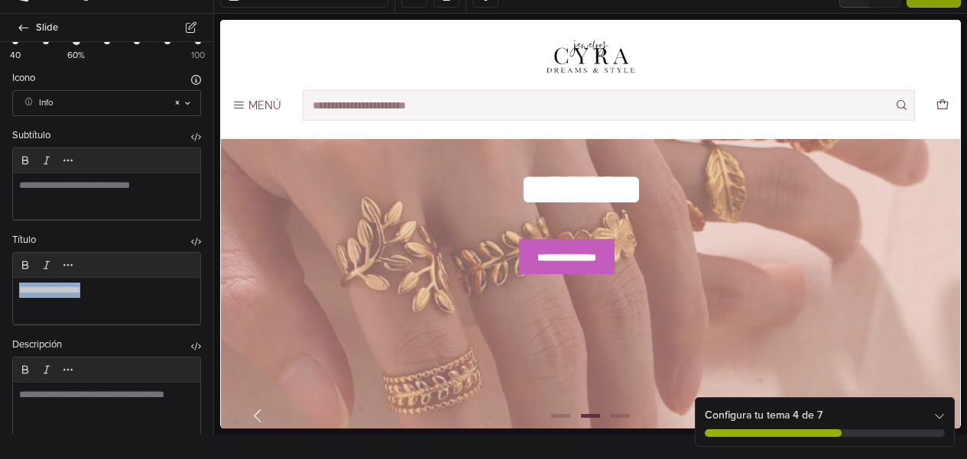
drag, startPoint x: 107, startPoint y: 288, endPoint x: 0, endPoint y: 292, distance: 107.1
click at [0, 292] on div "**********" at bounding box center [106, 279] width 213 height 92
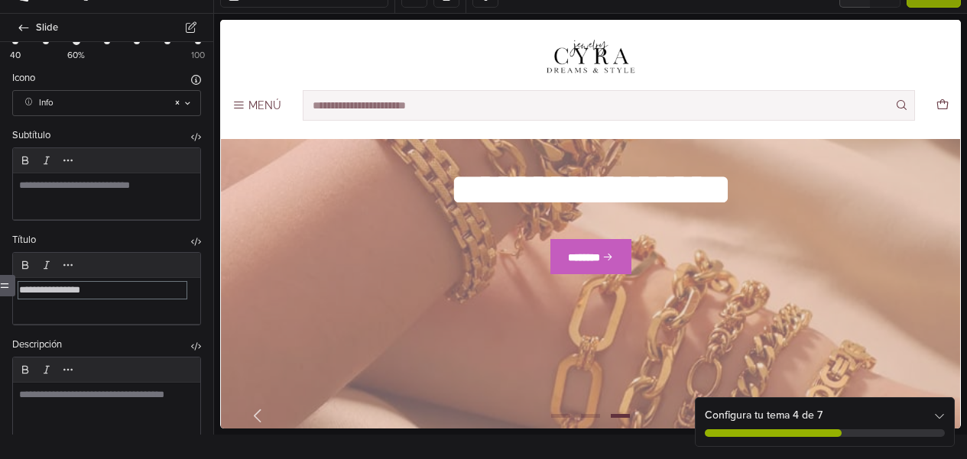
click at [10, 289] on span "Alternar" at bounding box center [4, 285] width 21 height 21
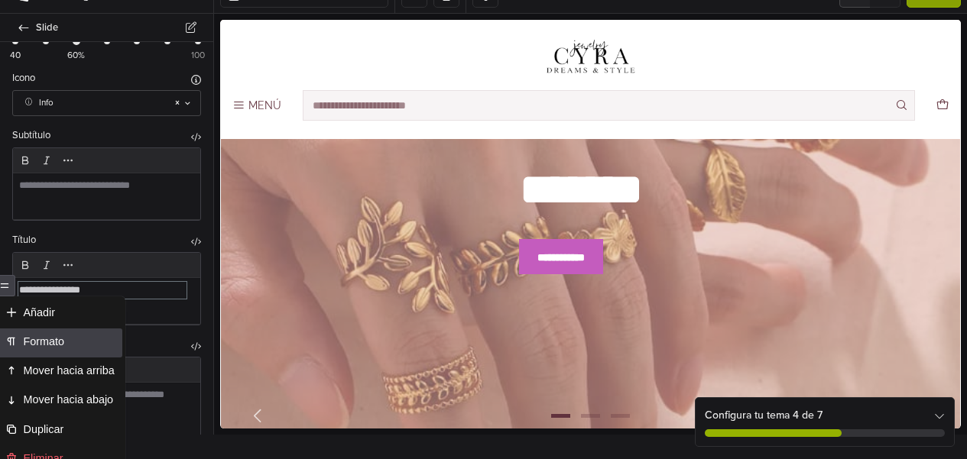
click at [54, 335] on span "Formato" at bounding box center [69, 341] width 91 height 15
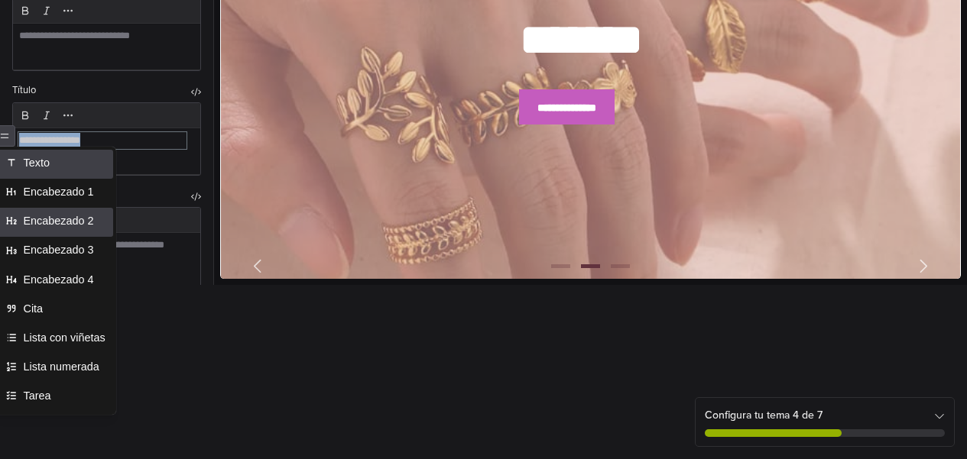
scroll to position [177, 0]
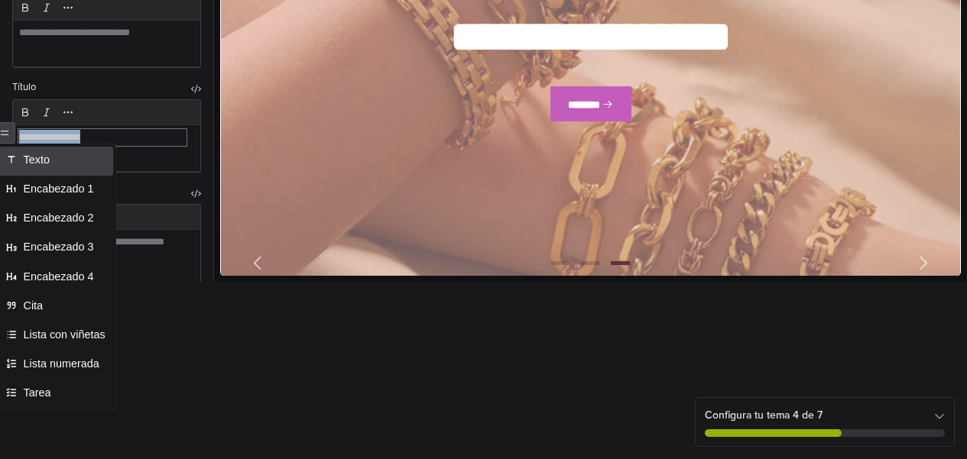
click at [112, 135] on div "**********" at bounding box center [102, 137] width 167 height 15
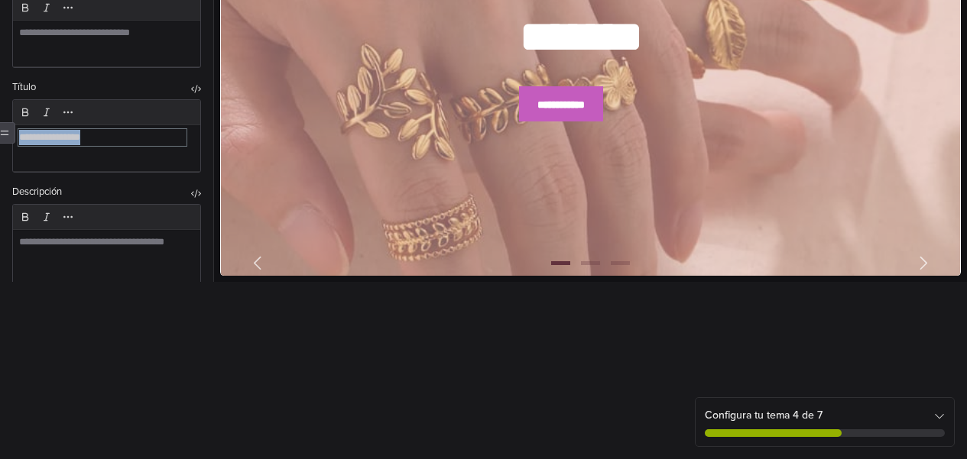
drag, startPoint x: 110, startPoint y: 135, endPoint x: 21, endPoint y: 135, distance: 88.6
click at [21, 135] on div "**********" at bounding box center [102, 137] width 167 height 15
type textarea "**********"
click at [132, 267] on div at bounding box center [106, 283] width 187 height 107
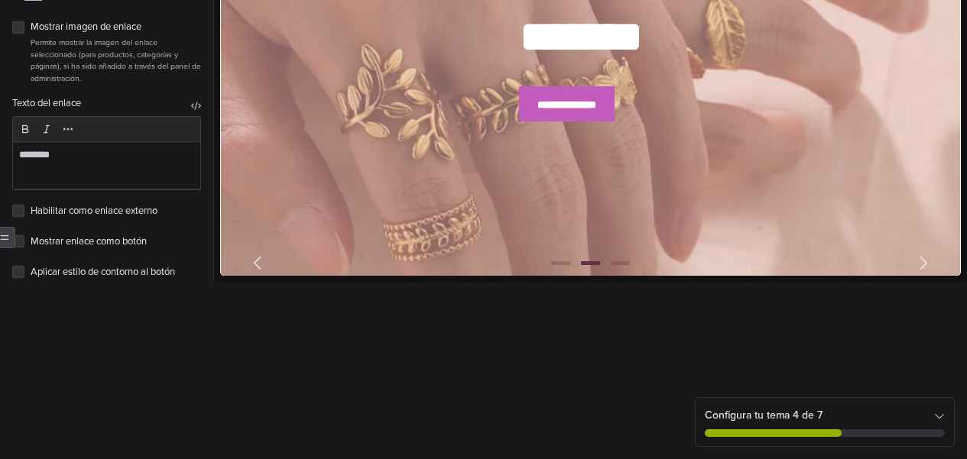
scroll to position [802, 0]
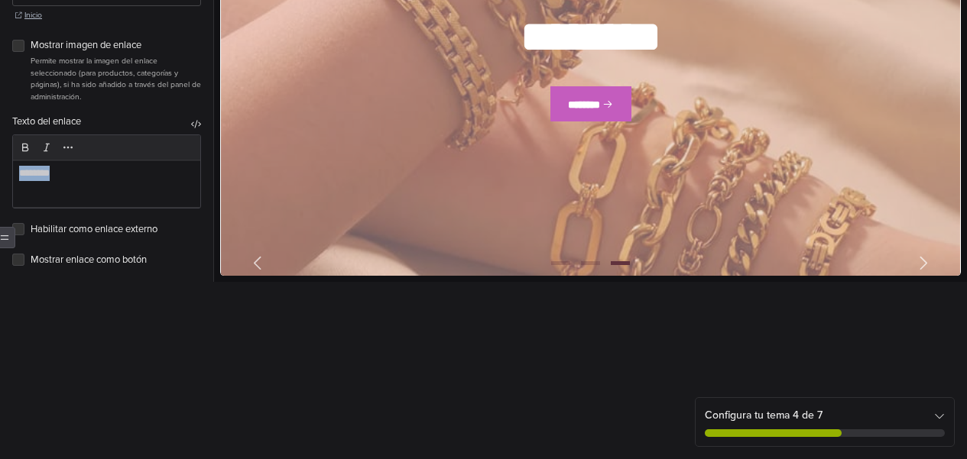
drag, startPoint x: 63, startPoint y: 154, endPoint x: 10, endPoint y: 156, distance: 52.7
click at [10, 156] on div "**********" at bounding box center [106, 161] width 213 height 93
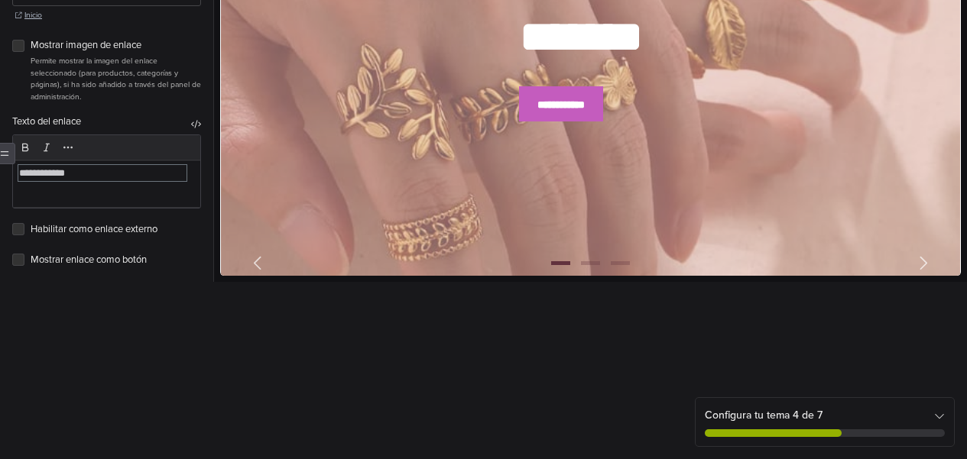
type textarea "**********"
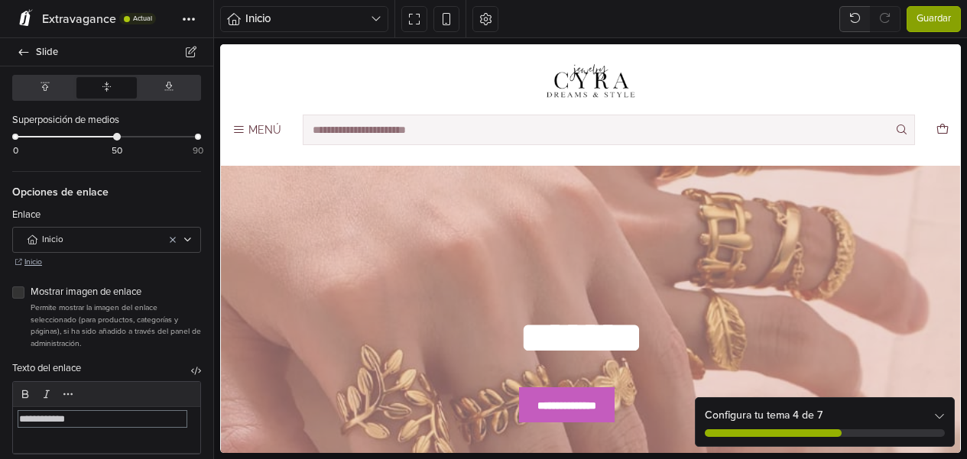
scroll to position [737, 0]
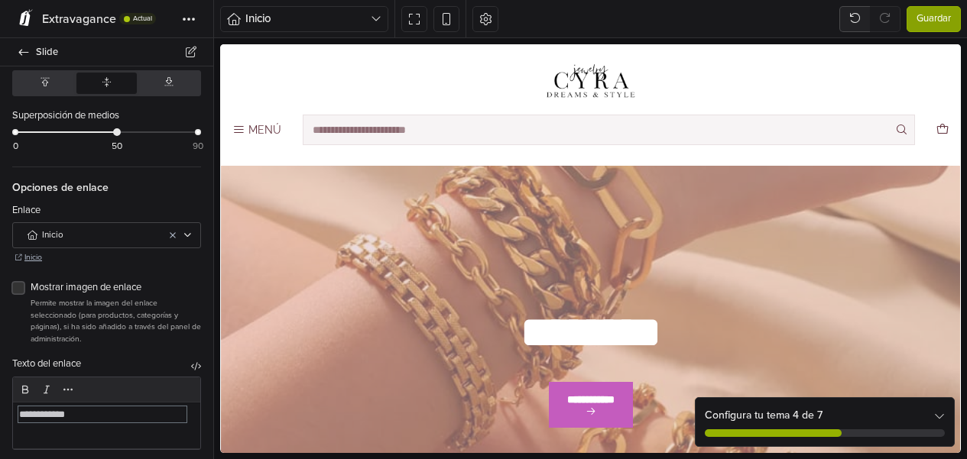
click at [31, 280] on label "Mostrar imagen de enlace" at bounding box center [116, 287] width 170 height 15
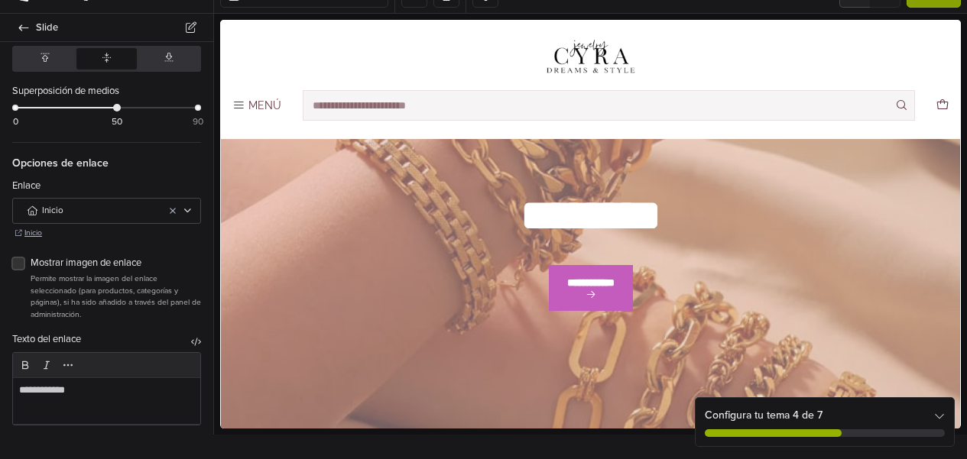
scroll to position [124, 0]
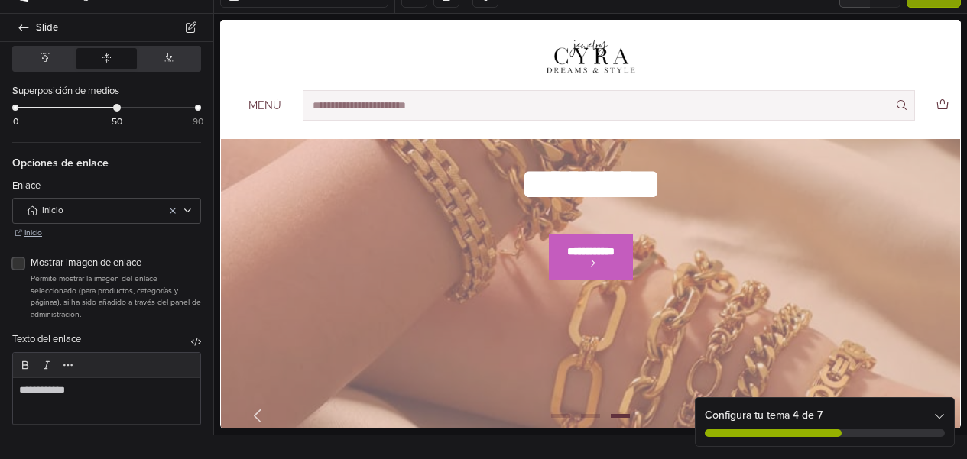
click at [31, 256] on label "Mostrar imagen de enlace" at bounding box center [116, 263] width 170 height 15
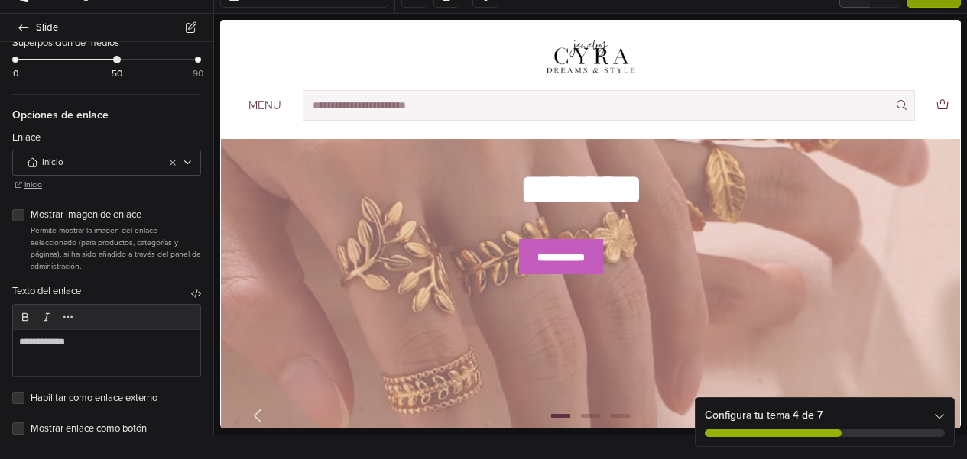
scroll to position [788, 0]
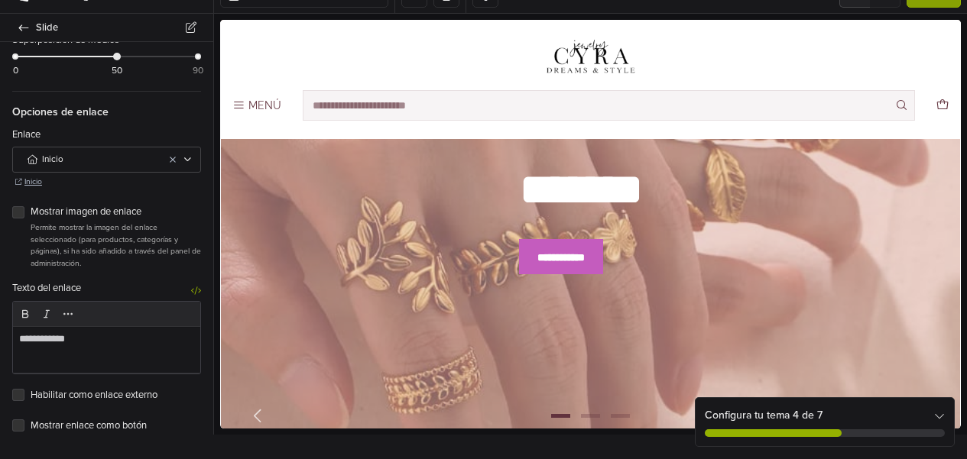
click at [191, 286] on icon "button" at bounding box center [196, 291] width 10 height 10
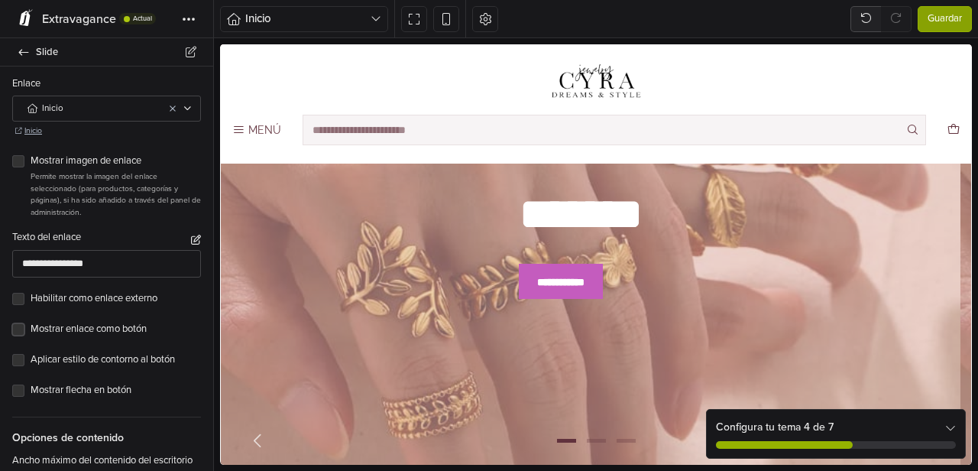
scroll to position [866, 0]
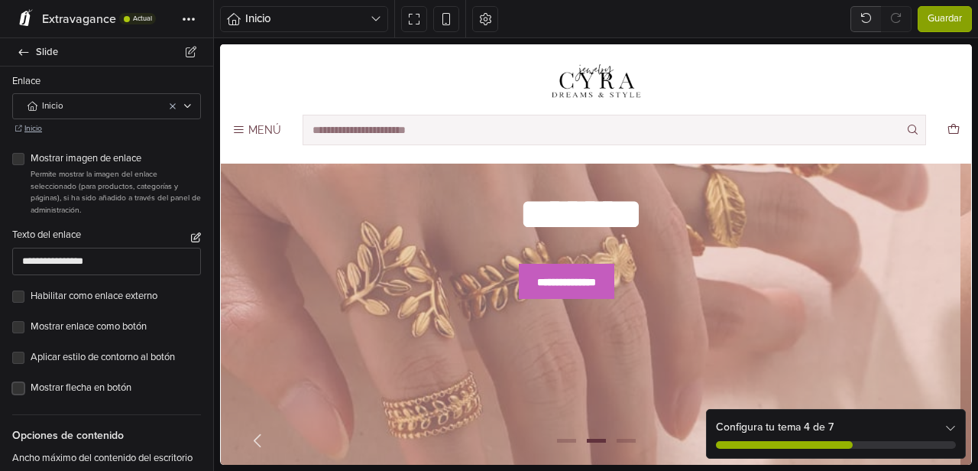
click at [31, 381] on label "Mostrar flecha en botón" at bounding box center [116, 388] width 170 height 15
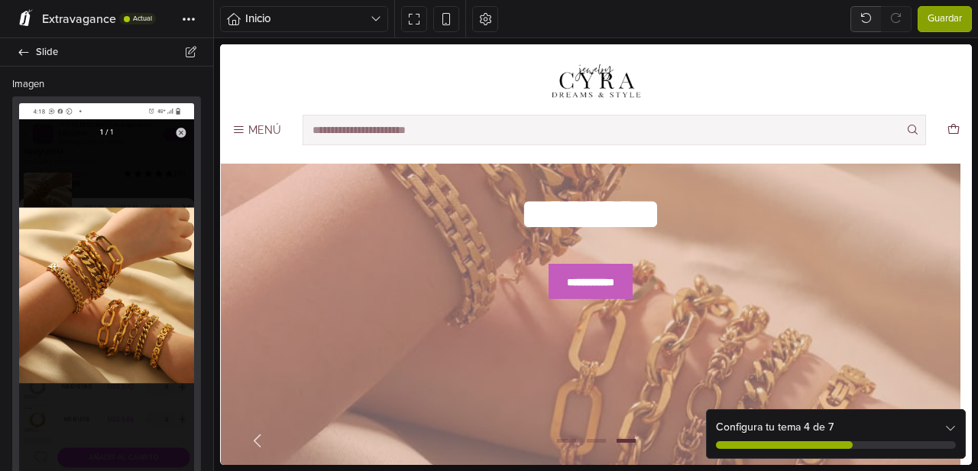
scroll to position [43, 0]
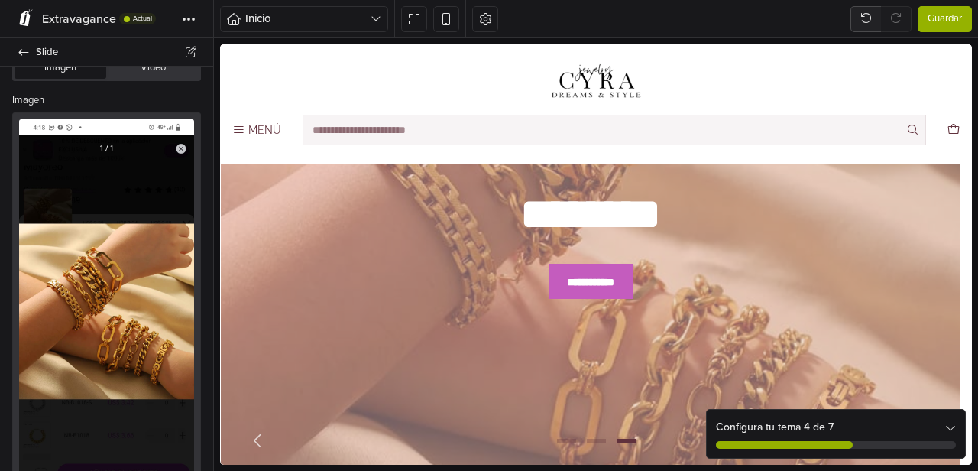
click at [949, 14] on span "Guardar" at bounding box center [945, 18] width 34 height 15
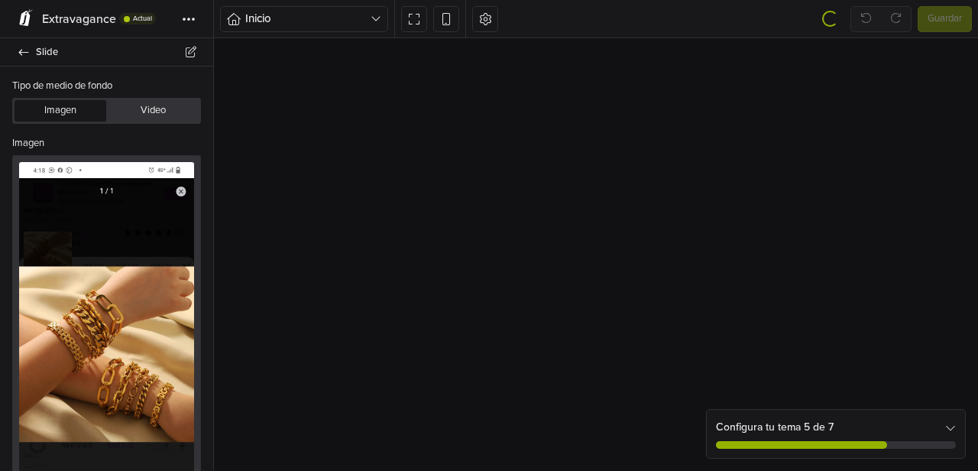
click at [21, 51] on icon at bounding box center [24, 52] width 10 height 6
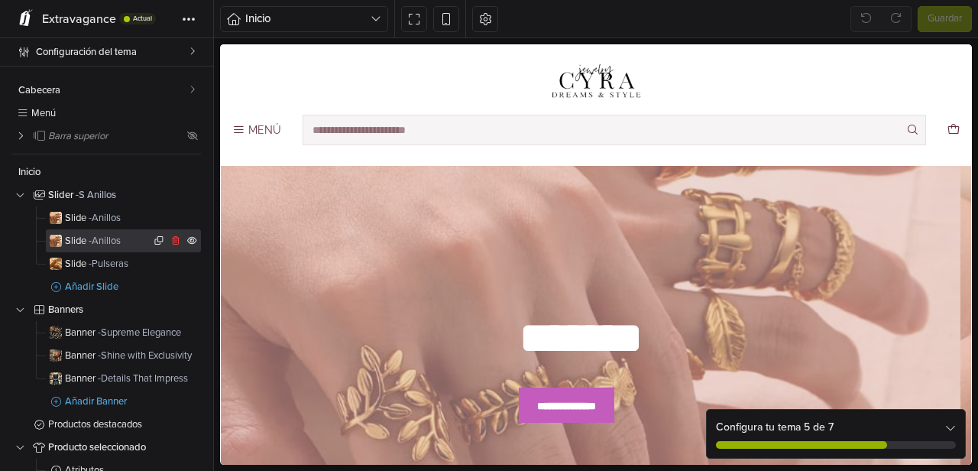
click at [107, 240] on span "- Anillos" at bounding box center [105, 241] width 32 height 12
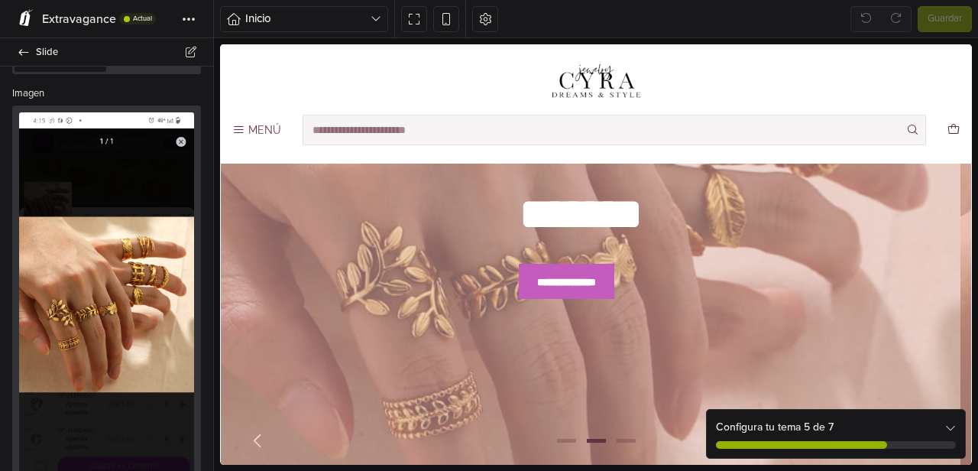
scroll to position [141, 0]
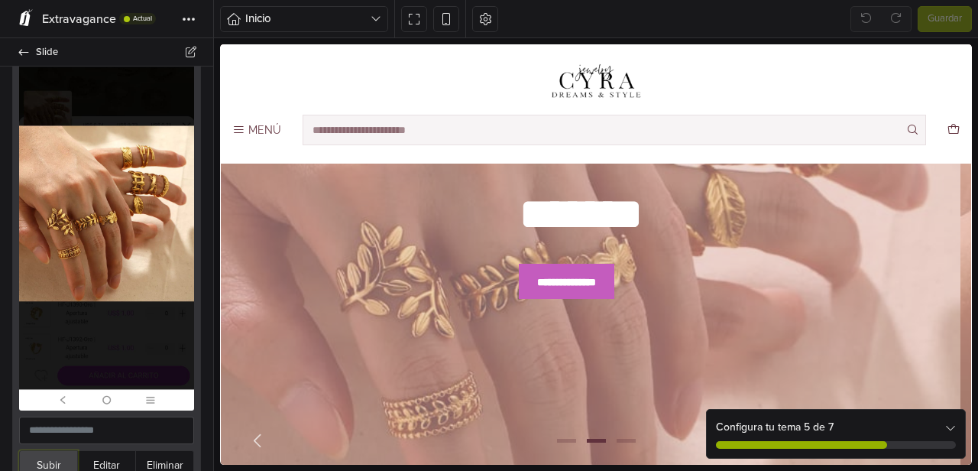
click at [52, 450] on button "Subir" at bounding box center [48, 465] width 59 height 30
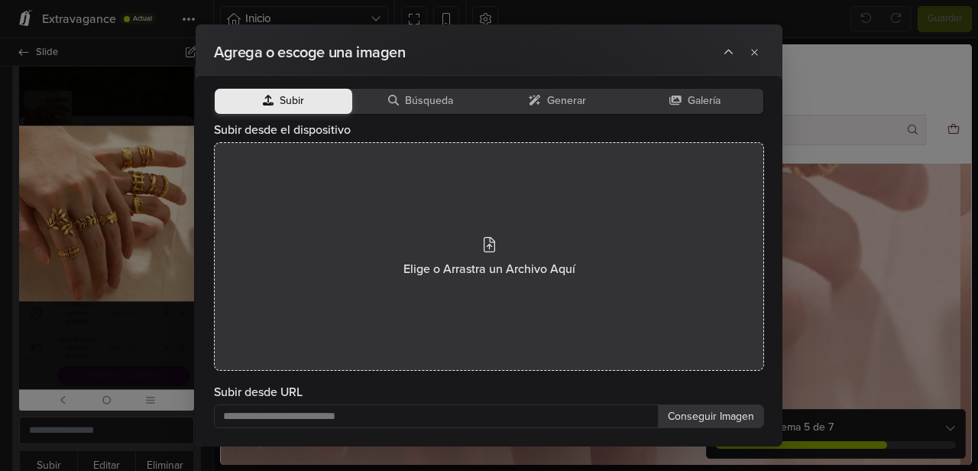
click at [491, 243] on icon at bounding box center [489, 244] width 11 height 15
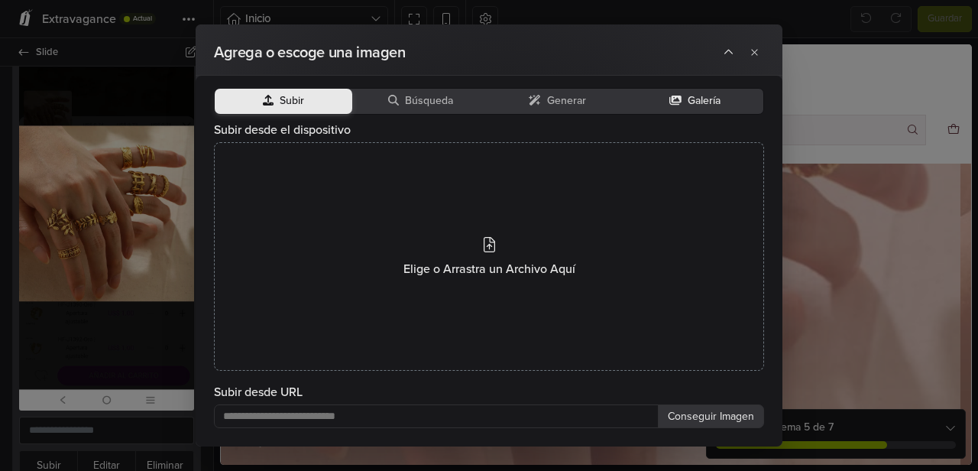
click at [692, 92] on button "Galería" at bounding box center [696, 101] width 138 height 25
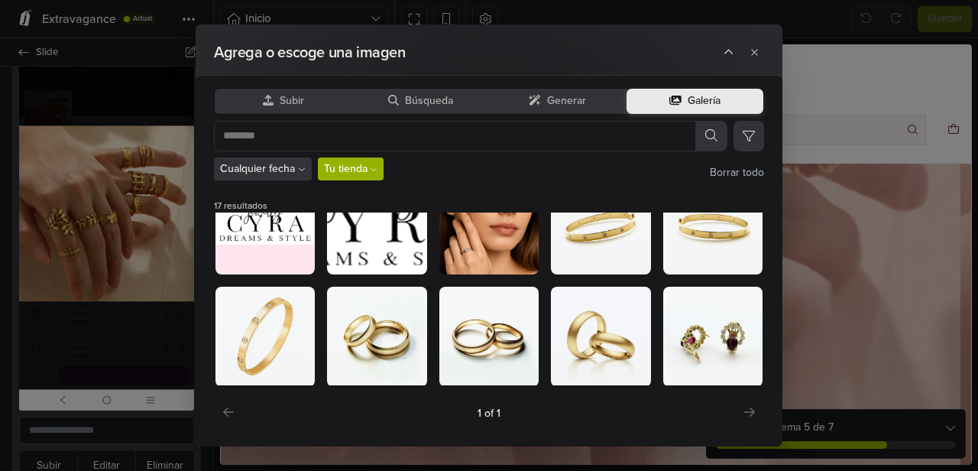
scroll to position [0, 0]
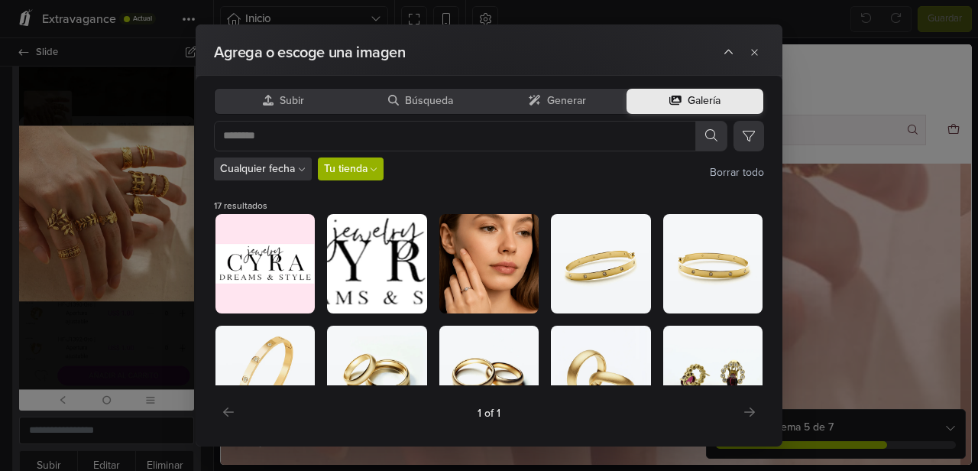
click at [386, 173] on div "Cualquier fecha Limpiar Últimos 7 días Últimos 30 días Últimos 90 días Tu tiend…" at bounding box center [489, 168] width 550 height 23
click at [374, 171] on icon at bounding box center [374, 169] width 8 height 8
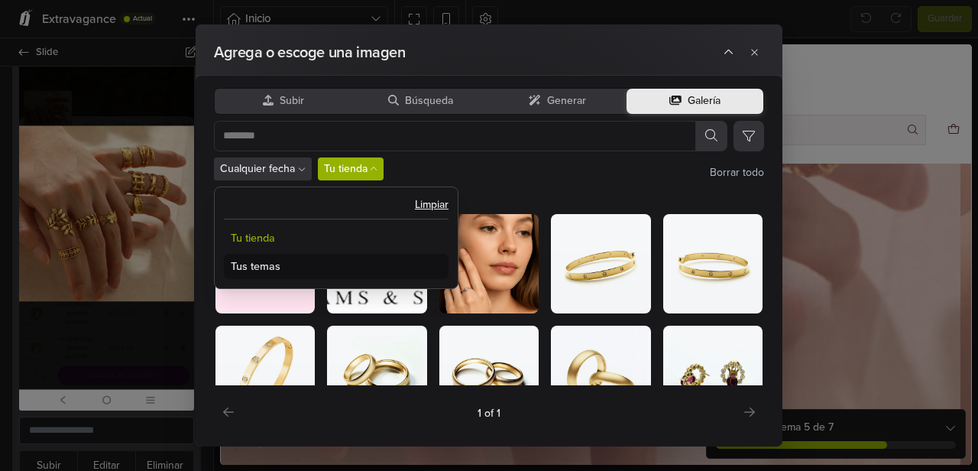
click at [270, 267] on button "Tus temas" at bounding box center [336, 266] width 225 height 25
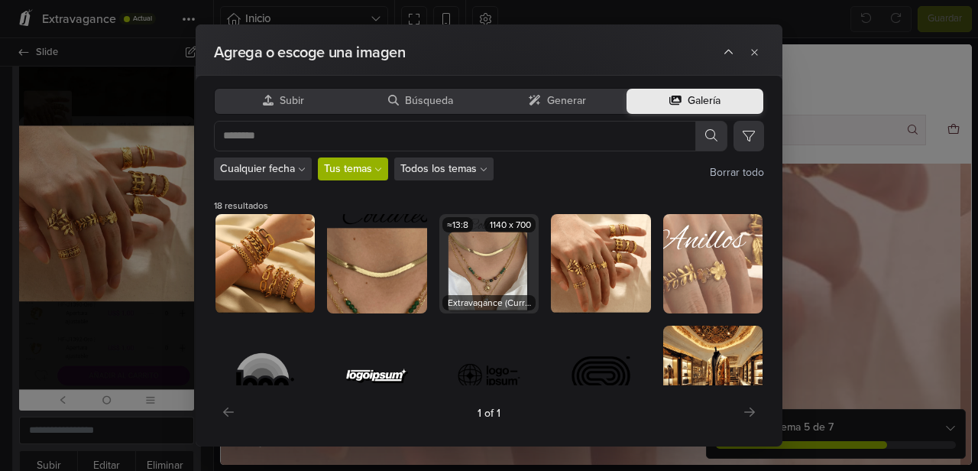
click at [492, 286] on img at bounding box center [488, 263] width 99 height 99
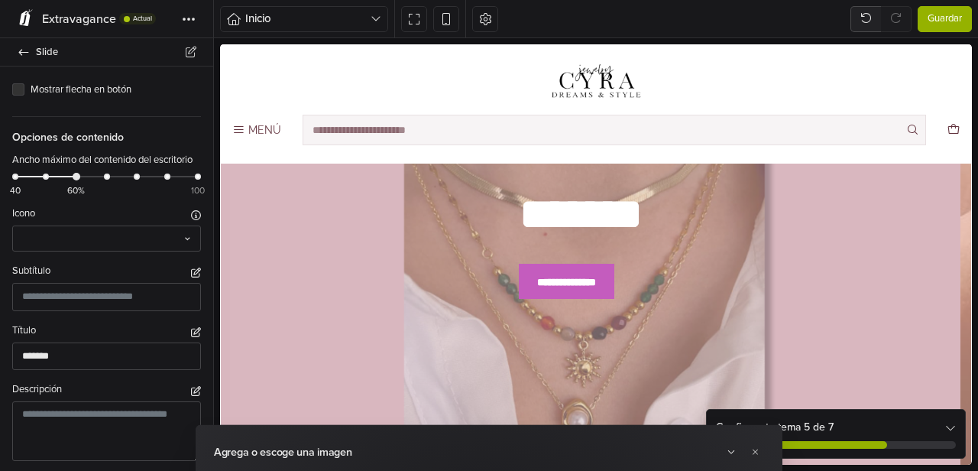
scroll to position [942, 0]
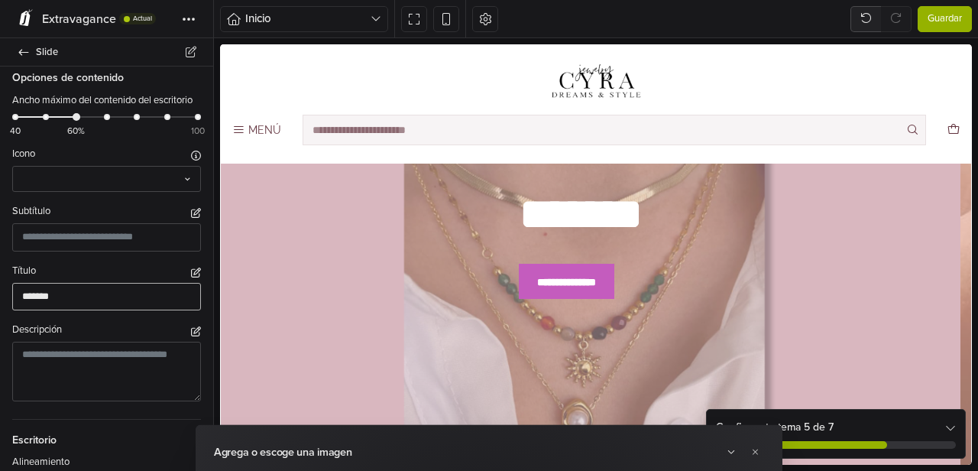
click at [66, 311] on input "*******" at bounding box center [106, 297] width 189 height 28
drag, startPoint x: 66, startPoint y: 308, endPoint x: 0, endPoint y: 308, distance: 65.7
click at [0, 308] on div "Título *******" at bounding box center [106, 287] width 213 height 47
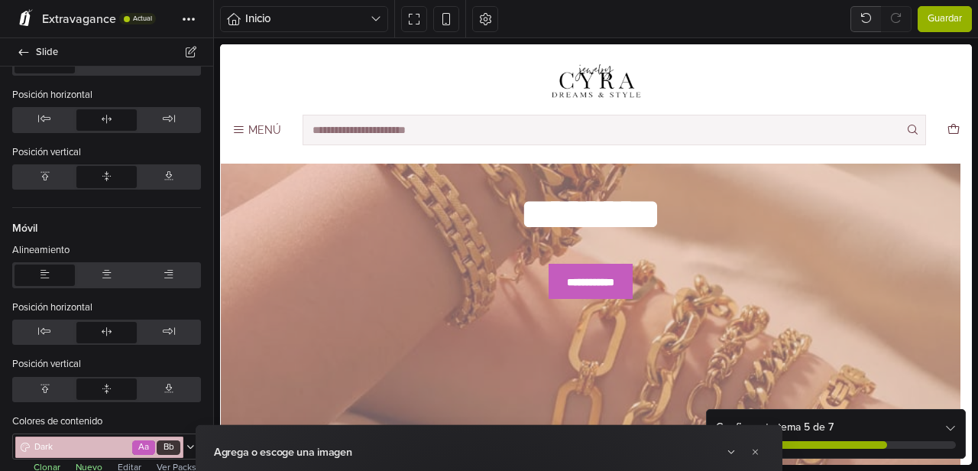
scroll to position [1386, 0]
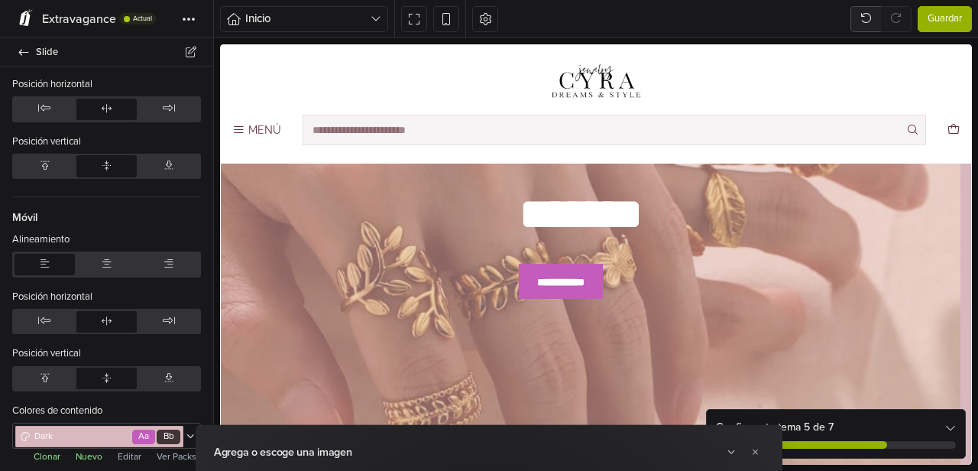
type input "********"
click at [937, 22] on span "Guardar" at bounding box center [945, 18] width 34 height 15
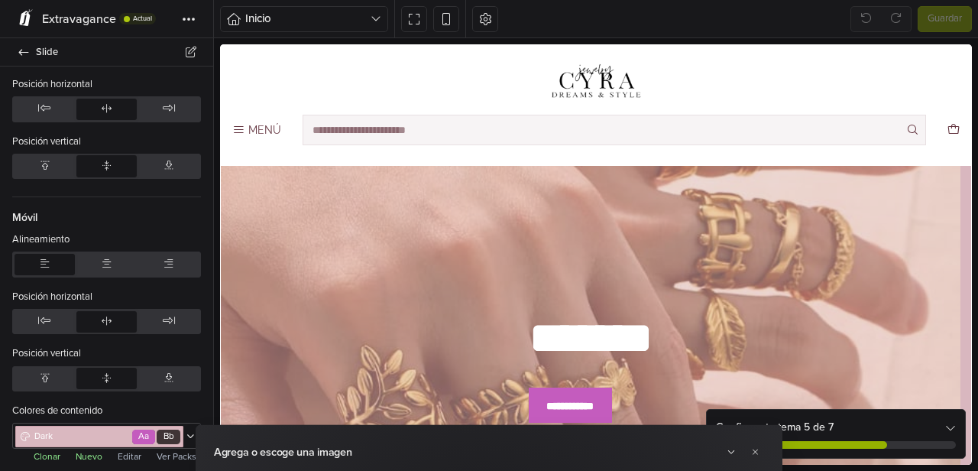
scroll to position [0, 0]
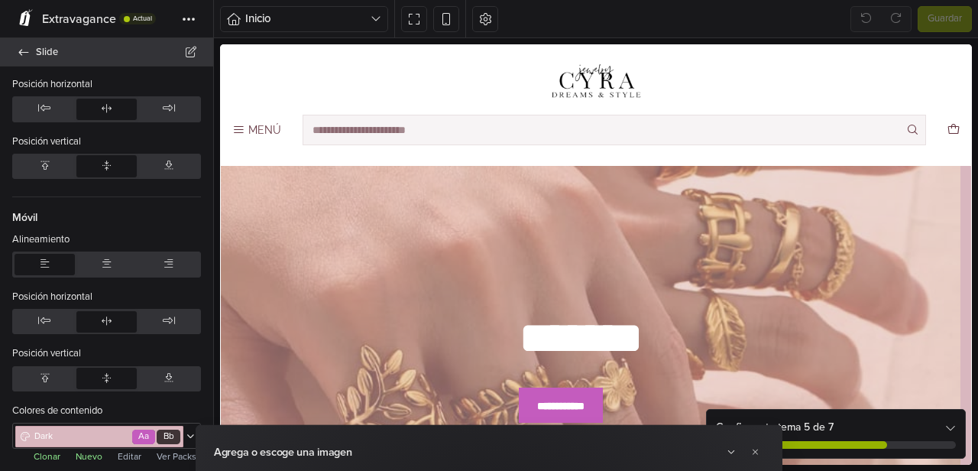
click at [33, 47] on link "Slide" at bounding box center [106, 52] width 213 height 28
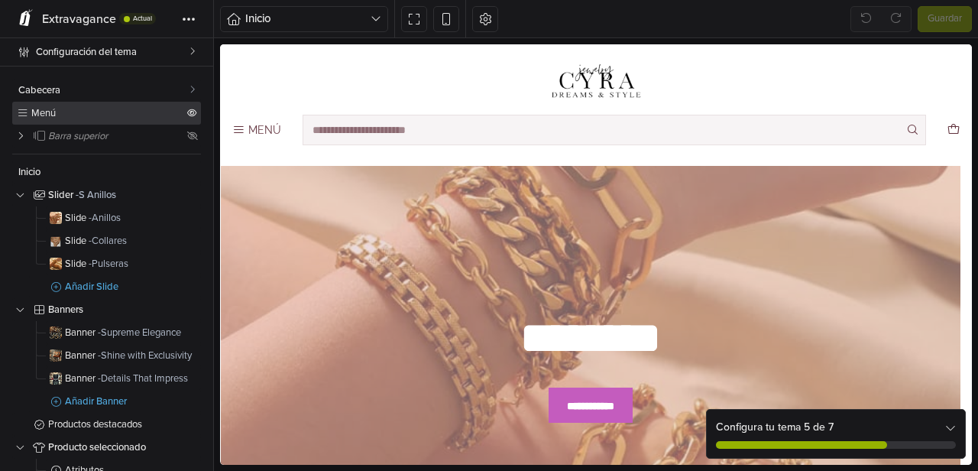
click at [87, 112] on span "Menú" at bounding box center [107, 114] width 153 height 10
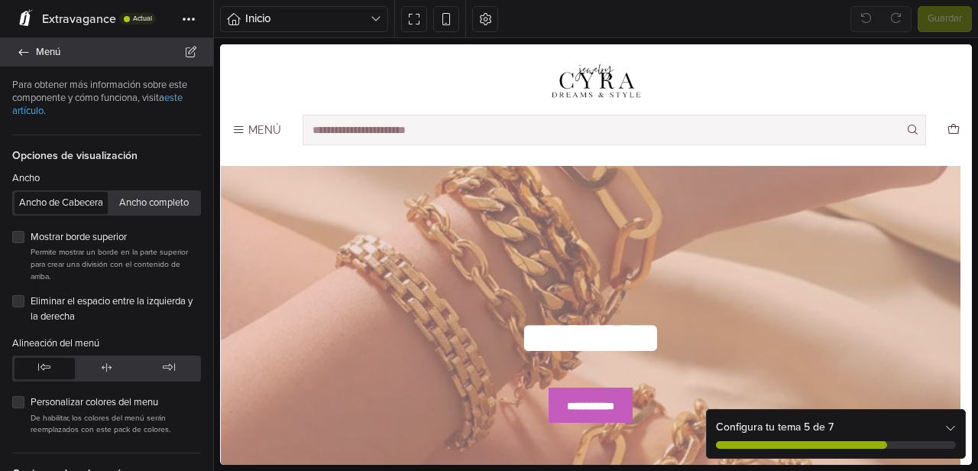
click at [18, 53] on icon at bounding box center [24, 52] width 12 height 10
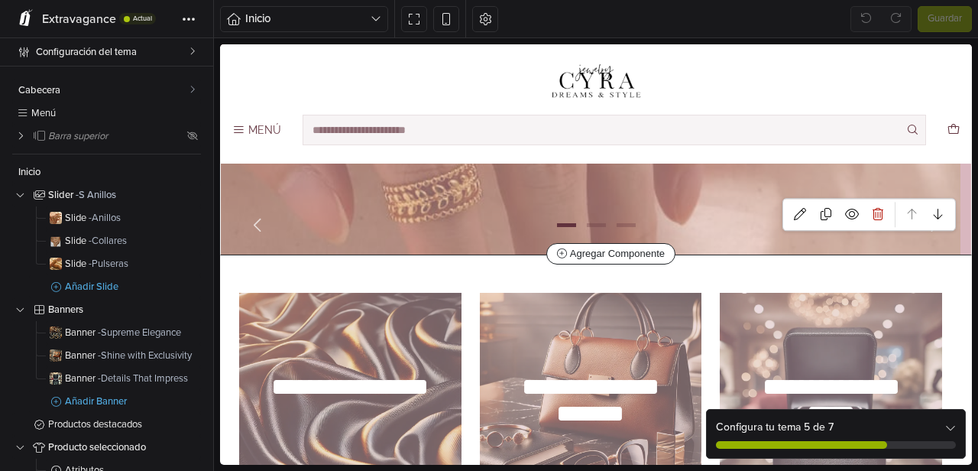
scroll to position [340, 0]
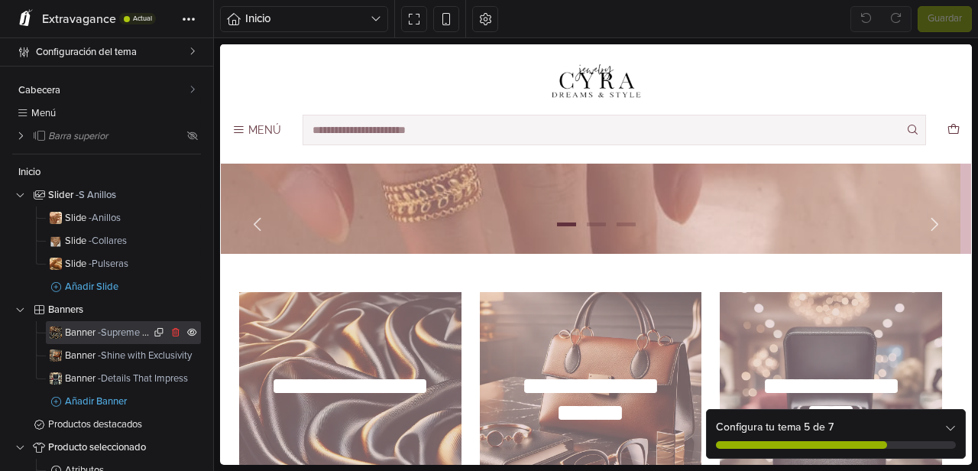
click at [83, 330] on span "Banner - Supreme Elegance" at bounding box center [108, 333] width 86 height 10
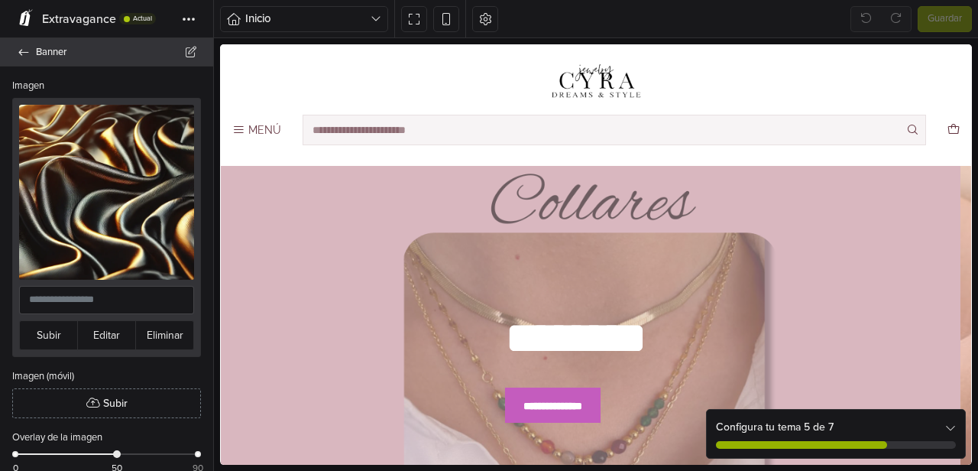
click at [21, 47] on icon at bounding box center [24, 52] width 12 height 10
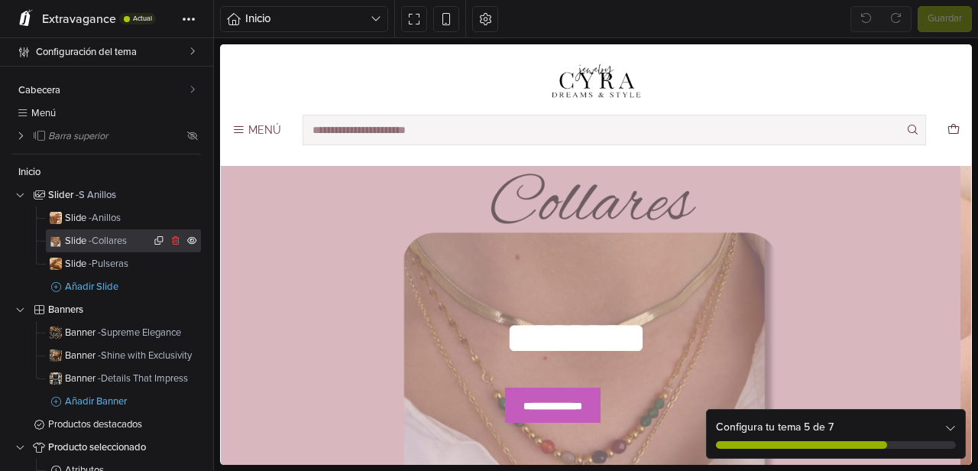
click at [79, 241] on span "Slide - Collares" at bounding box center [108, 241] width 86 height 10
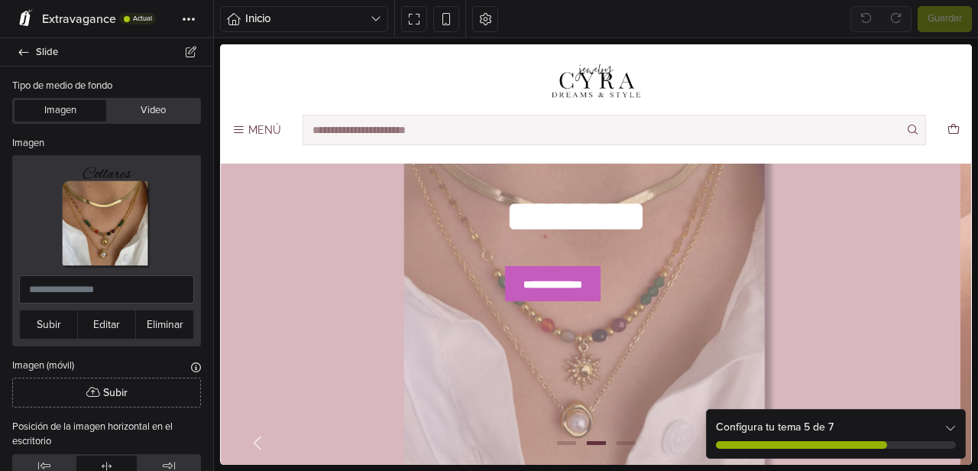
scroll to position [124, 0]
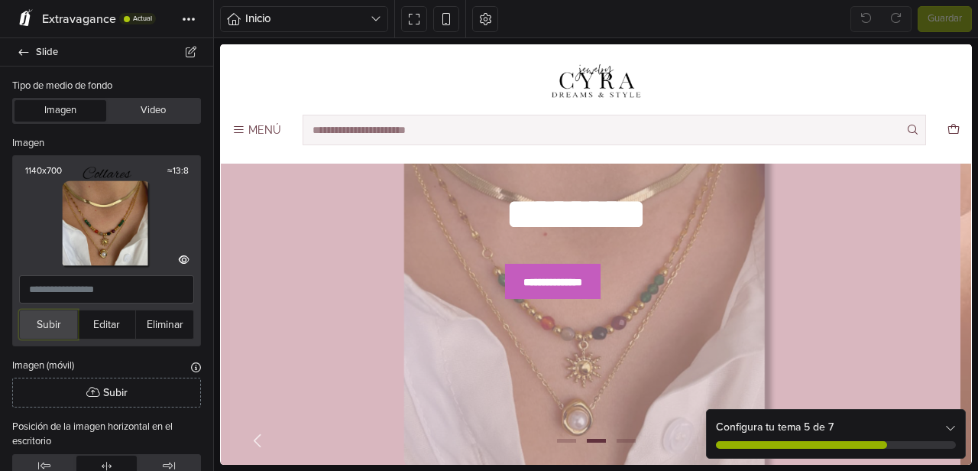
click at [42, 320] on button "Subir" at bounding box center [48, 324] width 59 height 30
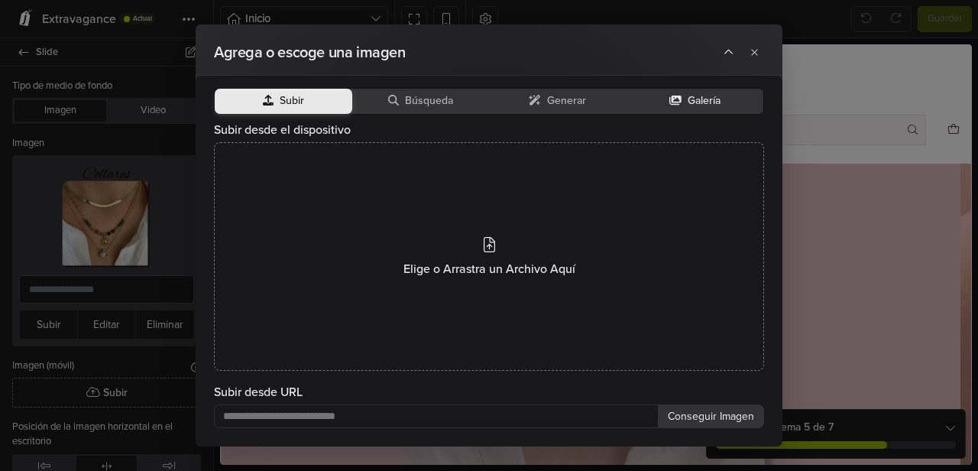
click at [695, 102] on span "Galería" at bounding box center [704, 101] width 33 height 13
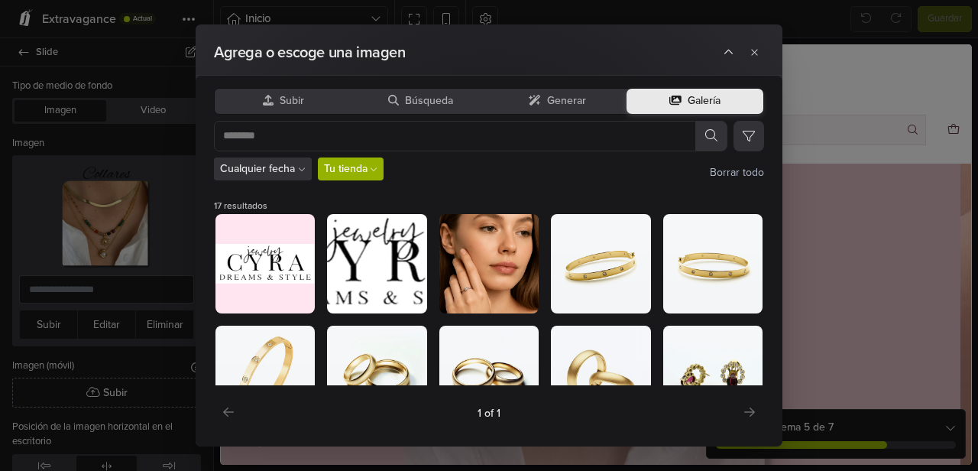
scroll to position [3, 0]
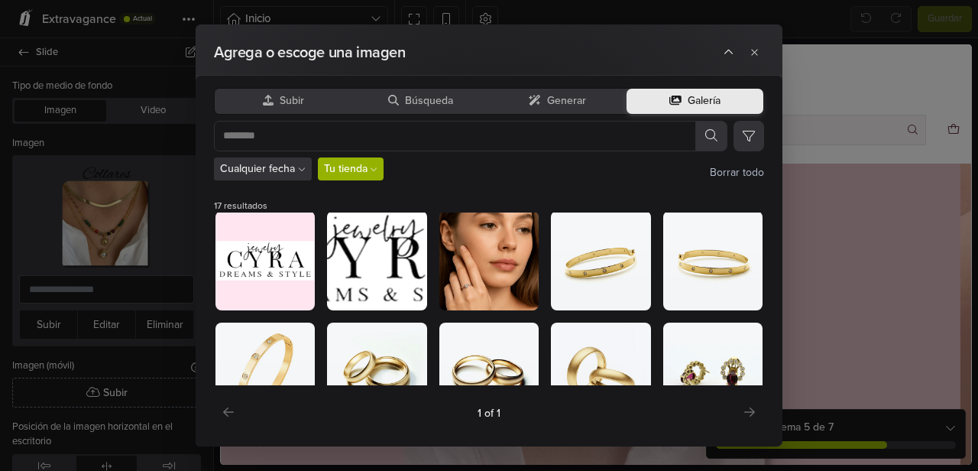
click at [352, 169] on span "Tu tienda" at bounding box center [346, 168] width 44 height 16
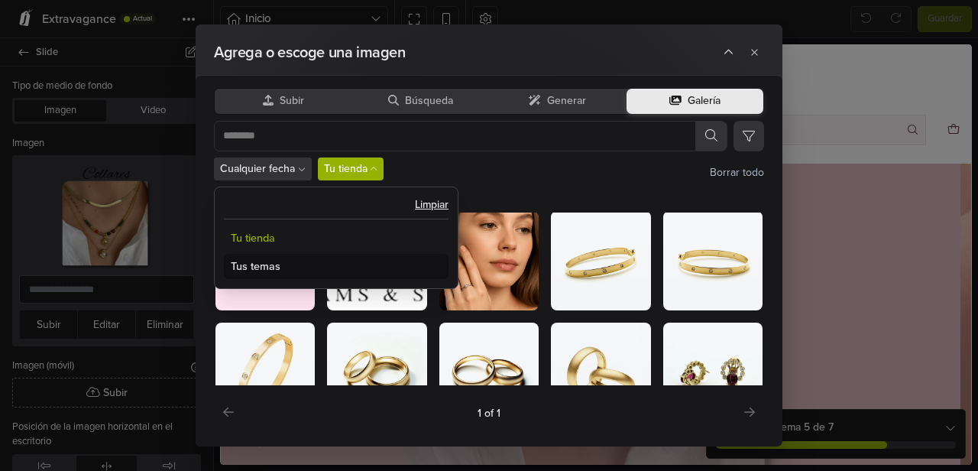
click at [265, 265] on button "Tus temas" at bounding box center [336, 266] width 225 height 25
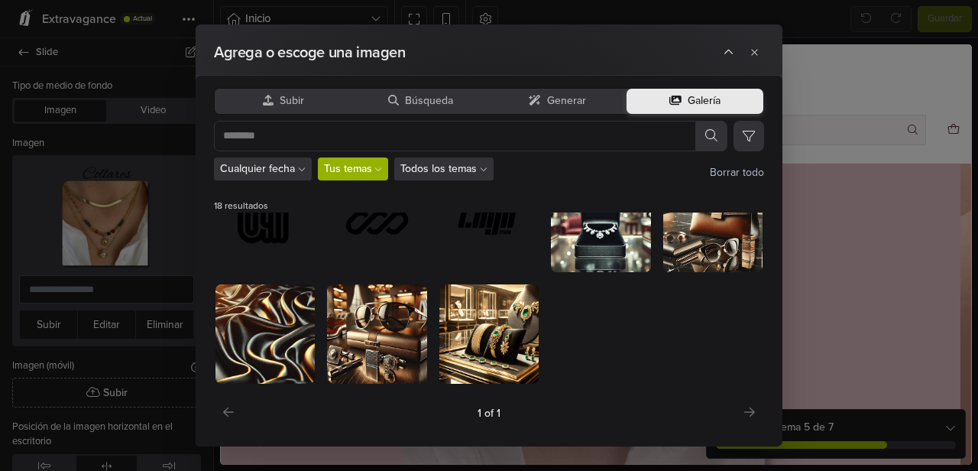
scroll to position [0, 0]
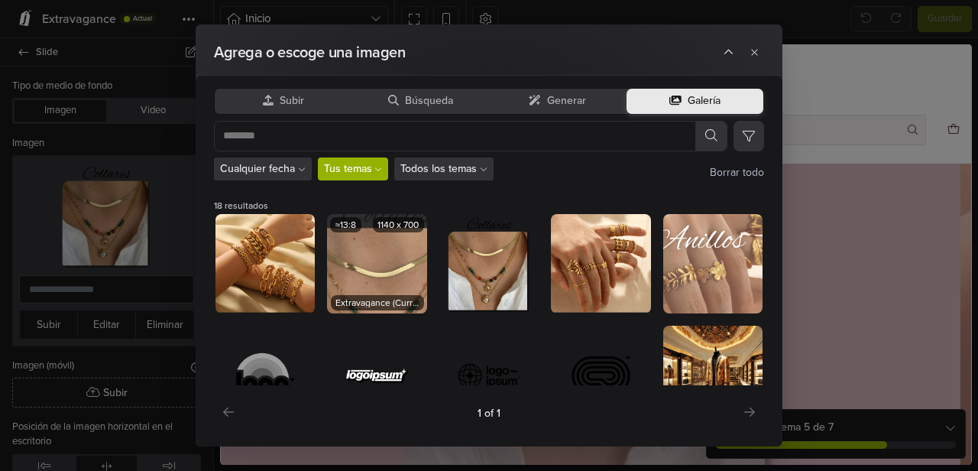
click at [355, 280] on img at bounding box center [376, 263] width 99 height 99
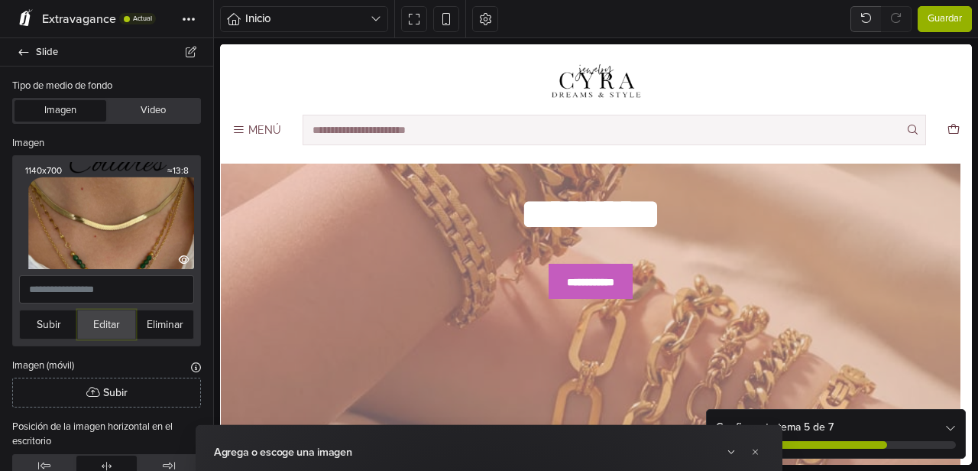
click at [94, 318] on button "Editar" at bounding box center [106, 324] width 59 height 30
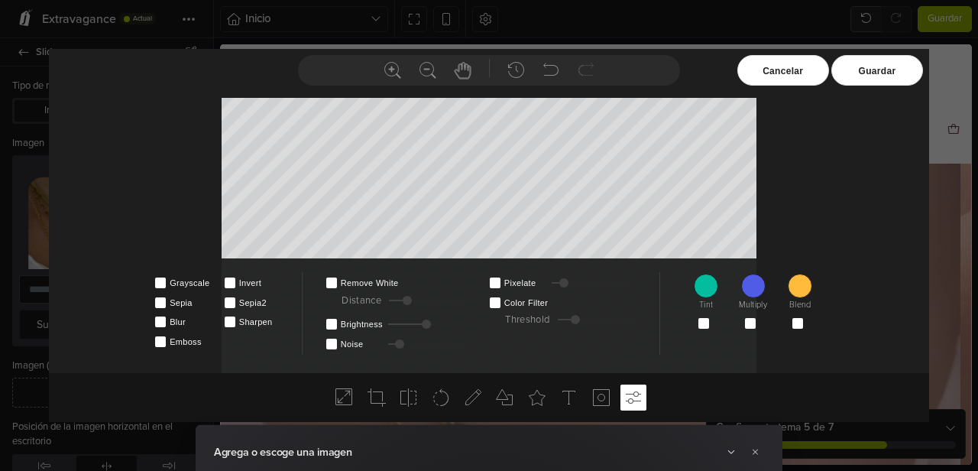
click at [798, 70] on div "Cancelar" at bounding box center [783, 70] width 92 height 31
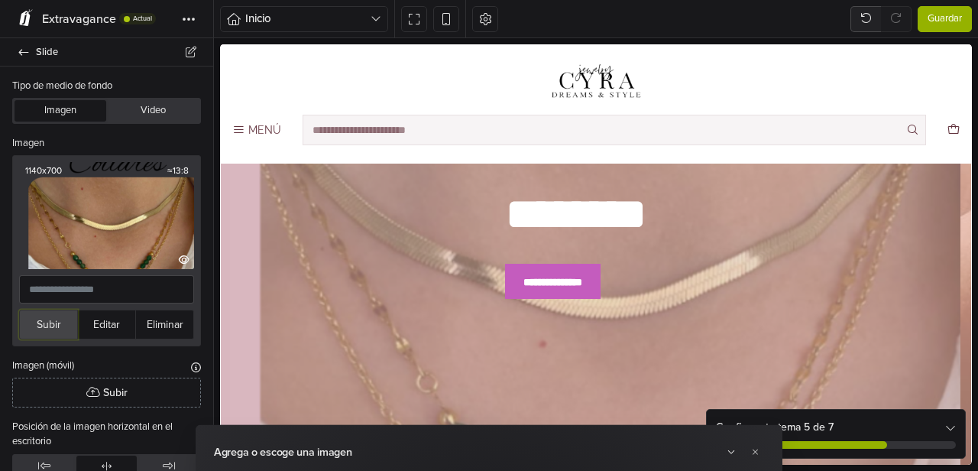
click at [41, 320] on button "Subir" at bounding box center [48, 324] width 59 height 30
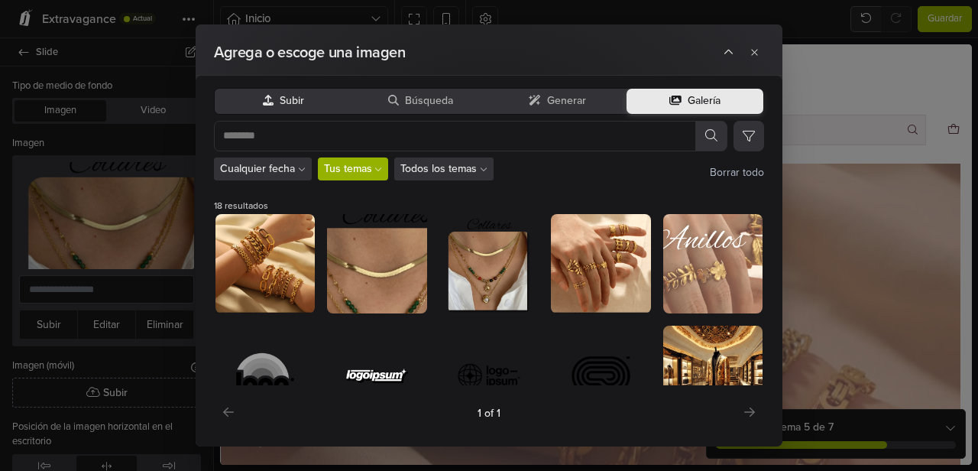
click at [274, 99] on button "Subir" at bounding box center [284, 101] width 138 height 25
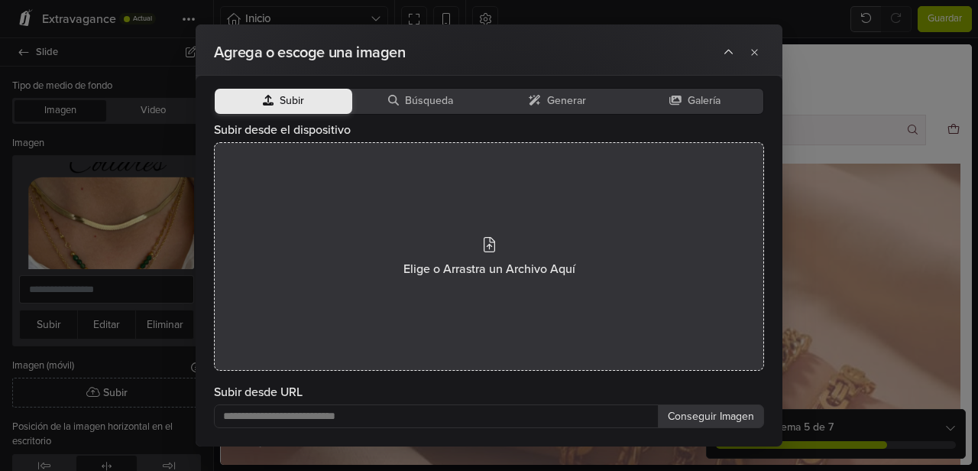
click at [489, 240] on icon at bounding box center [489, 244] width 11 height 15
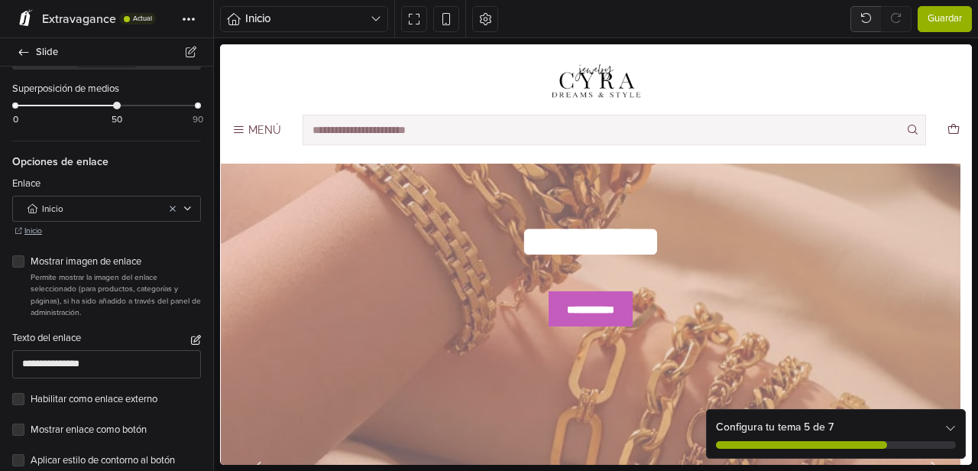
scroll to position [603, 0]
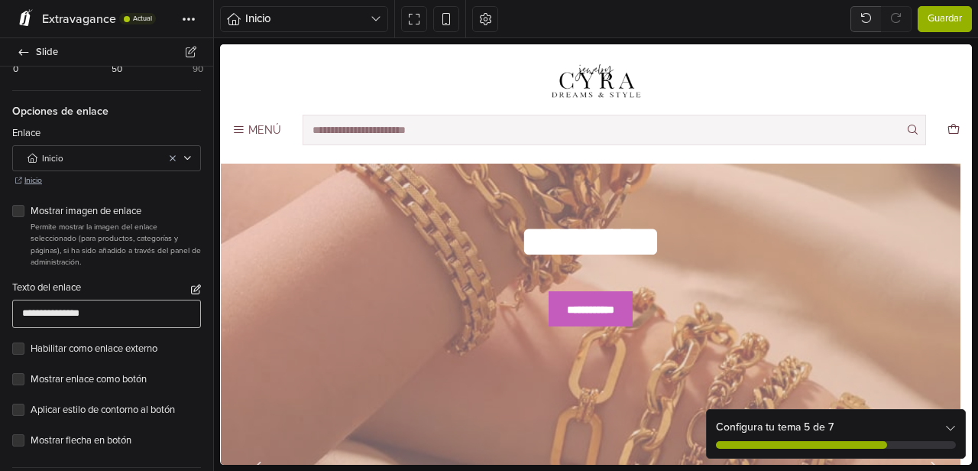
click at [93, 303] on input "**********" at bounding box center [106, 314] width 189 height 28
drag, startPoint x: 99, startPoint y: 301, endPoint x: 19, endPoint y: 306, distance: 79.7
click at [19, 306] on input "**********" at bounding box center [106, 314] width 189 height 28
type input "**********"
click at [942, 14] on span "Guardar" at bounding box center [945, 18] width 34 height 15
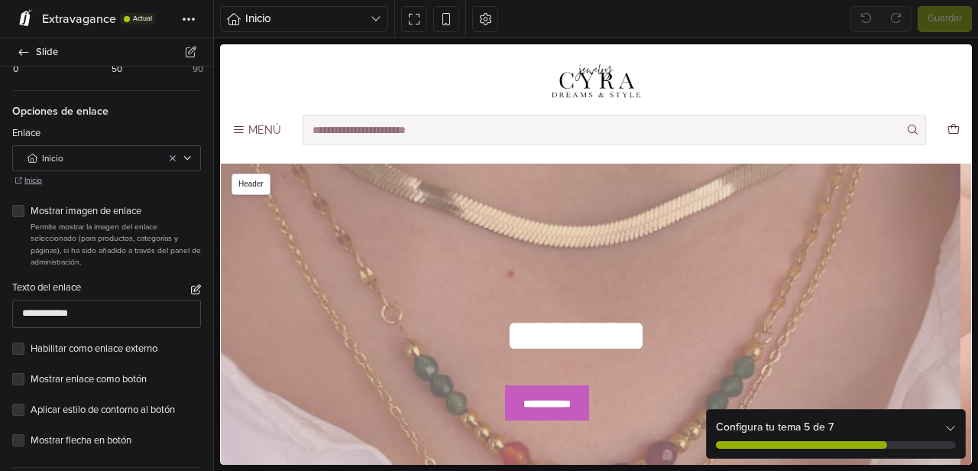
scroll to position [3, 0]
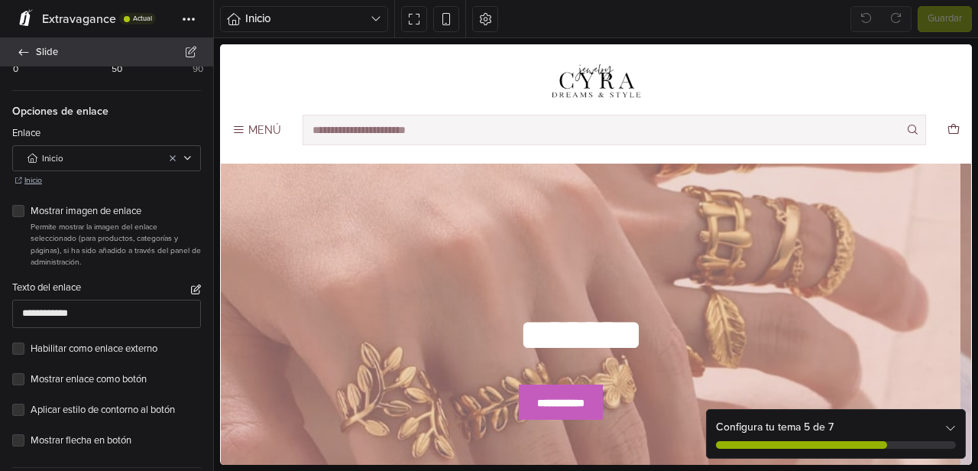
click at [22, 49] on icon at bounding box center [24, 52] width 10 height 6
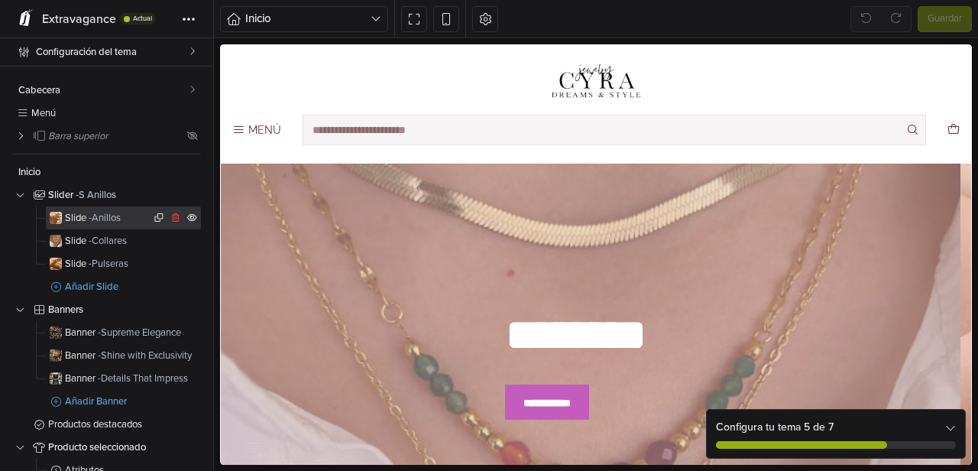
click at [105, 219] on span "- Anillos" at bounding box center [105, 218] width 32 height 12
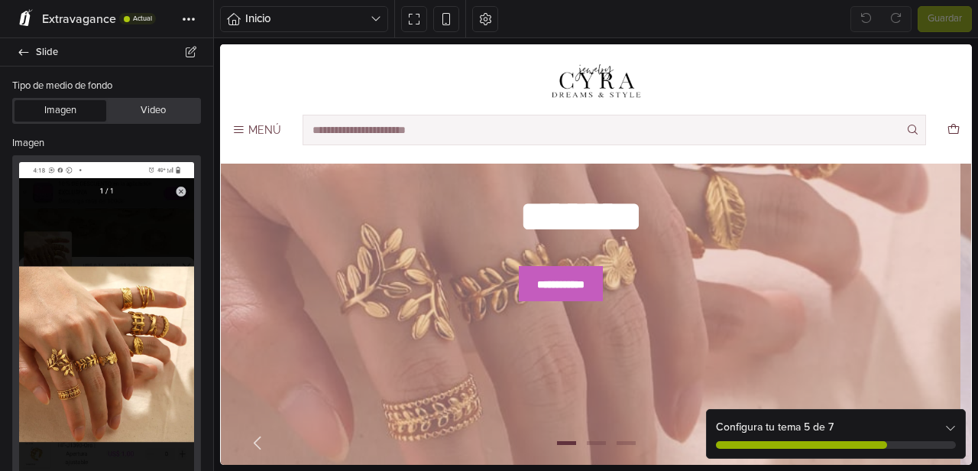
scroll to position [124, 0]
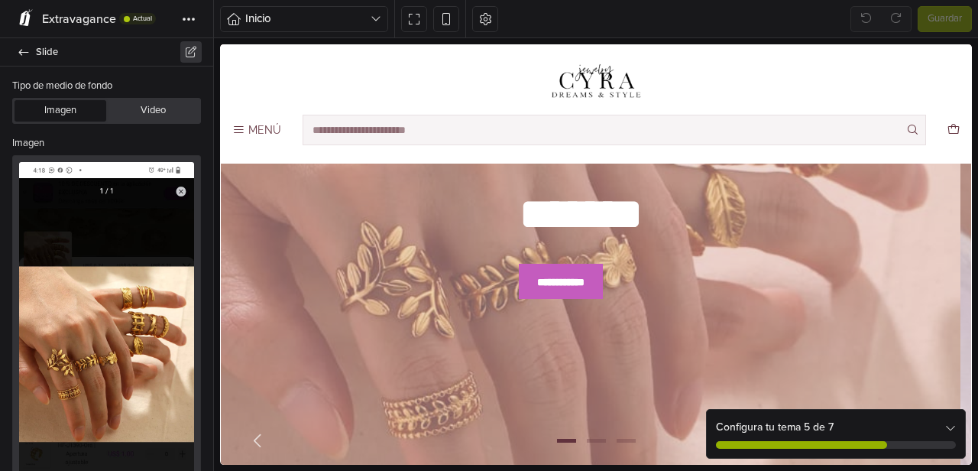
click at [189, 51] on icon at bounding box center [191, 52] width 14 height 11
click at [164, 78] on link "Renombrar" at bounding box center [148, 81] width 98 height 23
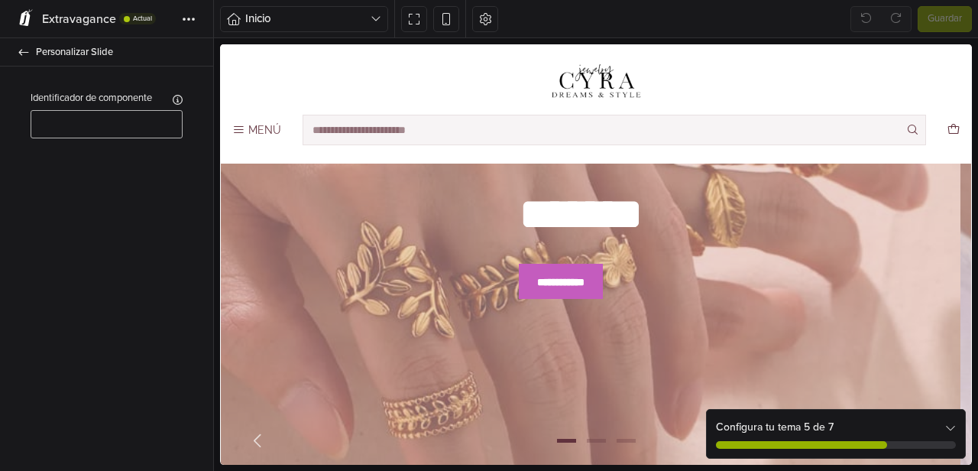
click at [77, 117] on input "text" at bounding box center [107, 124] width 152 height 28
type input "*******"
click at [938, 20] on span "Guardar" at bounding box center [945, 18] width 34 height 15
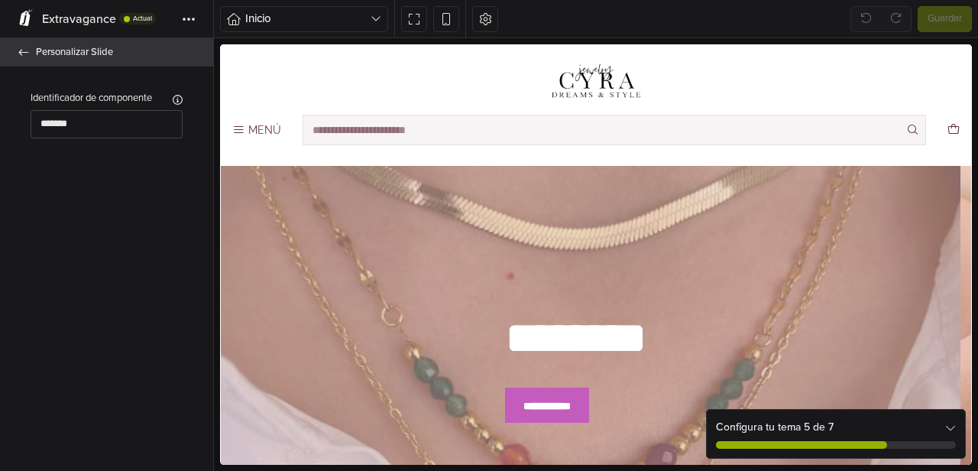
click at [19, 49] on icon at bounding box center [24, 52] width 12 height 10
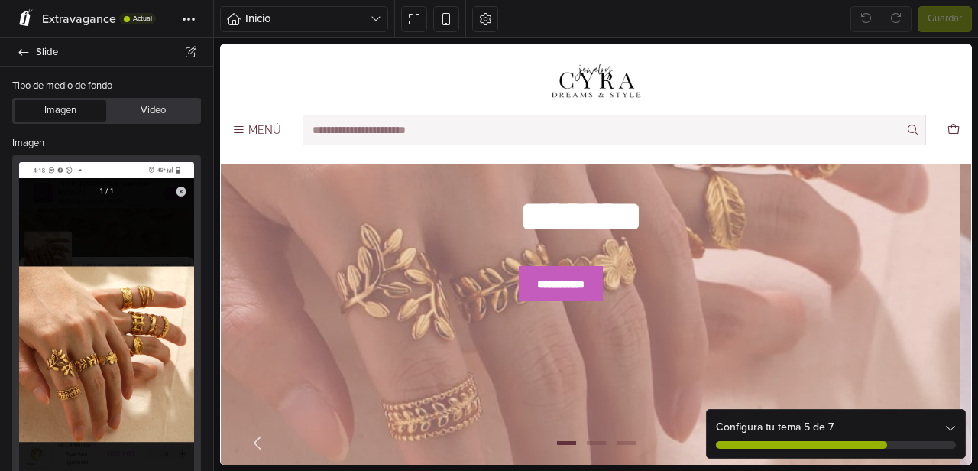
scroll to position [124, 0]
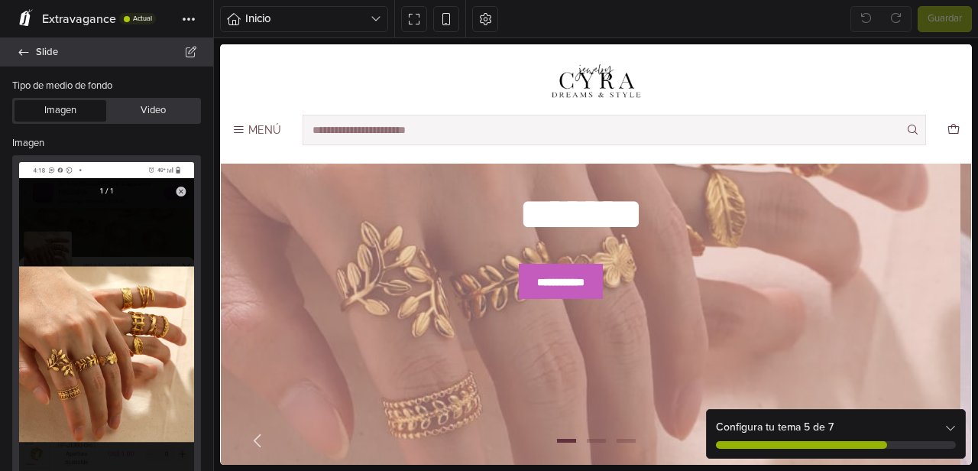
click at [17, 53] on link "Slide" at bounding box center [106, 52] width 213 height 28
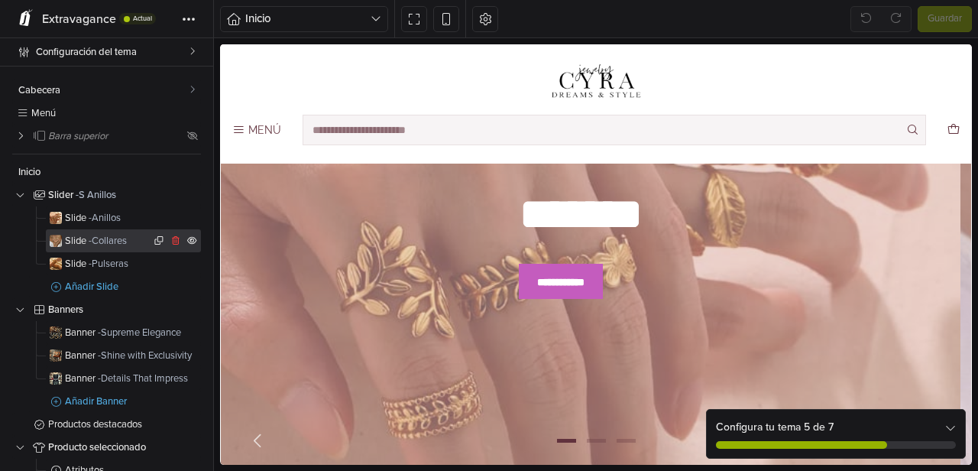
click at [66, 241] on span "Slide - Collares" at bounding box center [108, 241] width 86 height 10
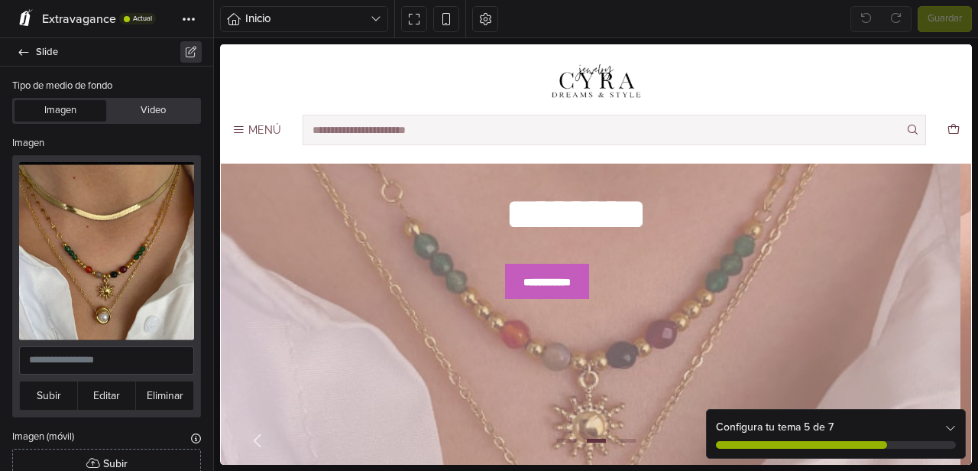
click at [187, 52] on icon at bounding box center [191, 52] width 14 height 11
click at [154, 88] on link "Renombrar" at bounding box center [148, 81] width 98 height 23
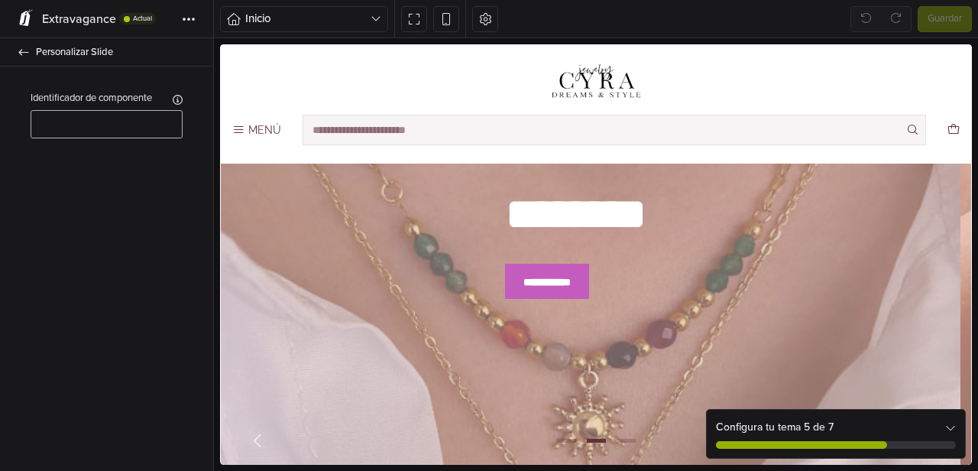
click at [73, 128] on input "text" at bounding box center [107, 124] width 152 height 28
type input "********"
click at [946, 15] on span "Guardar" at bounding box center [945, 18] width 34 height 15
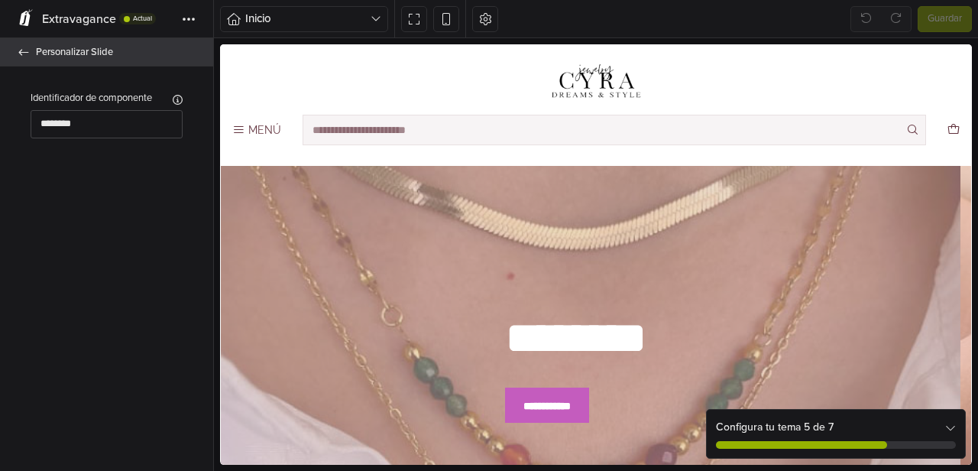
click at [22, 47] on icon at bounding box center [24, 52] width 12 height 10
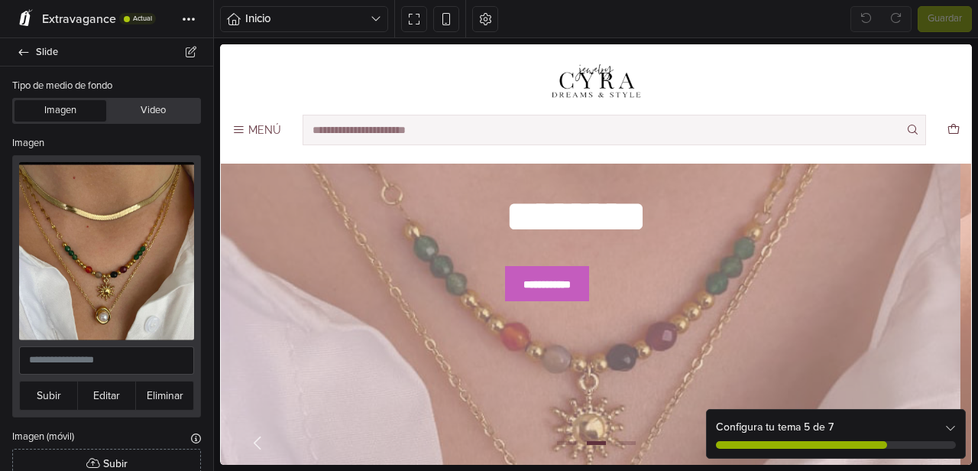
scroll to position [124, 0]
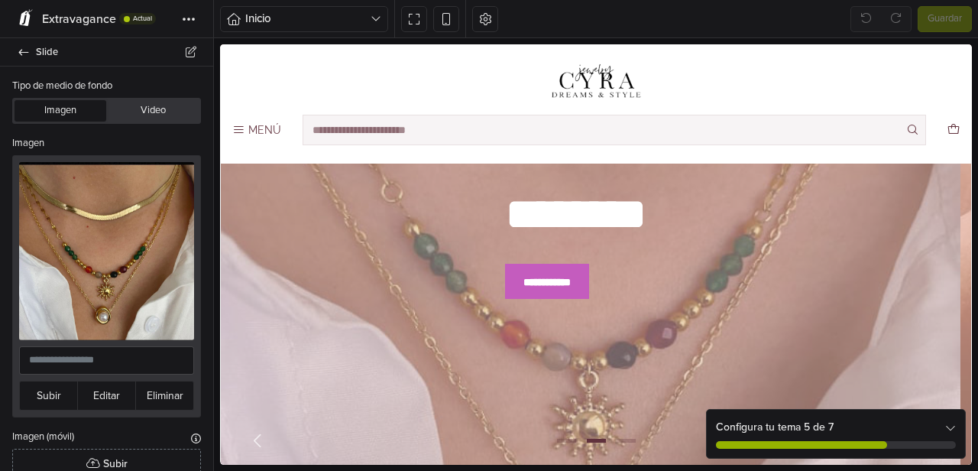
click at [22, 47] on icon at bounding box center [24, 52] width 12 height 10
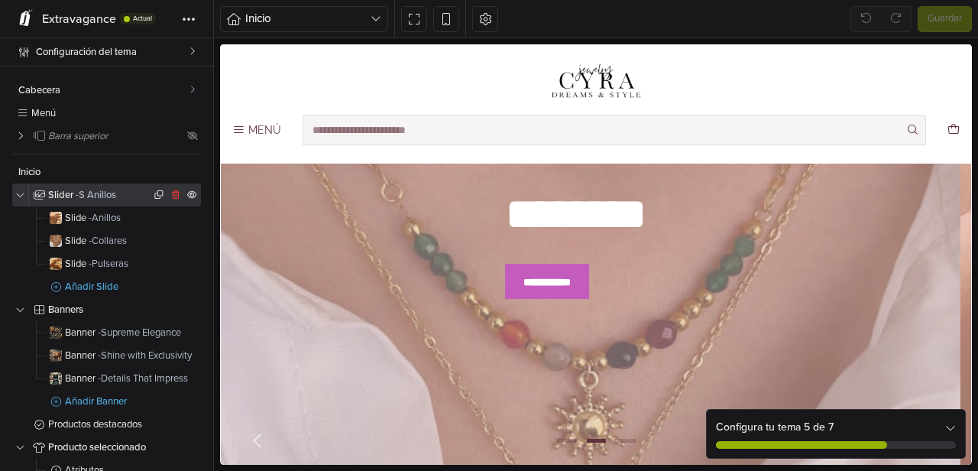
click at [89, 193] on span "- S Anillos" at bounding box center [96, 195] width 41 height 12
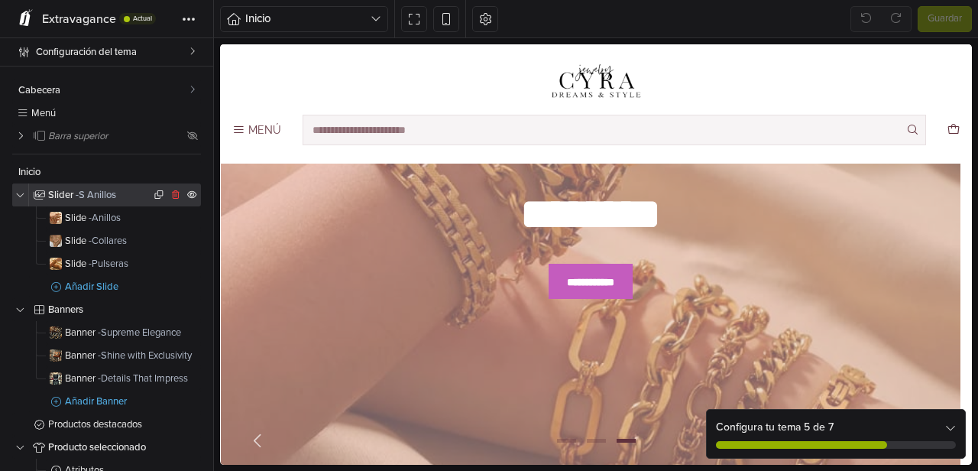
select select "******"
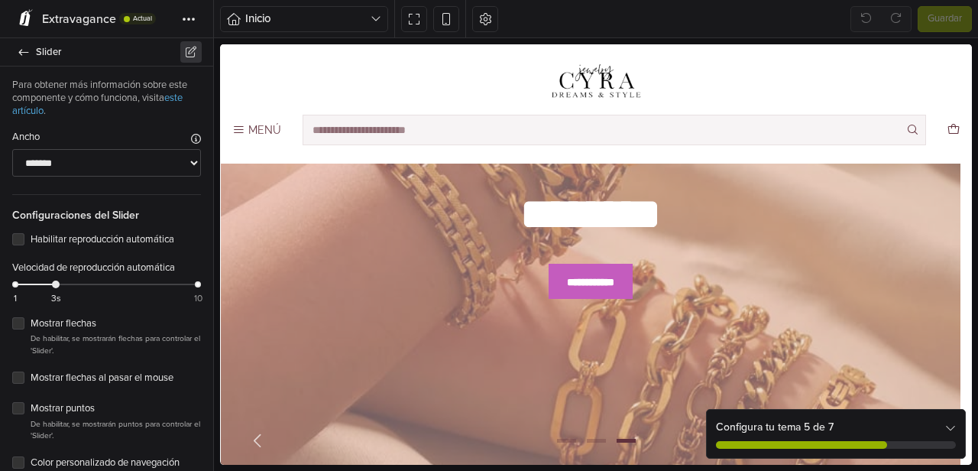
click at [190, 47] on icon at bounding box center [191, 52] width 14 height 11
click at [167, 77] on link "Renombrar" at bounding box center [148, 81] width 98 height 23
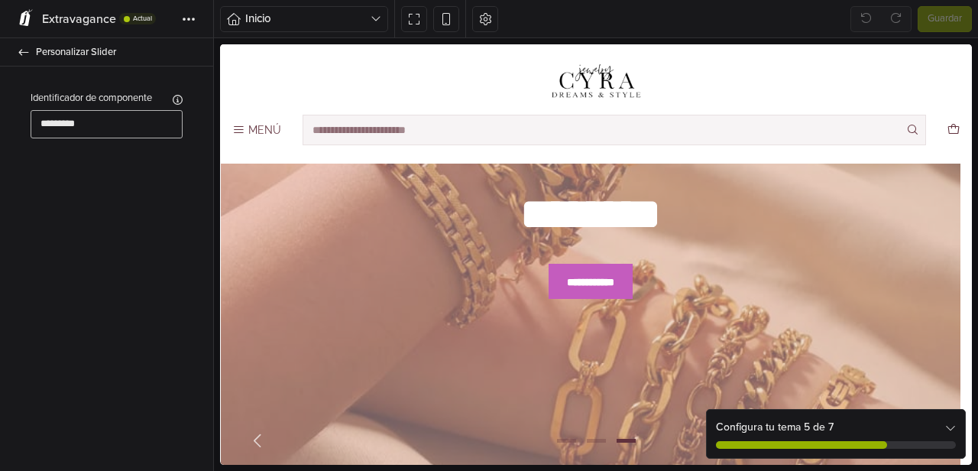
click at [83, 126] on input "*********" at bounding box center [107, 124] width 152 height 28
drag, startPoint x: 89, startPoint y: 125, endPoint x: 27, endPoint y: 125, distance: 61.9
click at [27, 125] on div "Identificador de componente Asigne un nombre a este componente para que pueda i…" at bounding box center [106, 114] width 177 height 47
type input "********"
click at [949, 17] on span "Guardar" at bounding box center [945, 18] width 34 height 15
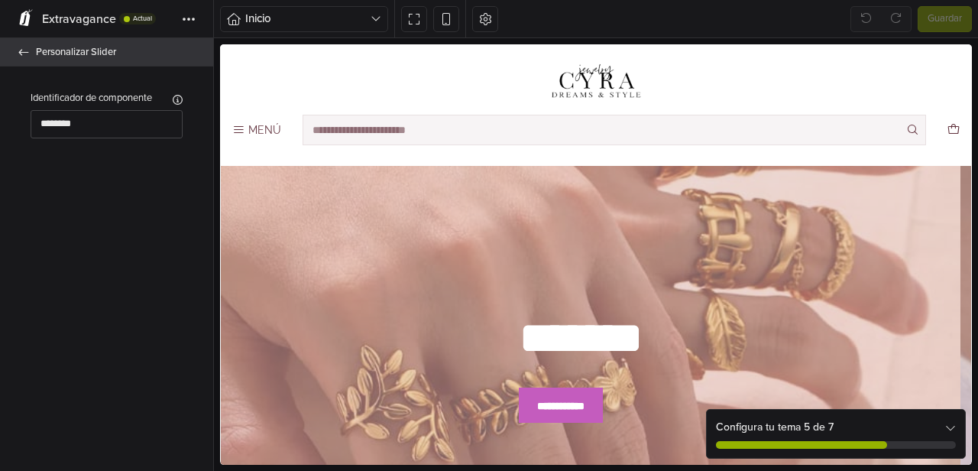
click at [22, 51] on icon at bounding box center [24, 52] width 12 height 10
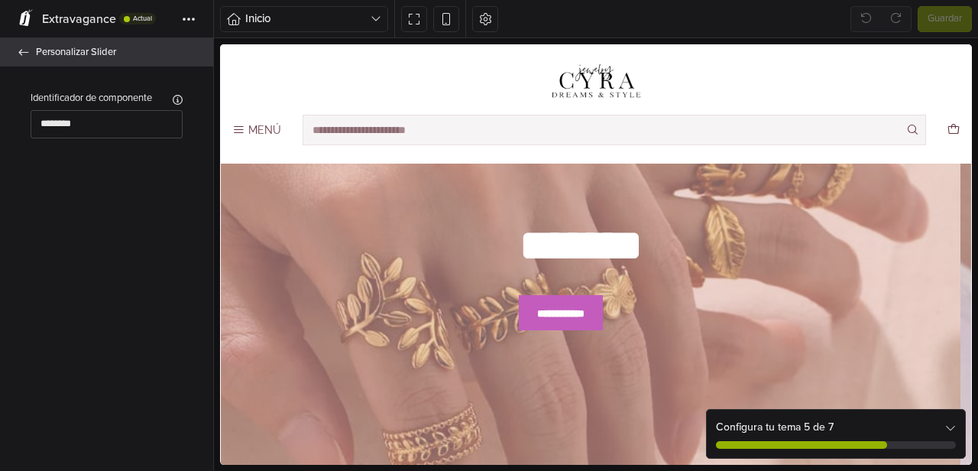
select select "******"
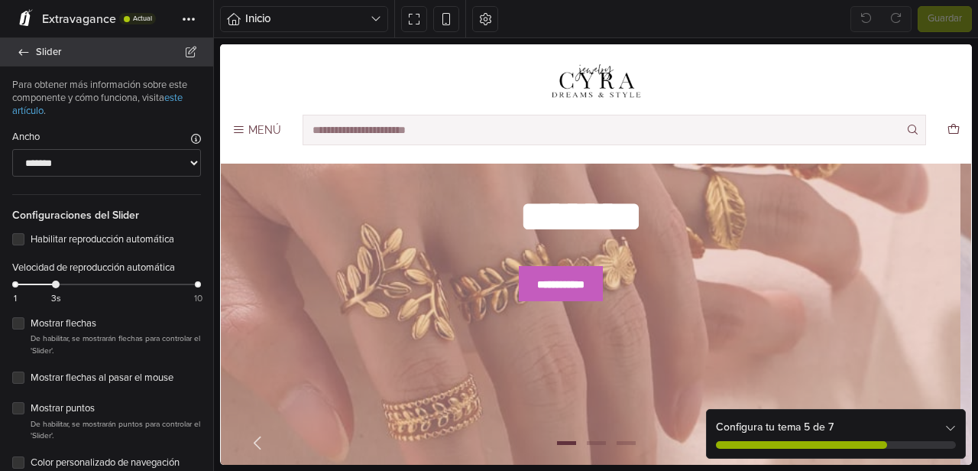
scroll to position [124, 0]
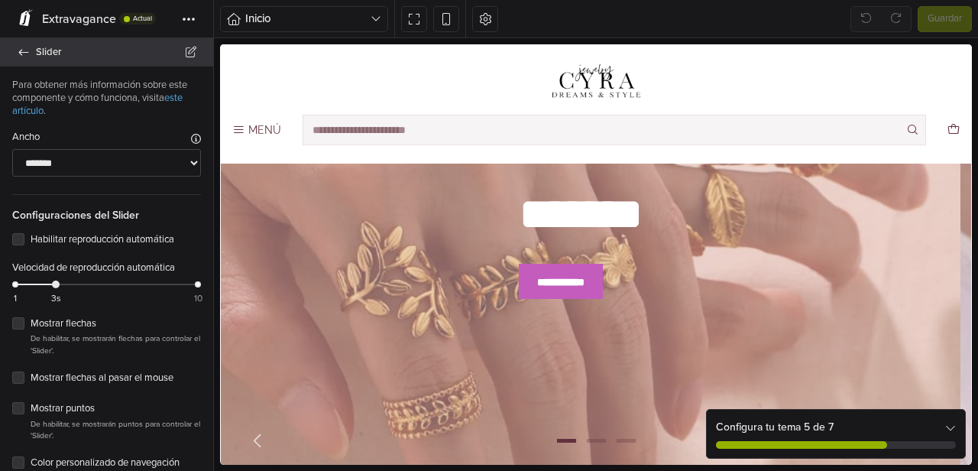
click at [34, 51] on link "Slider" at bounding box center [106, 52] width 213 height 28
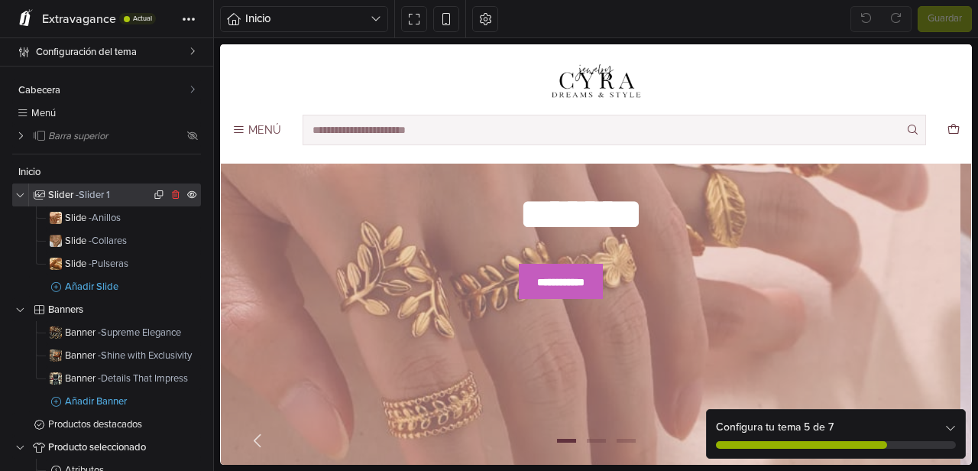
click at [76, 195] on span "- Slider 1" at bounding box center [93, 195] width 34 height 12
select select "******"
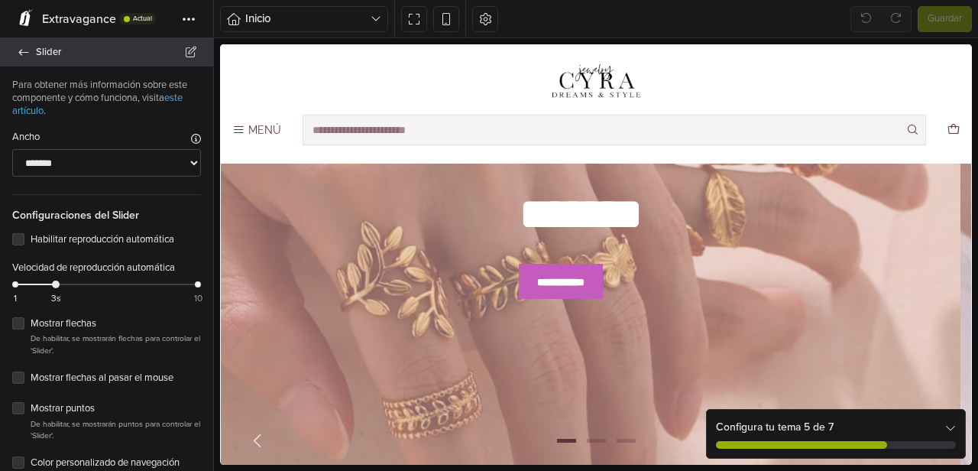
click at [41, 55] on span "Slider" at bounding box center [115, 51] width 159 height 21
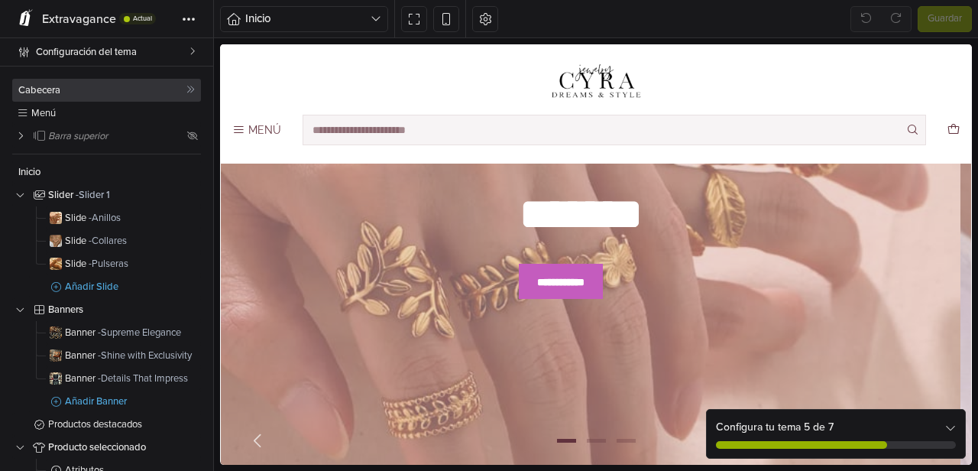
click at [49, 83] on link "Cabecera" at bounding box center [106, 90] width 189 height 23
select select "**"
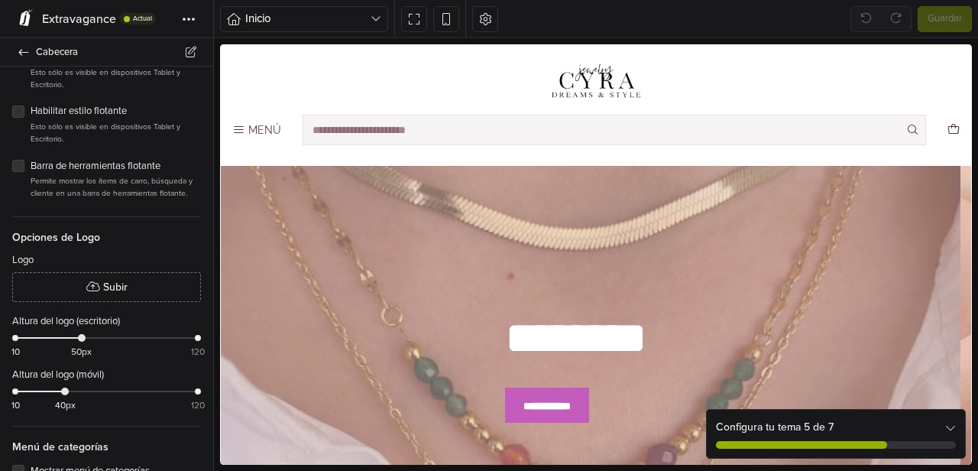
scroll to position [231, 0]
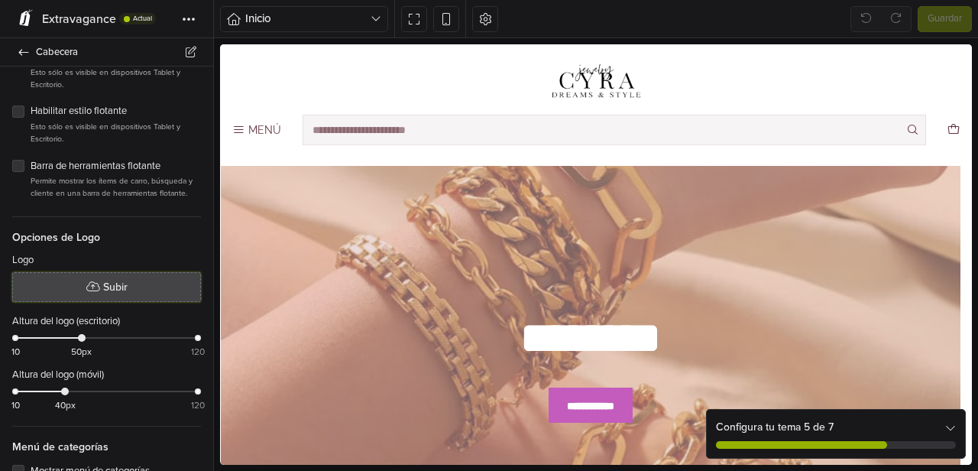
click at [116, 287] on button "Subir" at bounding box center [106, 287] width 189 height 30
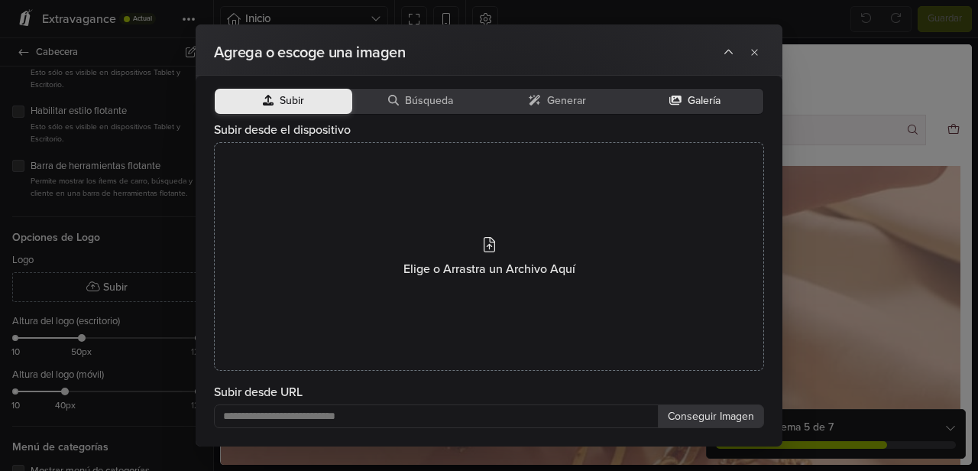
click at [695, 96] on span "Galería" at bounding box center [704, 101] width 33 height 13
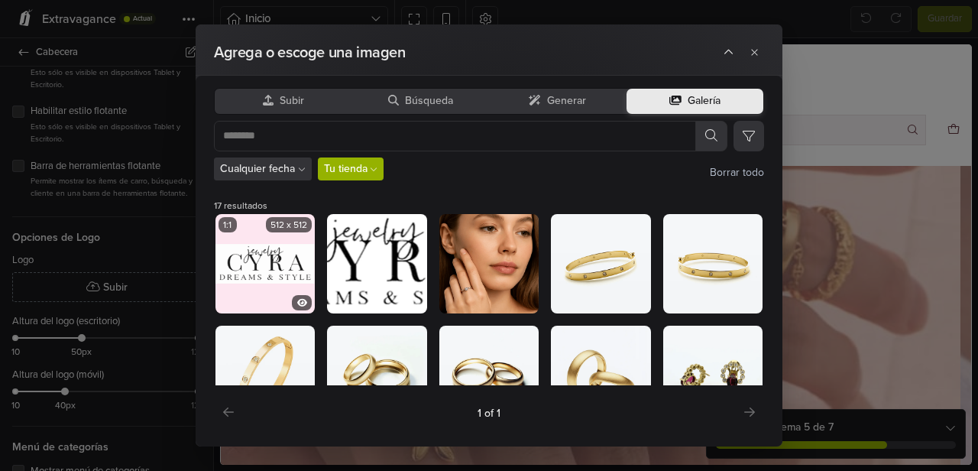
click at [267, 251] on img at bounding box center [264, 263] width 99 height 99
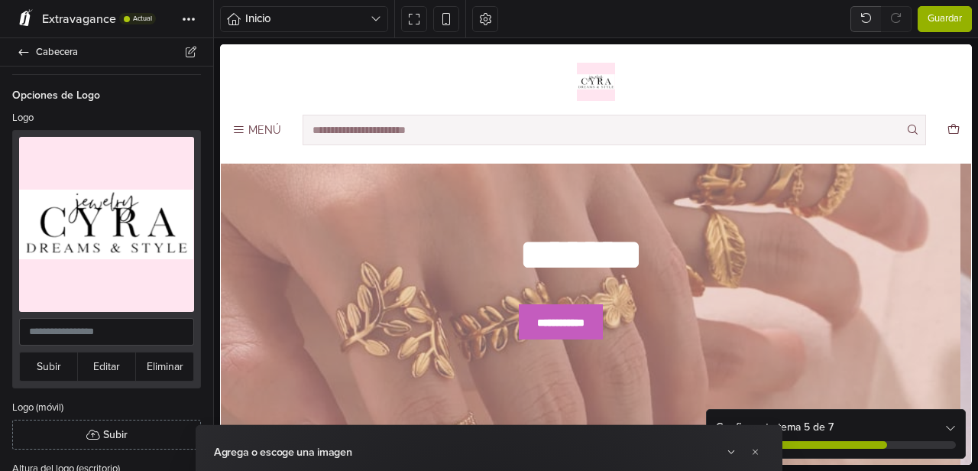
scroll to position [455, 0]
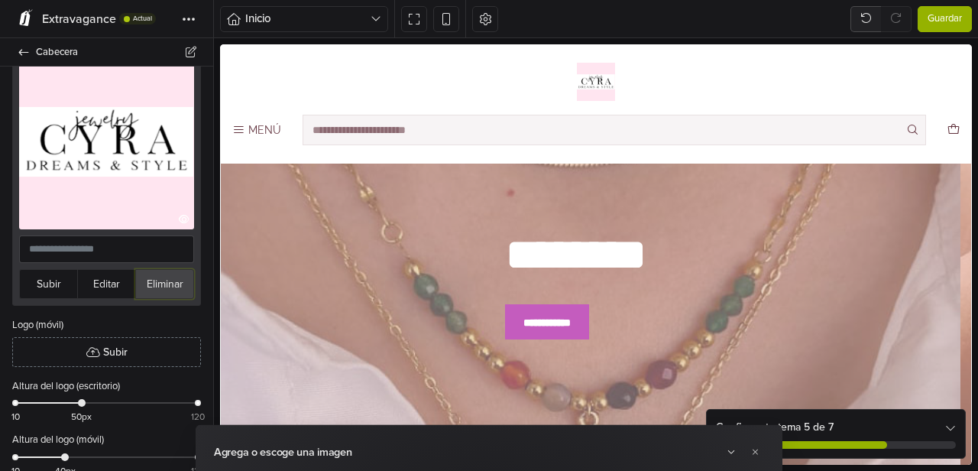
click at [163, 281] on button "Eliminar" at bounding box center [164, 284] width 59 height 30
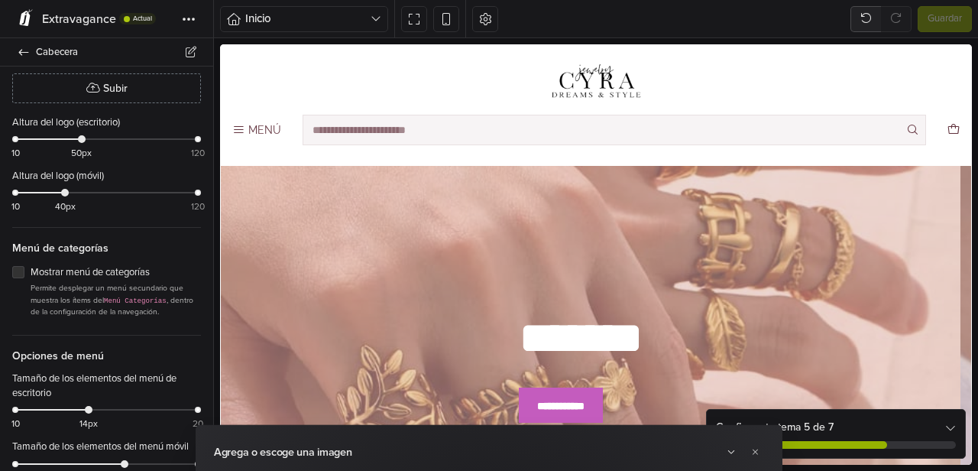
scroll to position [398, 0]
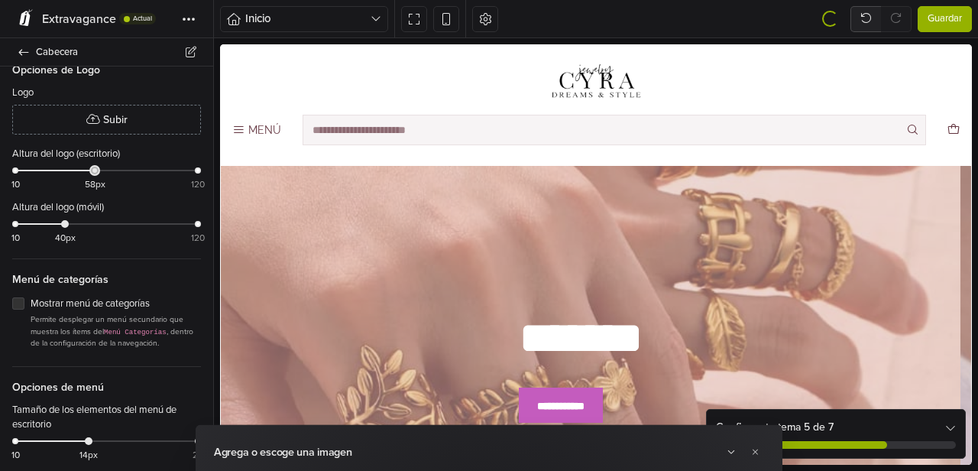
drag, startPoint x: 81, startPoint y: 182, endPoint x: 93, endPoint y: 182, distance: 12.2
click at [93, 174] on div at bounding box center [95, 171] width 8 height 8
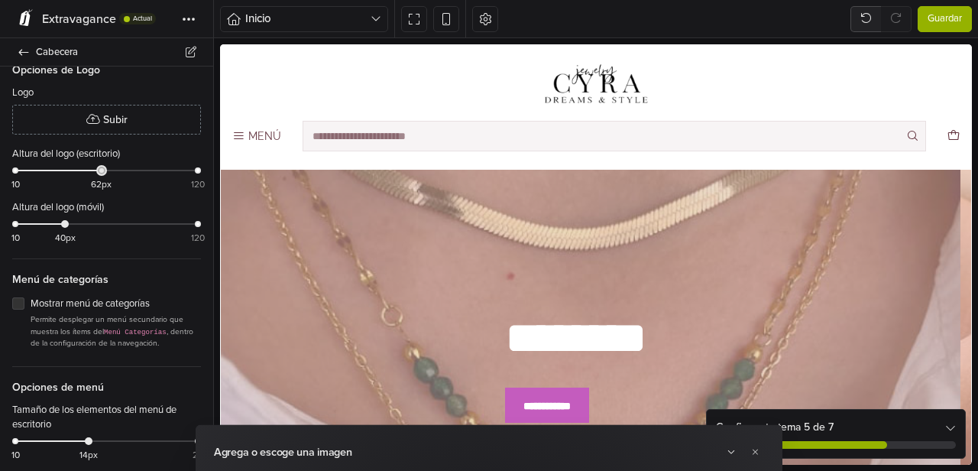
drag, startPoint x: 93, startPoint y: 182, endPoint x: 104, endPoint y: 182, distance: 10.7
click at [102, 174] on div at bounding box center [102, 171] width 8 height 8
click at [118, 182] on div "10 64px 120" at bounding box center [106, 177] width 183 height 22
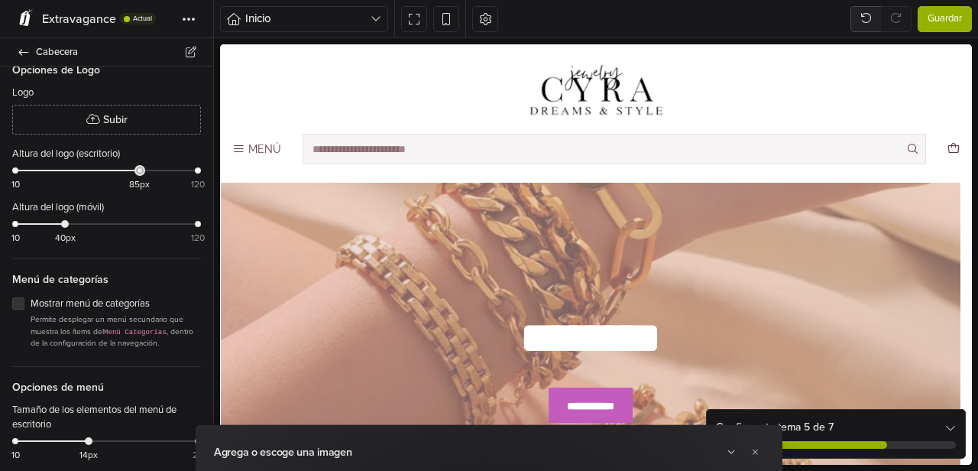
drag, startPoint x: 119, startPoint y: 184, endPoint x: 134, endPoint y: 183, distance: 15.3
click at [136, 174] on div at bounding box center [140, 171] width 8 height 8
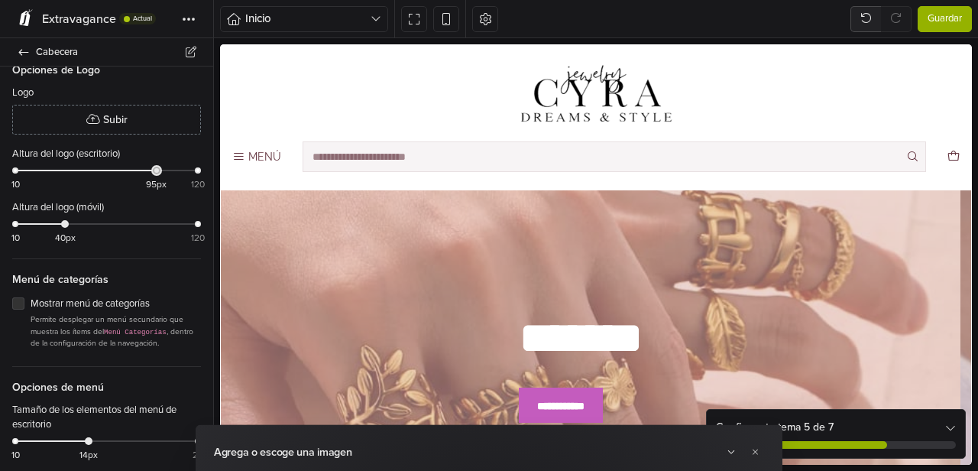
drag, startPoint x: 134, startPoint y: 183, endPoint x: 149, endPoint y: 183, distance: 15.3
click at [153, 174] on div at bounding box center [157, 171] width 8 height 8
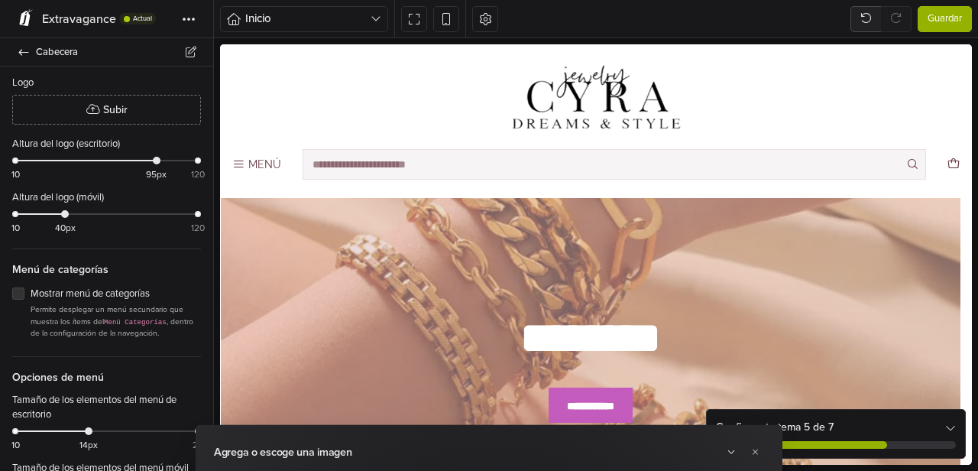
scroll to position [458, 0]
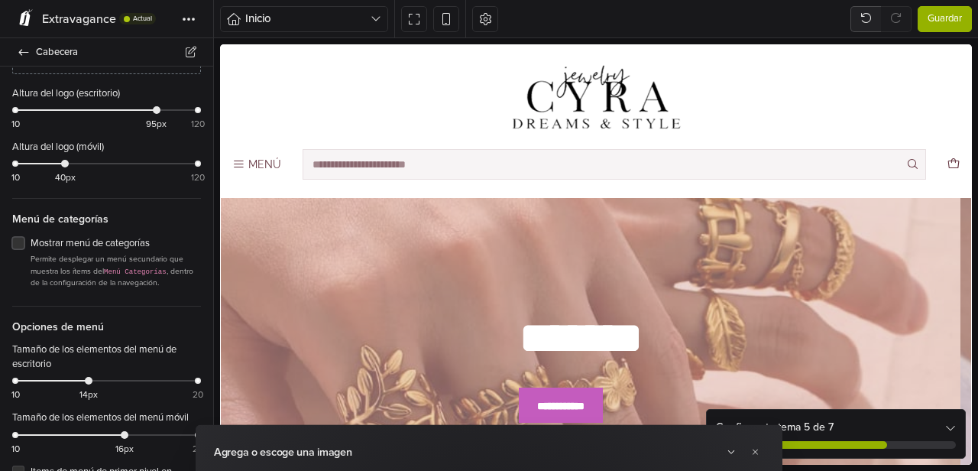
click at [31, 251] on label "Mostrar menú de categorías" at bounding box center [116, 243] width 170 height 15
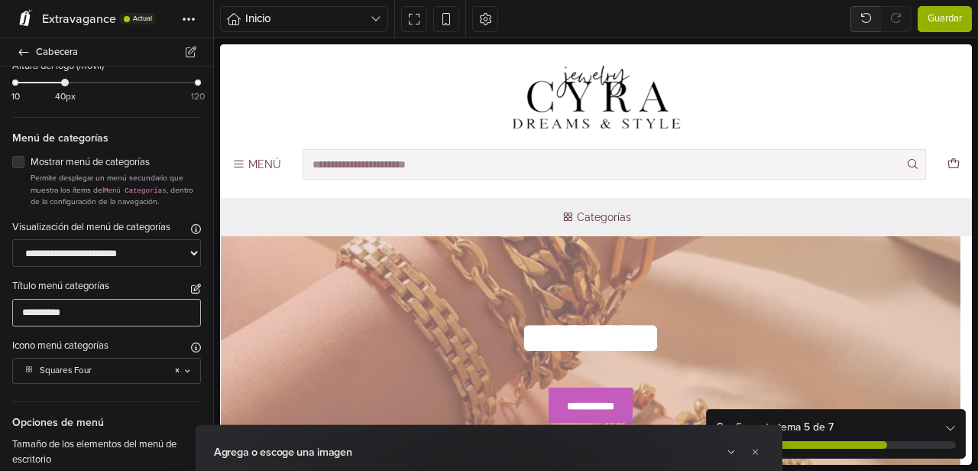
scroll to position [568, 0]
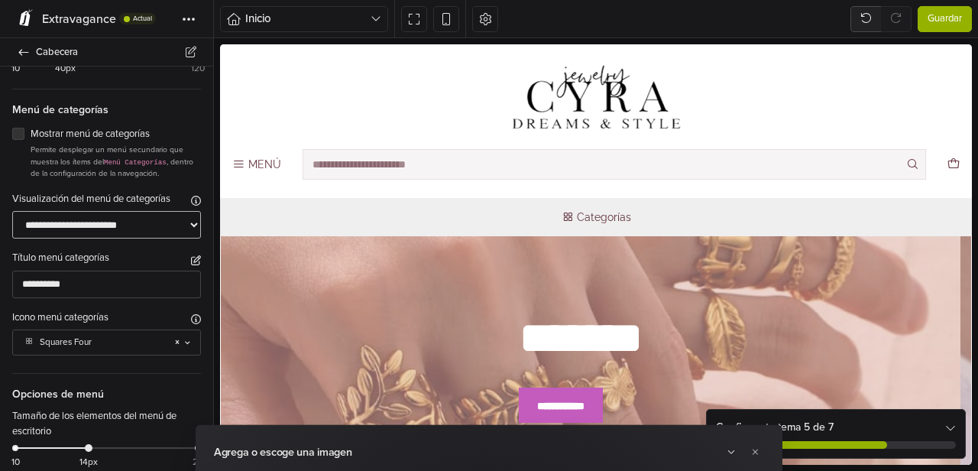
click at [143, 239] on select "**********" at bounding box center [106, 225] width 189 height 28
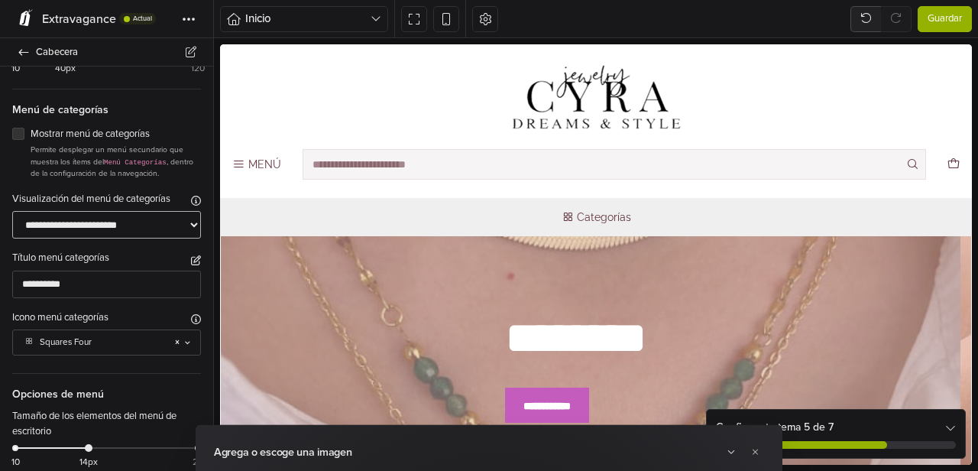
click at [12, 222] on select "**********" at bounding box center [106, 225] width 189 height 28
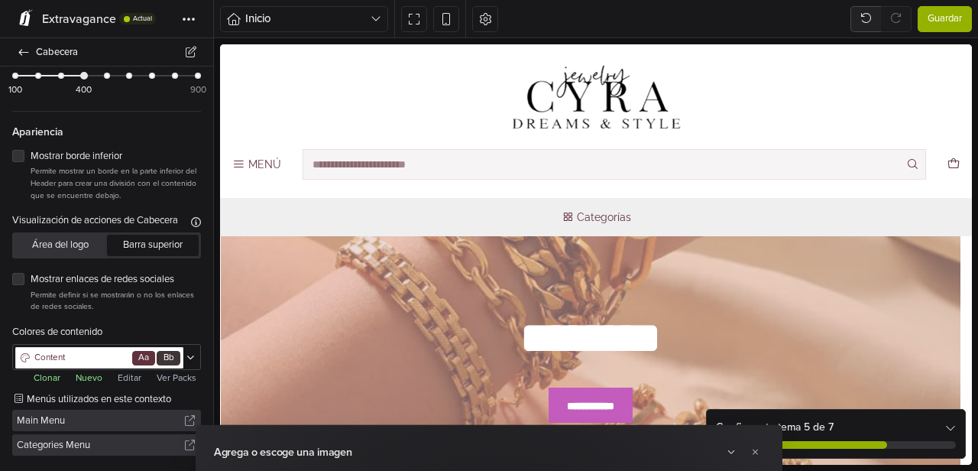
scroll to position [1576, 0]
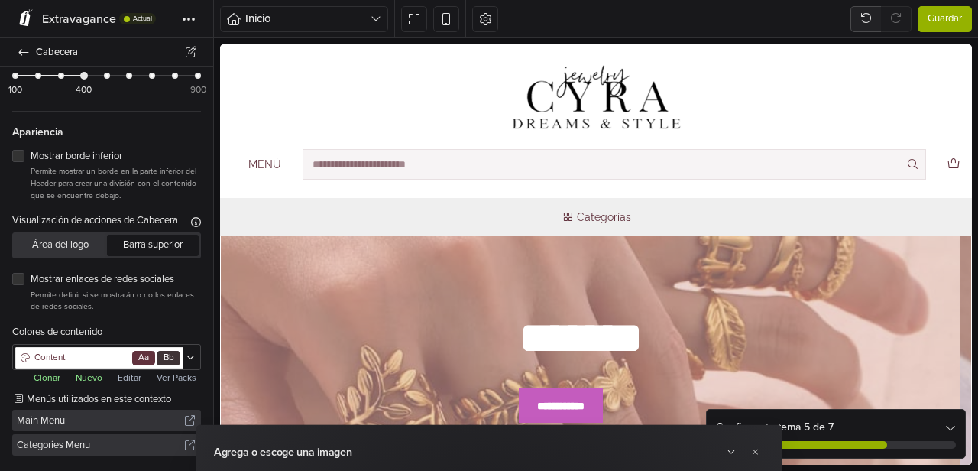
click at [942, 18] on span "Guardar" at bounding box center [945, 18] width 34 height 15
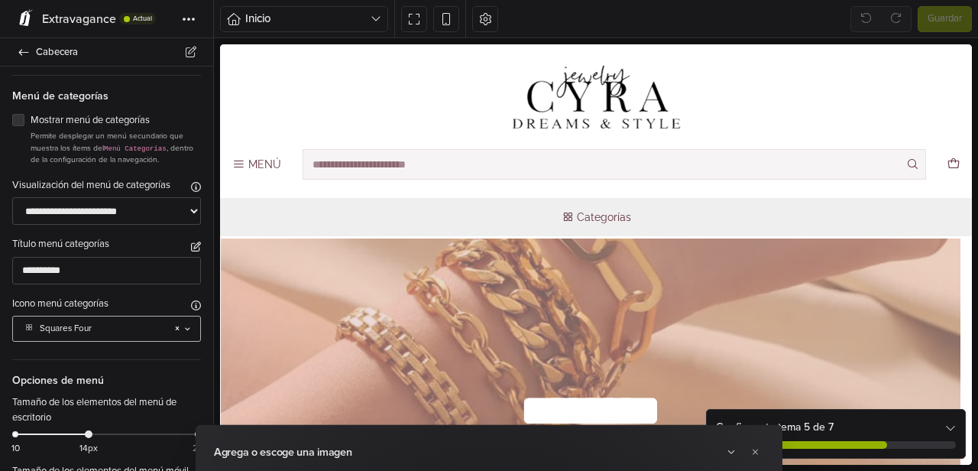
scroll to position [575, 0]
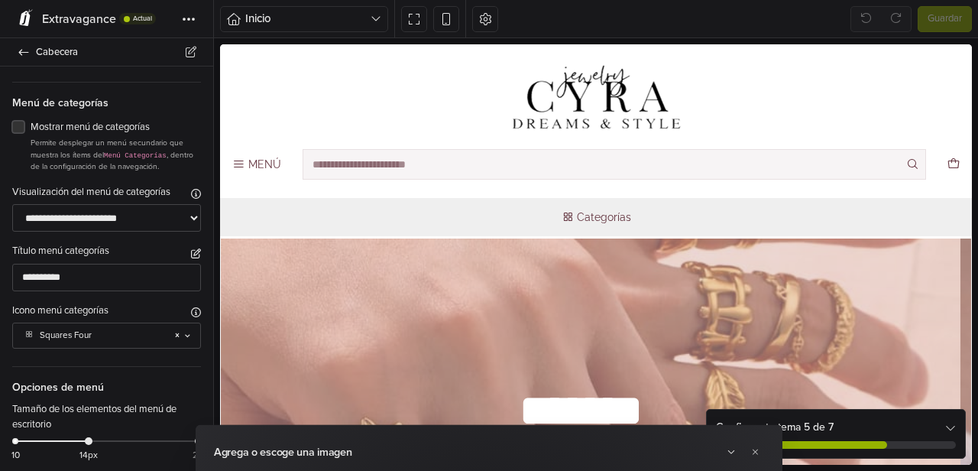
click at [31, 135] on label "Mostrar menú de categorías" at bounding box center [116, 127] width 170 height 15
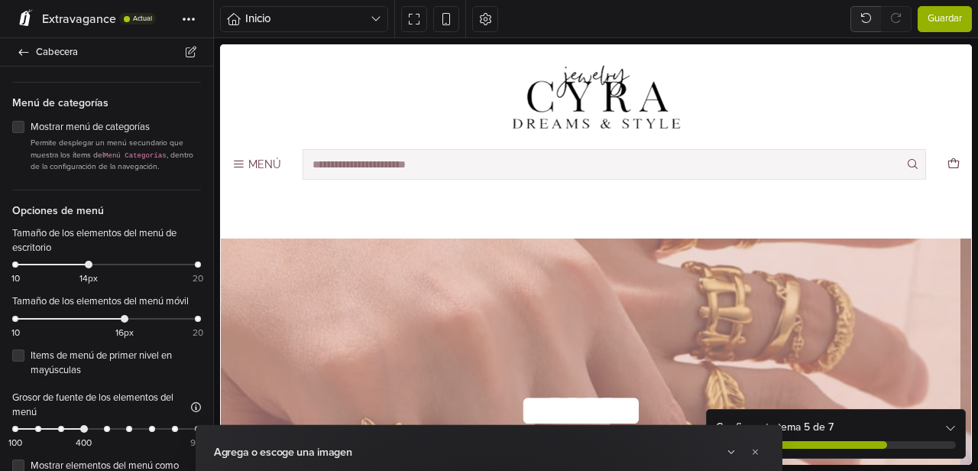
click at [942, 12] on span "Guardar" at bounding box center [945, 18] width 34 height 15
